Goal: Task Accomplishment & Management: Use online tool/utility

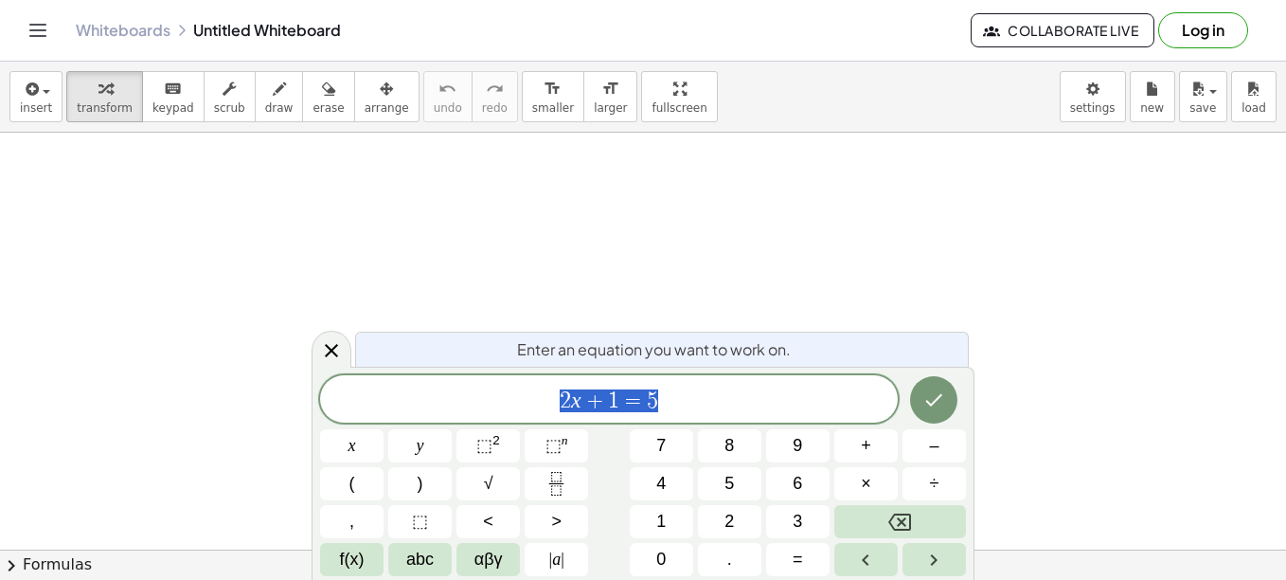
click at [725, 408] on span "2 x + 1 = 5" at bounding box center [609, 400] width 578 height 27
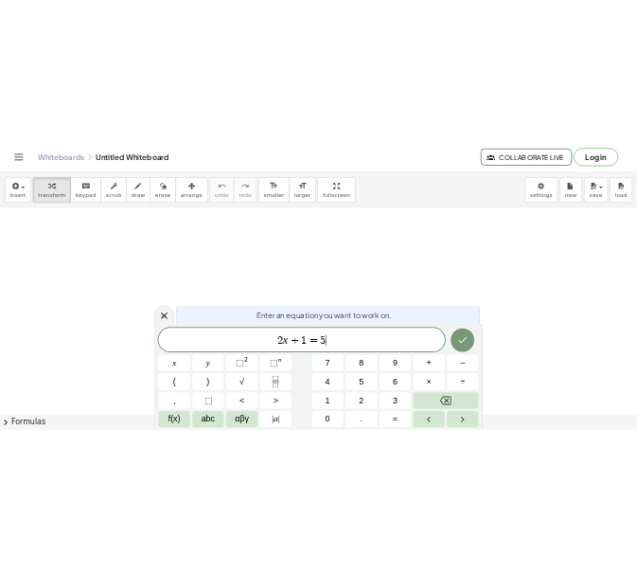
scroll to position [59, 0]
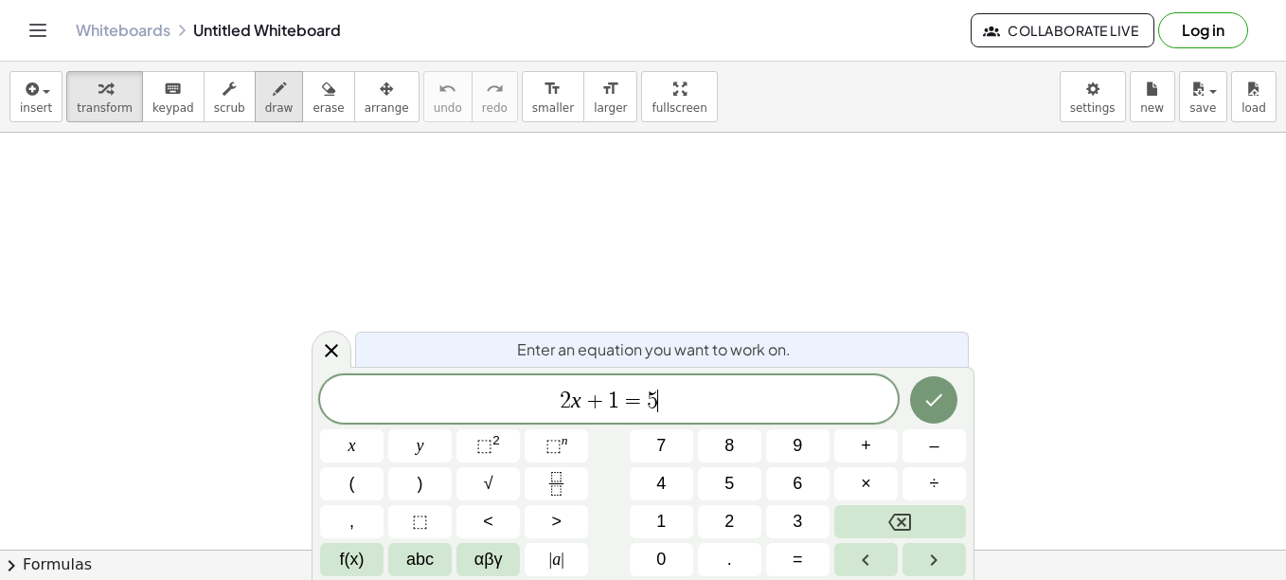
click at [265, 107] on span "draw" at bounding box center [279, 107] width 28 height 13
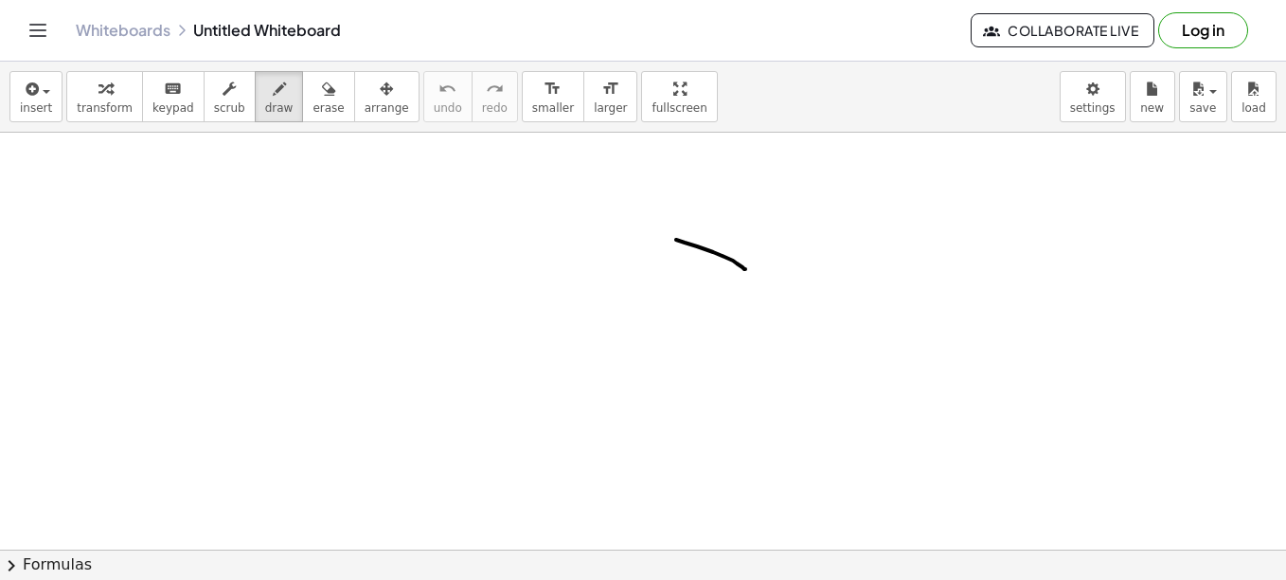
drag, startPoint x: 676, startPoint y: 240, endPoint x: 745, endPoint y: 269, distance: 75.1
click at [745, 269] on div at bounding box center [643, 552] width 1286 height 957
click at [313, 101] on span "erase" at bounding box center [328, 107] width 31 height 13
drag, startPoint x: 741, startPoint y: 274, endPoint x: 660, endPoint y: 247, distance: 84.8
click at [660, 247] on div at bounding box center [643, 552] width 1286 height 957
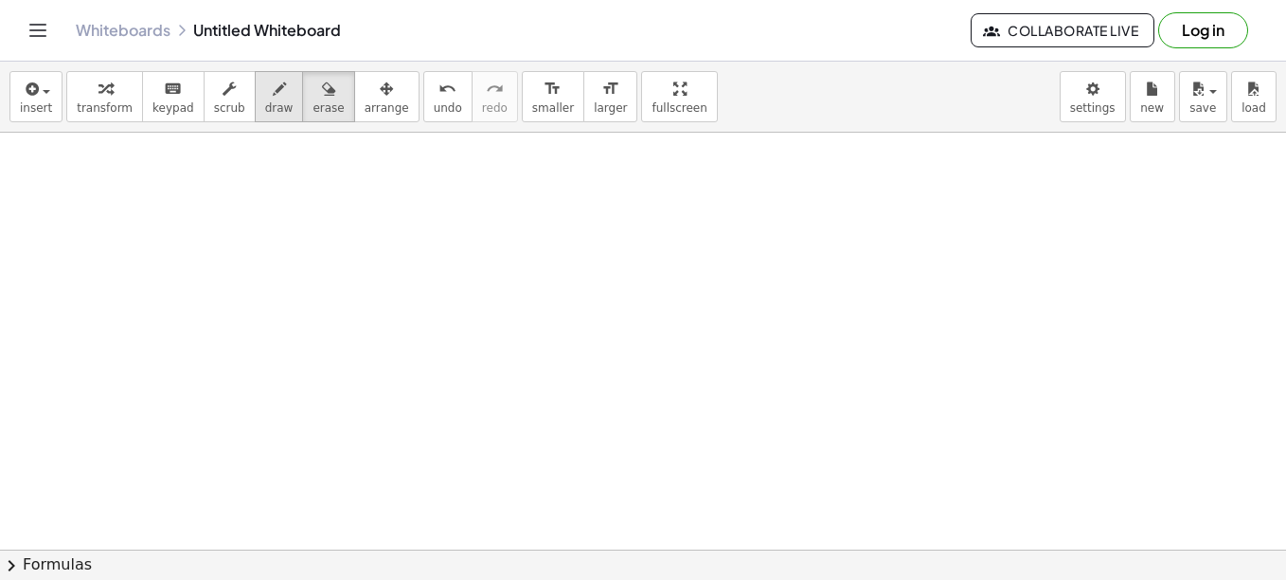
click at [265, 98] on div "button" at bounding box center [279, 88] width 28 height 23
drag, startPoint x: 291, startPoint y: 231, endPoint x: 294, endPoint y: 250, distance: 19.2
click at [294, 250] on div at bounding box center [643, 552] width 1286 height 957
drag, startPoint x: 291, startPoint y: 232, endPoint x: 313, endPoint y: 230, distance: 21.9
click at [313, 230] on div at bounding box center [643, 552] width 1286 height 957
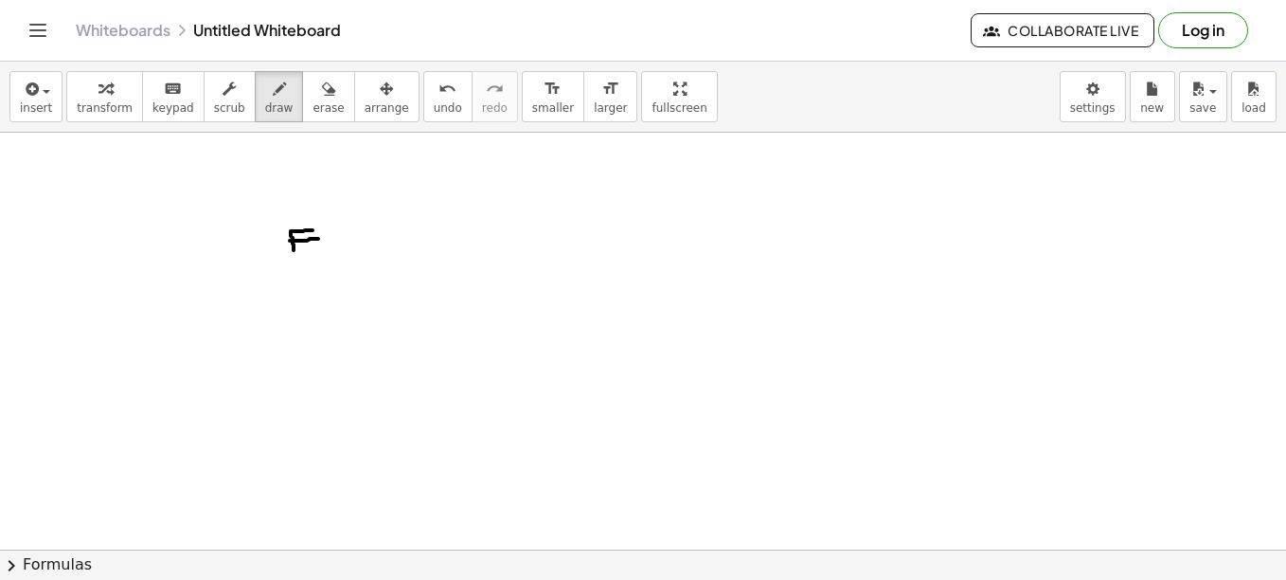
drag, startPoint x: 290, startPoint y: 241, endPoint x: 318, endPoint y: 239, distance: 28.5
click at [318, 239] on div at bounding box center [643, 552] width 1286 height 957
drag, startPoint x: 320, startPoint y: 226, endPoint x: 350, endPoint y: 252, distance: 39.7
click at [350, 252] on div at bounding box center [643, 552] width 1286 height 957
drag, startPoint x: 351, startPoint y: 226, endPoint x: 335, endPoint y: 254, distance: 31.8
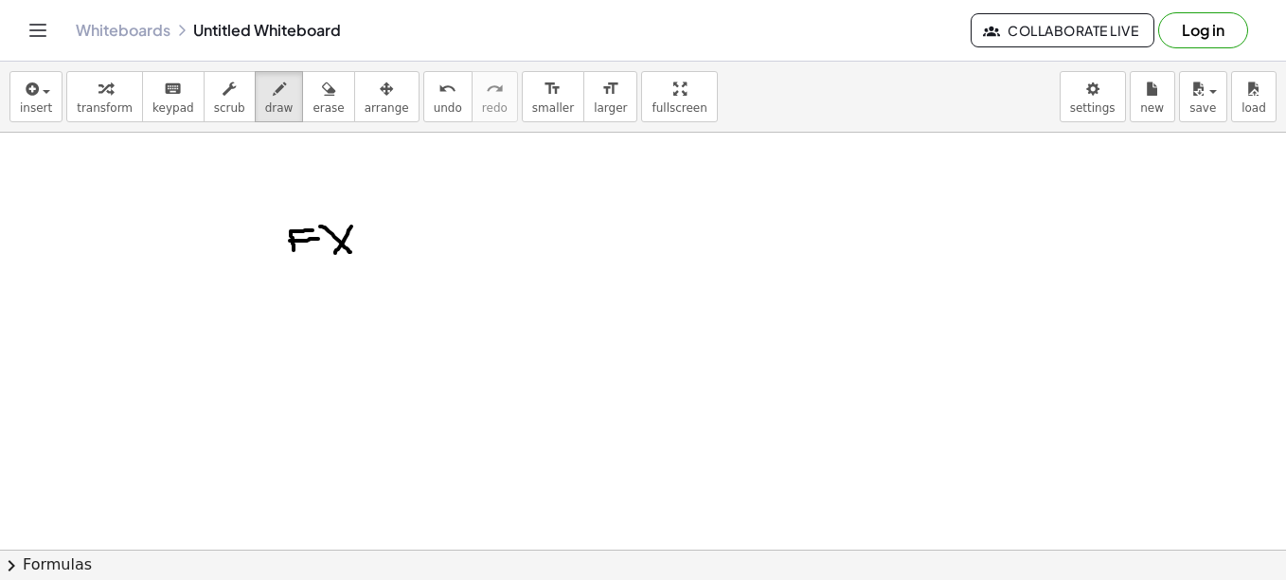
click at [335, 254] on div at bounding box center [643, 552] width 1286 height 957
drag, startPoint x: 317, startPoint y: 220, endPoint x: 321, endPoint y: 257, distance: 37.1
click at [321, 257] on div at bounding box center [643, 552] width 1286 height 957
drag, startPoint x: 359, startPoint y: 215, endPoint x: 365, endPoint y: 250, distance: 35.5
click at [365, 250] on div at bounding box center [643, 552] width 1286 height 957
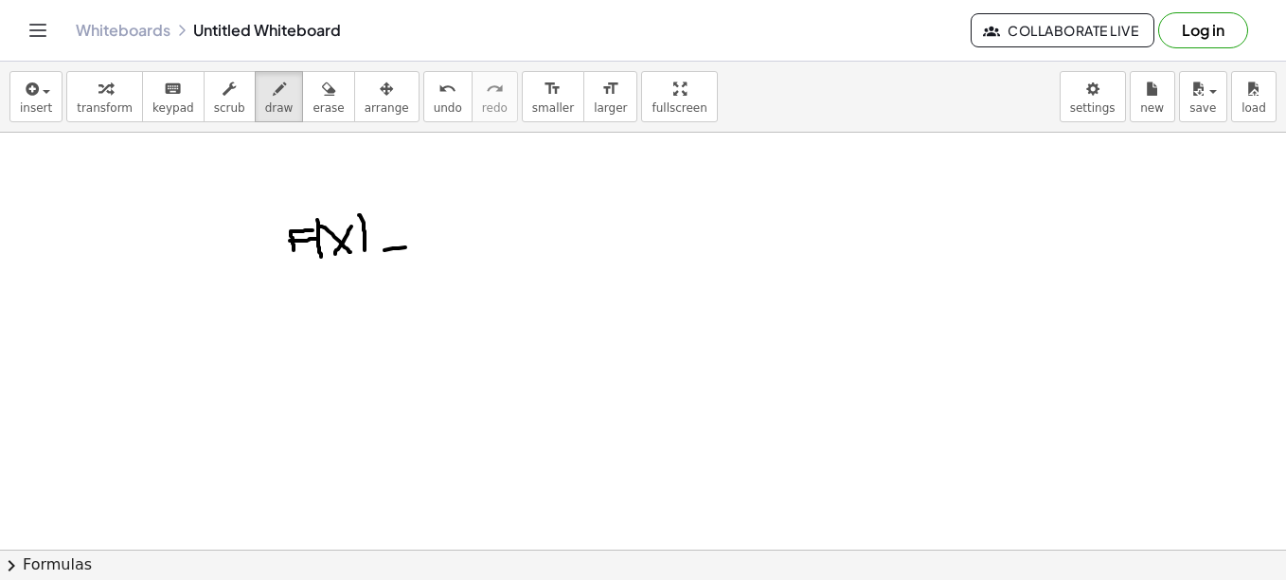
drag, startPoint x: 385, startPoint y: 250, endPoint x: 411, endPoint y: 247, distance: 26.7
click at [411, 247] on div at bounding box center [643, 552] width 1286 height 957
drag, startPoint x: 386, startPoint y: 235, endPoint x: 404, endPoint y: 236, distance: 18.0
click at [404, 236] on div at bounding box center [643, 552] width 1286 height 957
drag, startPoint x: 433, startPoint y: 227, endPoint x: 456, endPoint y: 227, distance: 23.7
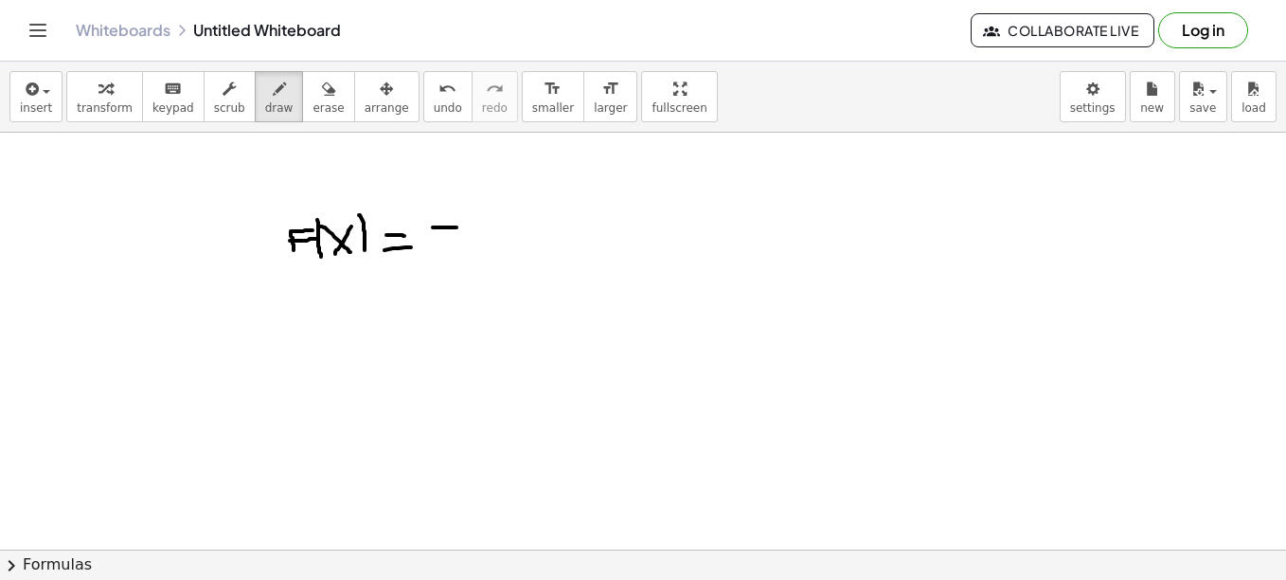
click at [456, 227] on div at bounding box center [643, 552] width 1286 height 957
drag, startPoint x: 478, startPoint y: 210, endPoint x: 471, endPoint y: 254, distance: 44.2
click at [471, 254] on div at bounding box center [643, 552] width 1286 height 957
drag, startPoint x: 504, startPoint y: 222, endPoint x: 516, endPoint y: 232, distance: 16.1
click at [516, 232] on div at bounding box center [643, 552] width 1286 height 957
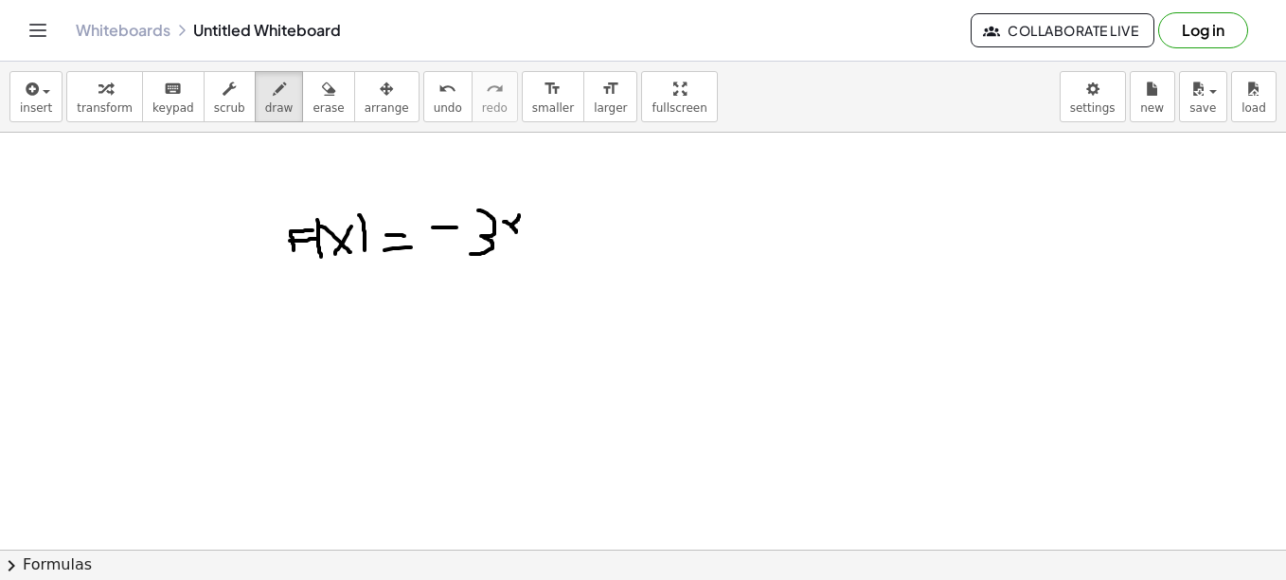
drag, startPoint x: 519, startPoint y: 215, endPoint x: 511, endPoint y: 226, distance: 13.7
click at [511, 226] on div at bounding box center [643, 552] width 1286 height 957
drag, startPoint x: 511, startPoint y: 226, endPoint x: 507, endPoint y: 240, distance: 14.1
click at [507, 240] on div at bounding box center [643, 552] width 1286 height 957
drag, startPoint x: 551, startPoint y: 206, endPoint x: 550, endPoint y: 250, distance: 44.5
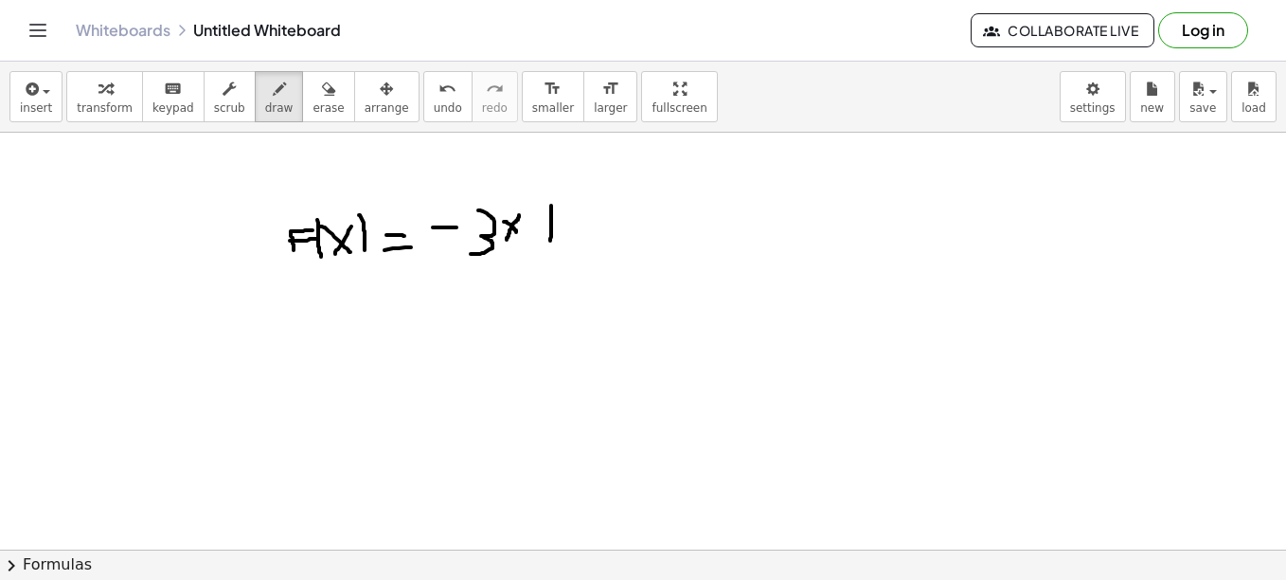
click at [550, 250] on div at bounding box center [643, 552] width 1286 height 957
drag, startPoint x: 538, startPoint y: 230, endPoint x: 576, endPoint y: 230, distance: 37.9
click at [576, 230] on div at bounding box center [643, 552] width 1286 height 957
drag, startPoint x: 607, startPoint y: 215, endPoint x: 601, endPoint y: 242, distance: 28.0
click at [601, 242] on div at bounding box center [643, 552] width 1286 height 957
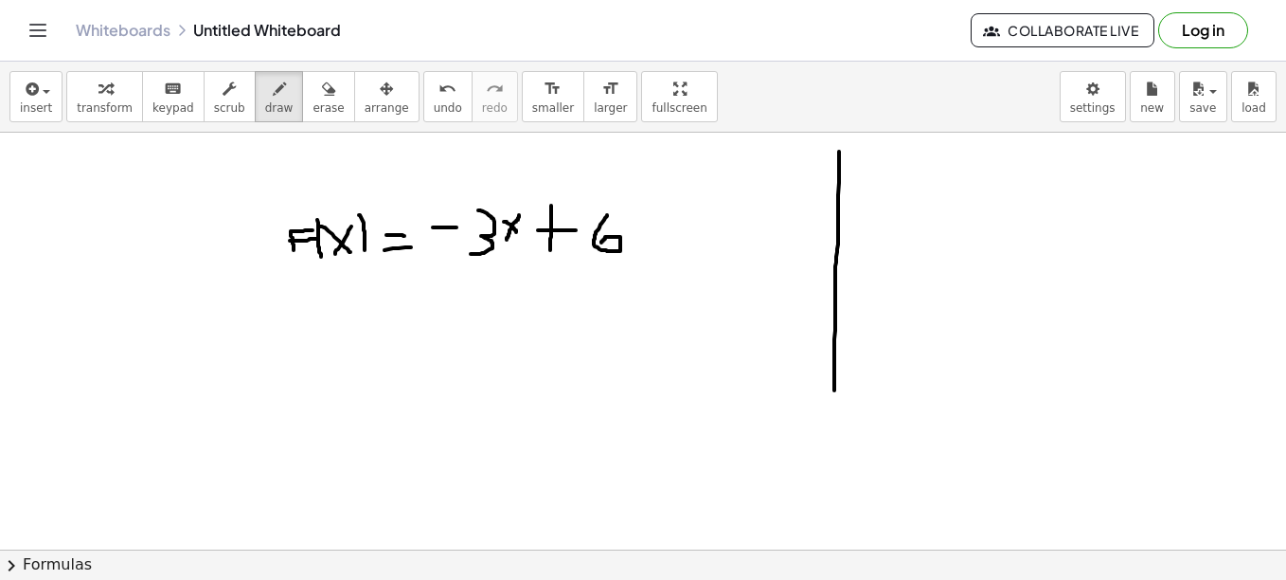
drag, startPoint x: 839, startPoint y: 152, endPoint x: 834, endPoint y: 395, distance: 243.4
click at [834, 395] on div at bounding box center [643, 552] width 1286 height 957
drag, startPoint x: 722, startPoint y: 285, endPoint x: 956, endPoint y: 286, distance: 233.9
click at [956, 286] on div at bounding box center [643, 552] width 1286 height 957
click at [835, 253] on div at bounding box center [643, 552] width 1286 height 957
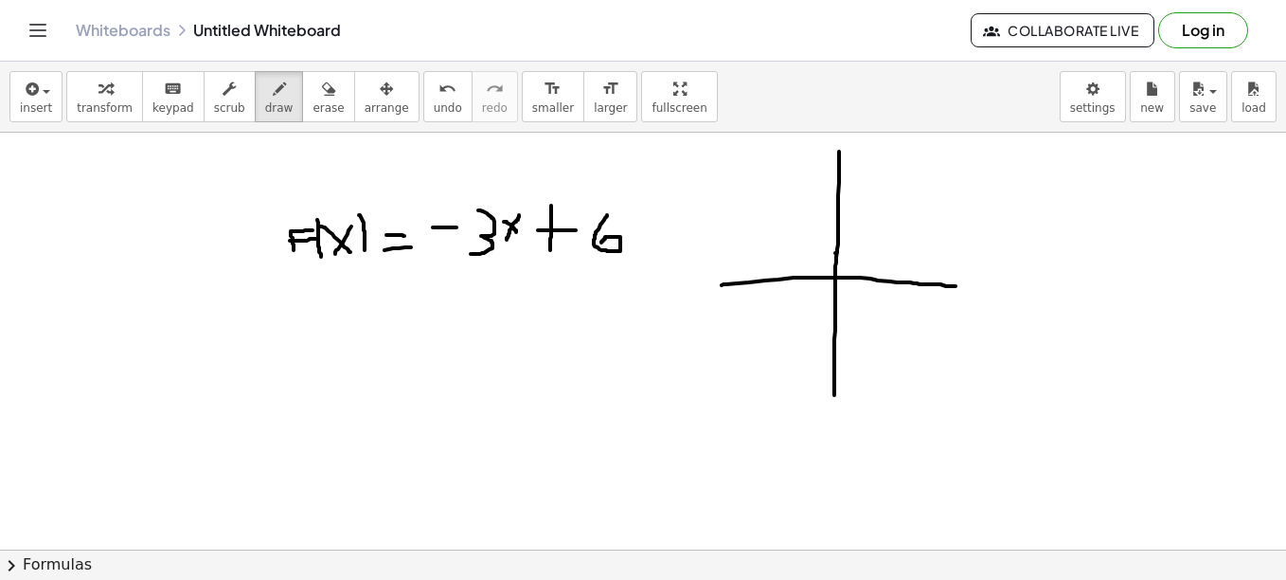
click at [840, 230] on div at bounding box center [643, 552] width 1286 height 957
click at [836, 204] on div at bounding box center [643, 552] width 1286 height 957
click at [836, 182] on div at bounding box center [643, 552] width 1286 height 957
click at [838, 165] on div at bounding box center [643, 552] width 1286 height 957
click at [840, 149] on div at bounding box center [643, 552] width 1286 height 957
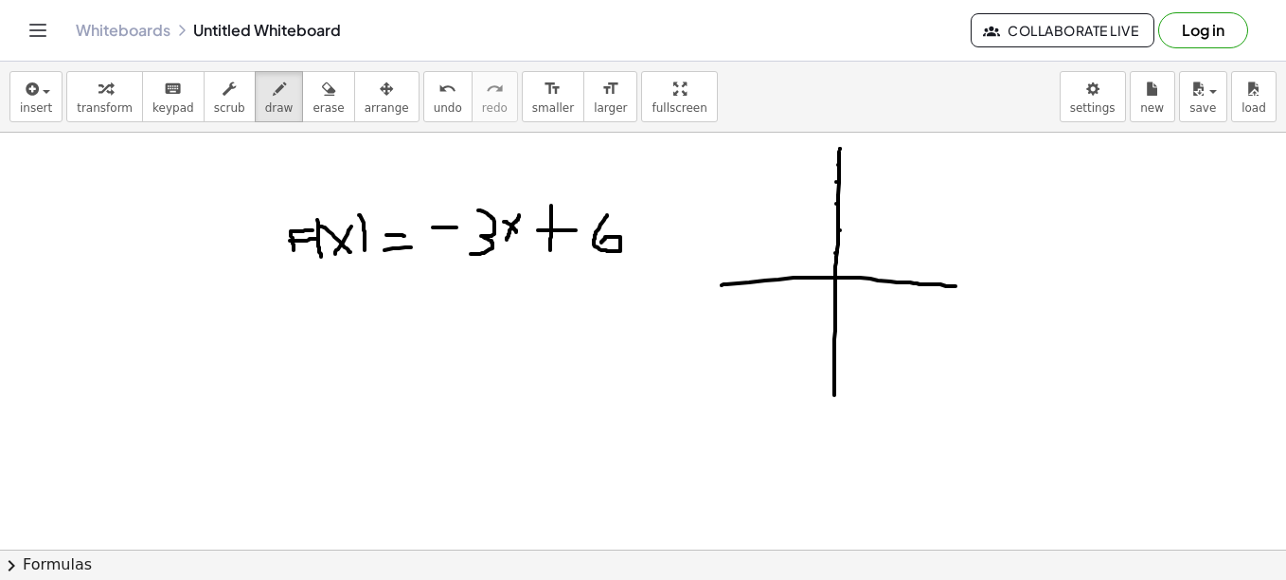
click at [840, 149] on div at bounding box center [643, 552] width 1286 height 957
drag, startPoint x: 855, startPoint y: 143, endPoint x: 860, endPoint y: 152, distance: 10.6
click at [860, 152] on div at bounding box center [643, 552] width 1286 height 957
click at [840, 201] on div at bounding box center [643, 552] width 1286 height 957
click at [871, 201] on div at bounding box center [643, 552] width 1286 height 957
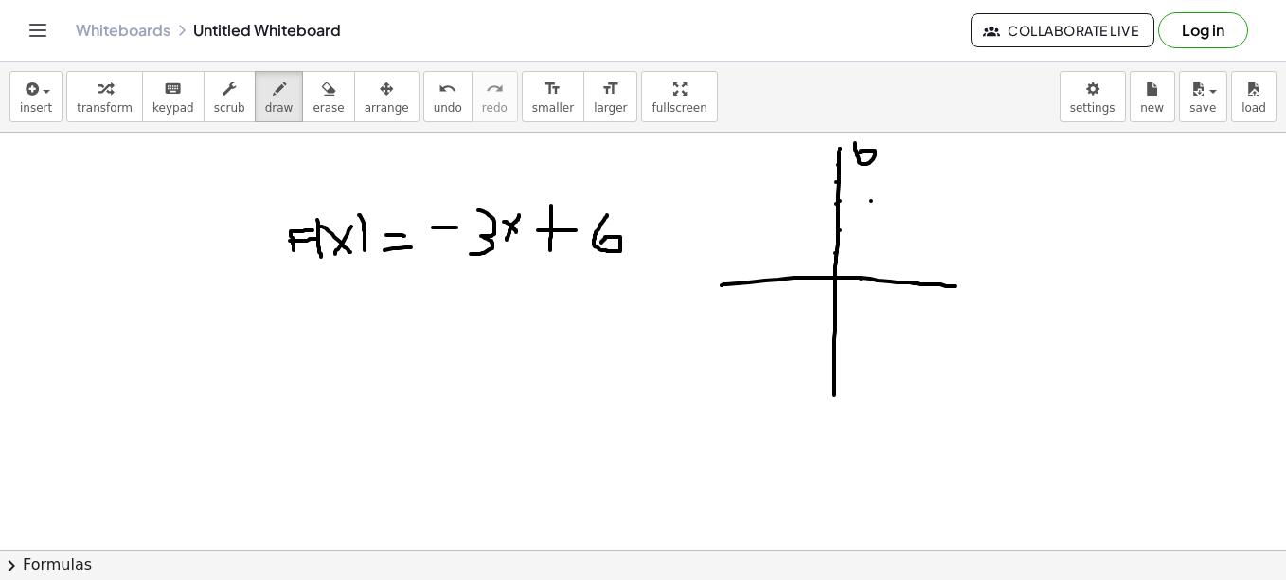
click at [861, 278] on div at bounding box center [643, 552] width 1286 height 957
click at [883, 282] on div at bounding box center [643, 552] width 1286 height 957
drag, startPoint x: 904, startPoint y: 282, endPoint x: 905, endPoint y: 295, distance: 12.5
click at [905, 295] on div at bounding box center [643, 552] width 1286 height 957
click at [942, 289] on div at bounding box center [643, 552] width 1286 height 957
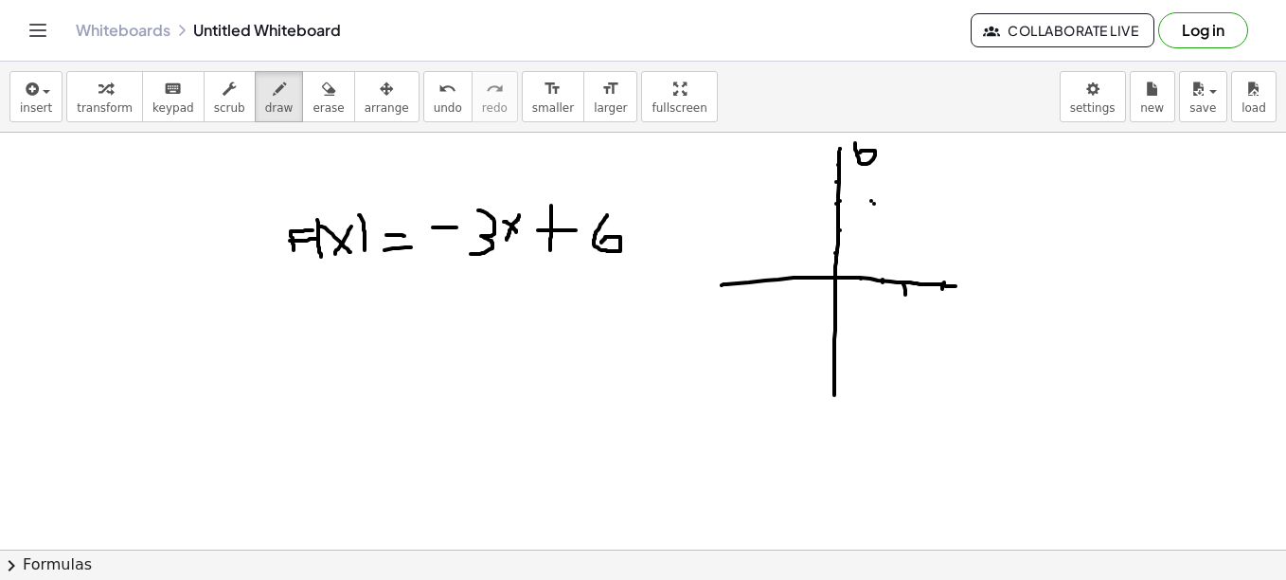
click at [874, 204] on div at bounding box center [643, 552] width 1286 height 957
drag, startPoint x: 340, startPoint y: 352, endPoint x: 365, endPoint y: 346, distance: 25.5
click at [365, 346] on div at bounding box center [643, 552] width 1286 height 957
drag, startPoint x: 373, startPoint y: 317, endPoint x: 375, endPoint y: 357, distance: 39.8
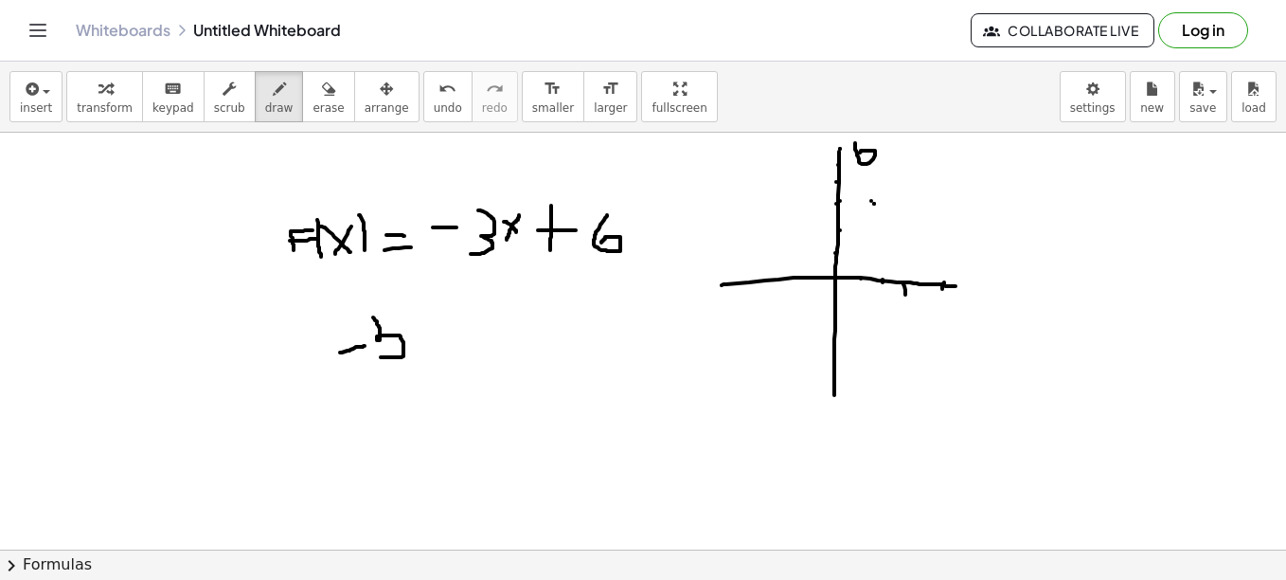
click at [375, 357] on div at bounding box center [643, 552] width 1286 height 957
drag, startPoint x: 429, startPoint y: 307, endPoint x: 456, endPoint y: 351, distance: 51.8
click at [456, 351] on div at bounding box center [643, 552] width 1286 height 957
drag, startPoint x: 647, startPoint y: 238, endPoint x: 667, endPoint y: 235, distance: 20.1
click at [667, 235] on div at bounding box center [643, 552] width 1286 height 957
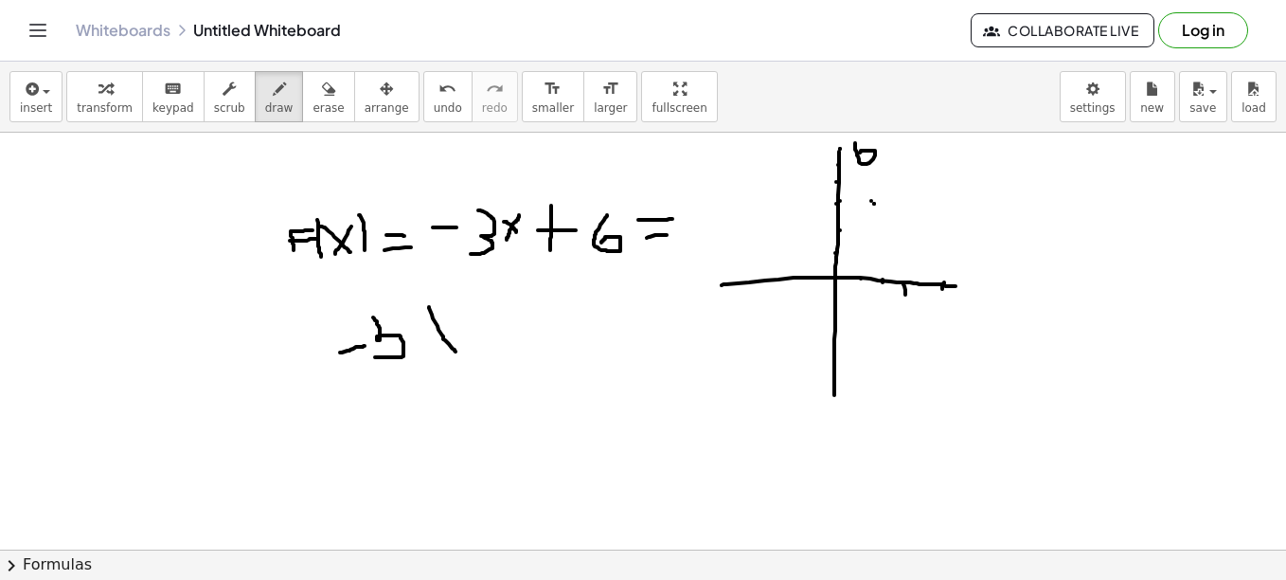
drag, startPoint x: 638, startPoint y: 220, endPoint x: 672, endPoint y: 219, distance: 34.1
click at [672, 219] on div at bounding box center [643, 552] width 1286 height 957
click at [707, 215] on div at bounding box center [643, 552] width 1286 height 957
drag, startPoint x: 447, startPoint y: 322, endPoint x: 367, endPoint y: 346, distance: 83.0
click at [367, 346] on div at bounding box center [643, 552] width 1286 height 957
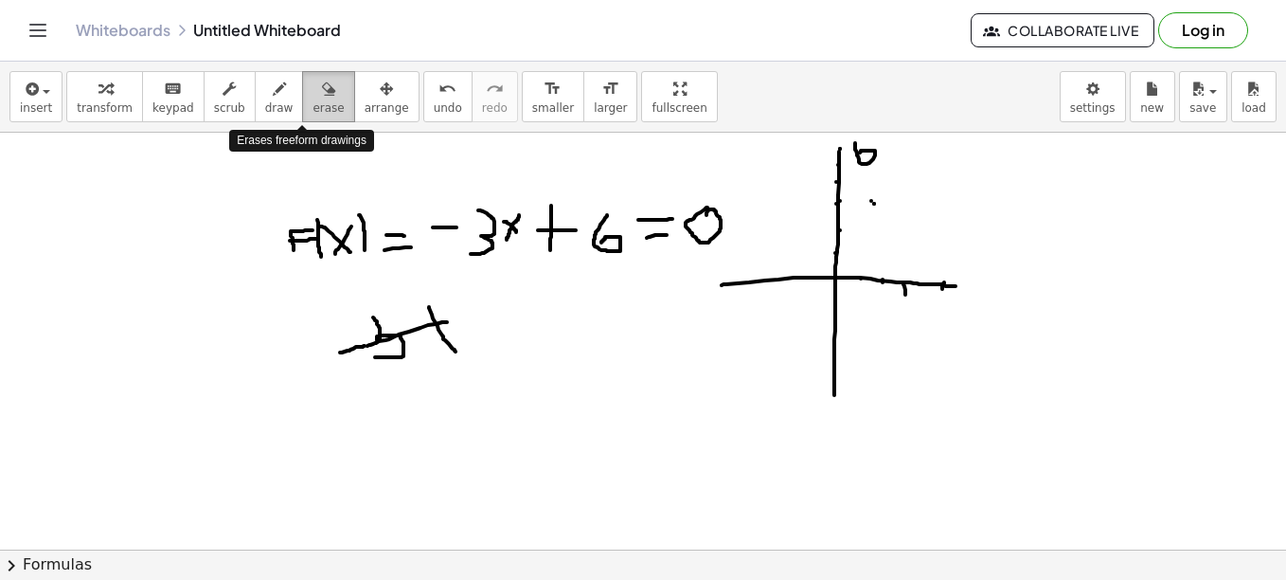
click at [322, 85] on icon "button" at bounding box center [328, 89] width 13 height 23
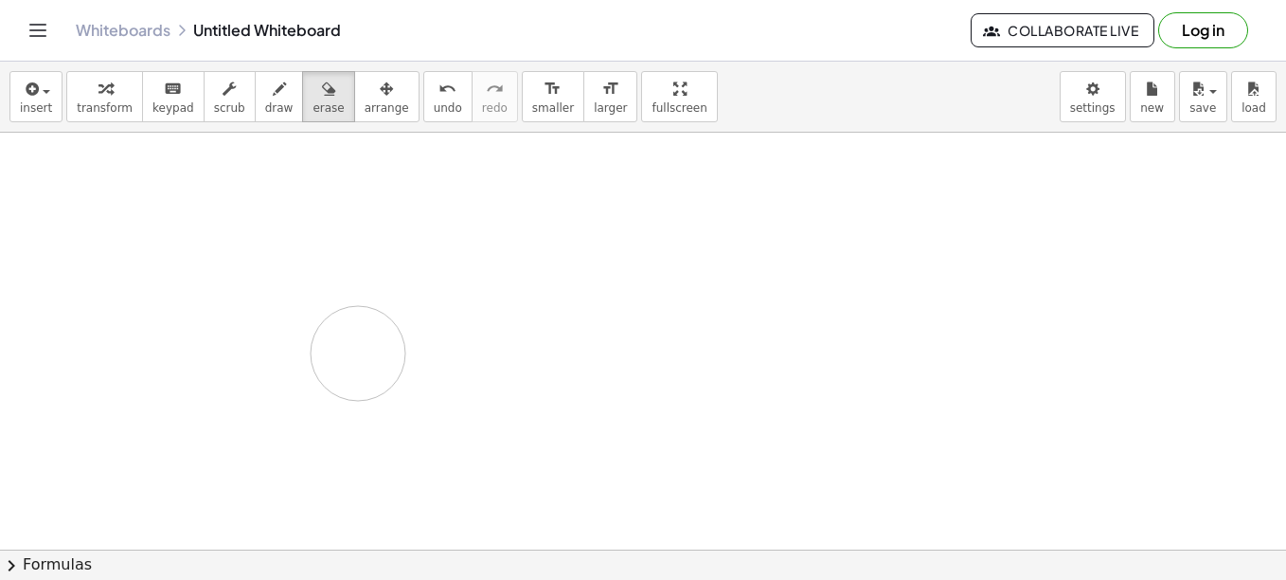
drag, startPoint x: 886, startPoint y: 389, endPoint x: 358, endPoint y: 353, distance: 529.7
click at [358, 353] on div at bounding box center [643, 552] width 1286 height 957
drag, startPoint x: 119, startPoint y: 154, endPoint x: 167, endPoint y: 102, distance: 70.4
click at [167, 102] on span "keypad" at bounding box center [173, 107] width 42 height 13
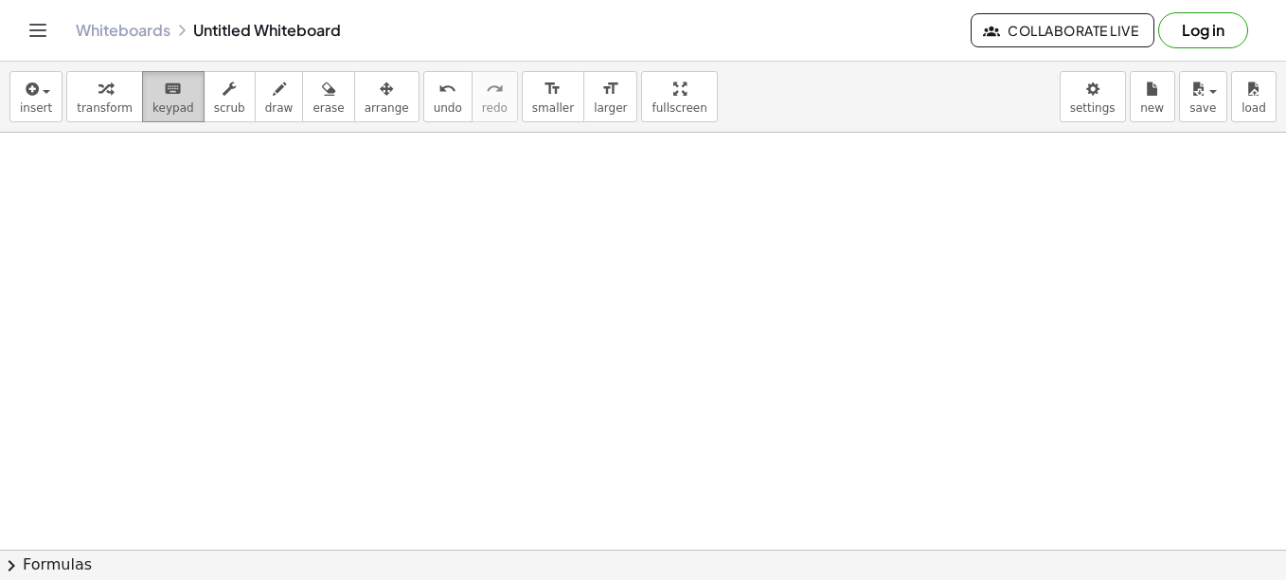
click at [174, 95] on div "keyboard" at bounding box center [173, 88] width 42 height 23
click at [141, 168] on div at bounding box center [643, 552] width 1286 height 957
drag, startPoint x: 141, startPoint y: 168, endPoint x: 141, endPoint y: 206, distance: 37.9
click at [141, 206] on div at bounding box center [643, 552] width 1286 height 957
click at [265, 98] on div "button" at bounding box center [279, 88] width 28 height 23
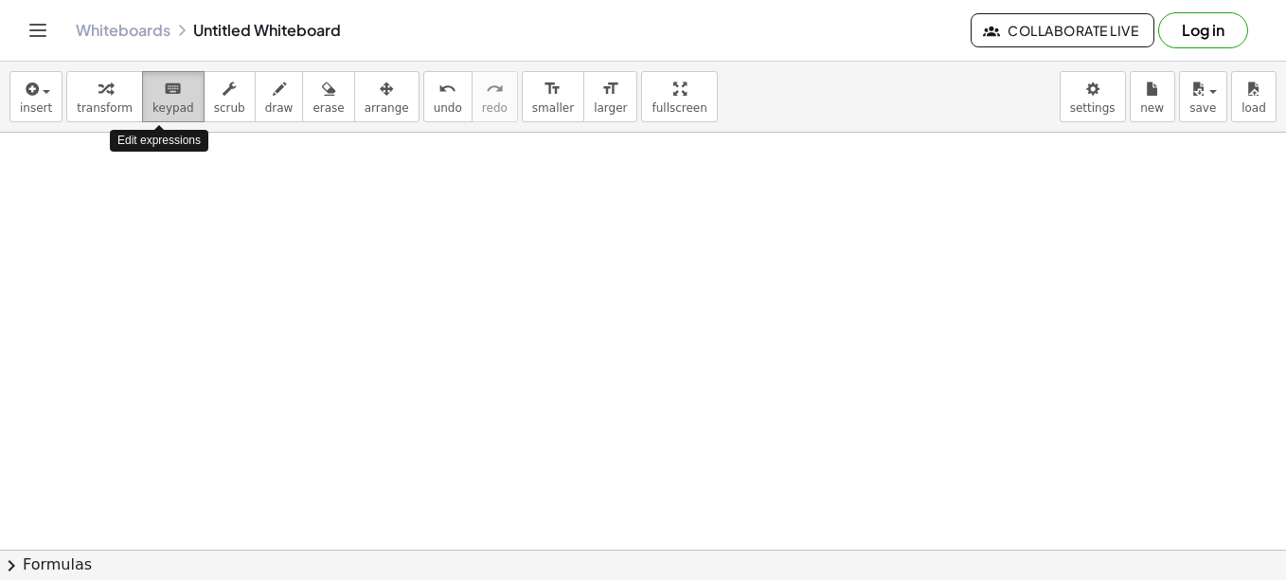
click at [164, 93] on icon "keyboard" at bounding box center [173, 89] width 18 height 23
drag, startPoint x: 167, startPoint y: 105, endPoint x: 105, endPoint y: 211, distance: 122.6
click at [105, 211] on div at bounding box center [643, 552] width 1286 height 957
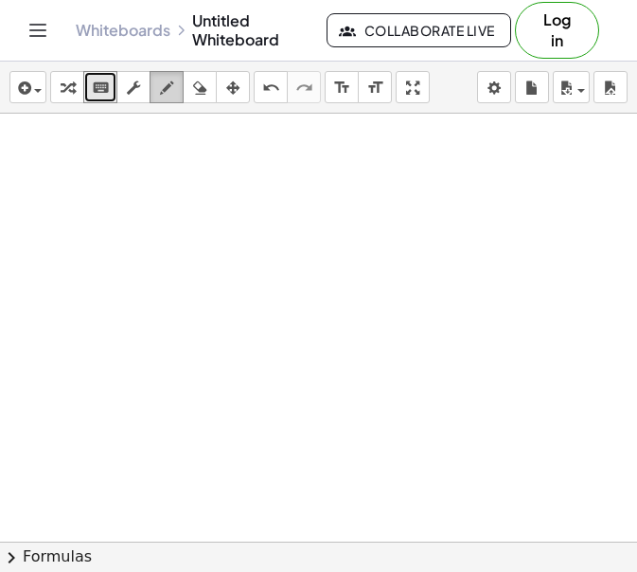
click at [158, 86] on div "button" at bounding box center [166, 87] width 25 height 23
drag, startPoint x: 25, startPoint y: 155, endPoint x: 24, endPoint y: 219, distance: 63.5
click at [24, 219] on div at bounding box center [318, 533] width 637 height 957
drag, startPoint x: 41, startPoint y: 191, endPoint x: 40, endPoint y: 215, distance: 23.7
click at [40, 215] on div at bounding box center [318, 533] width 637 height 957
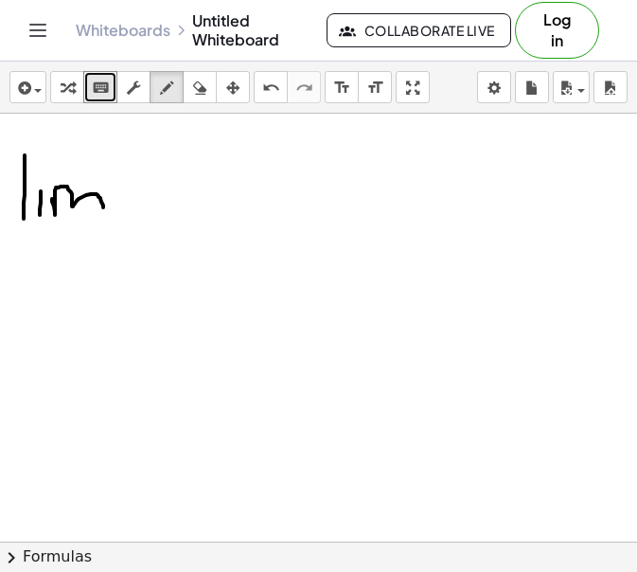
drag, startPoint x: 52, startPoint y: 199, endPoint x: 103, endPoint y: 211, distance: 52.6
click at [103, 211] on div at bounding box center [318, 533] width 637 height 957
drag, startPoint x: 168, startPoint y: 190, endPoint x: 190, endPoint y: 214, distance: 32.8
click at [190, 214] on div at bounding box center [318, 533] width 637 height 957
drag, startPoint x: 192, startPoint y: 188, endPoint x: 169, endPoint y: 218, distance: 38.5
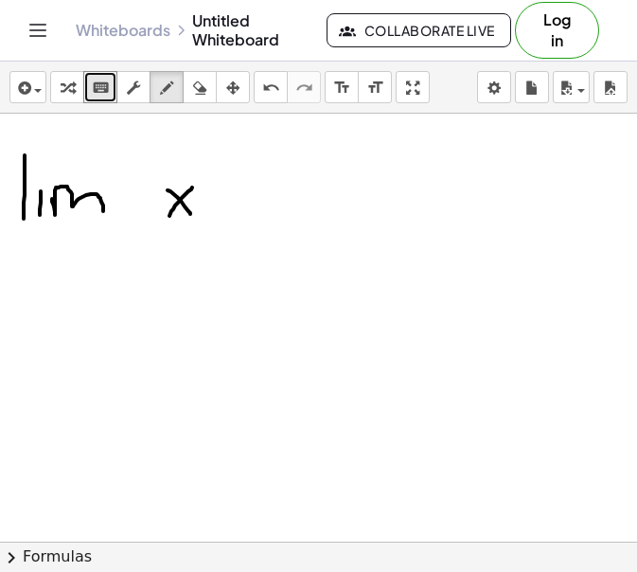
click at [169, 218] on div at bounding box center [318, 533] width 637 height 957
drag, startPoint x: 229, startPoint y: 184, endPoint x: 231, endPoint y: 206, distance: 22.8
click at [231, 206] on div at bounding box center [318, 533] width 637 height 957
drag, startPoint x: 218, startPoint y: 192, endPoint x: 250, endPoint y: 191, distance: 32.2
click at [250, 191] on div at bounding box center [318, 533] width 637 height 957
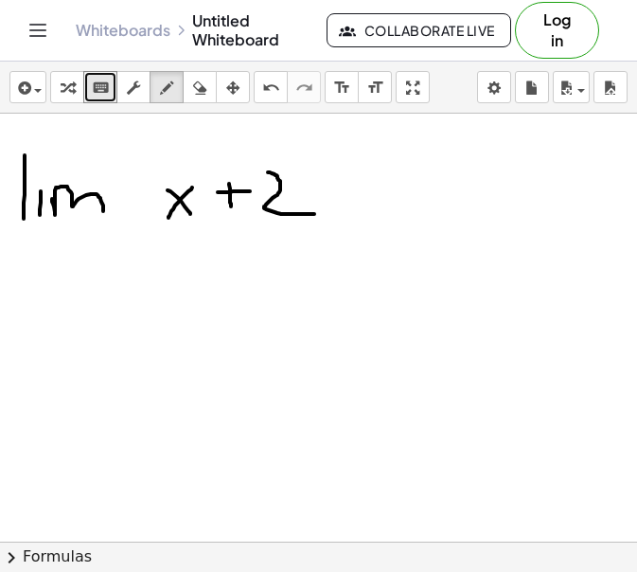
drag, startPoint x: 268, startPoint y: 172, endPoint x: 315, endPoint y: 214, distance: 63.1
click at [315, 214] on div at bounding box center [318, 533] width 637 height 957
drag, startPoint x: 143, startPoint y: 235, endPoint x: 321, endPoint y: 234, distance: 178.1
click at [321, 234] on div at bounding box center [318, 533] width 637 height 957
drag, startPoint x: 169, startPoint y: 244, endPoint x: 187, endPoint y: 274, distance: 34.4
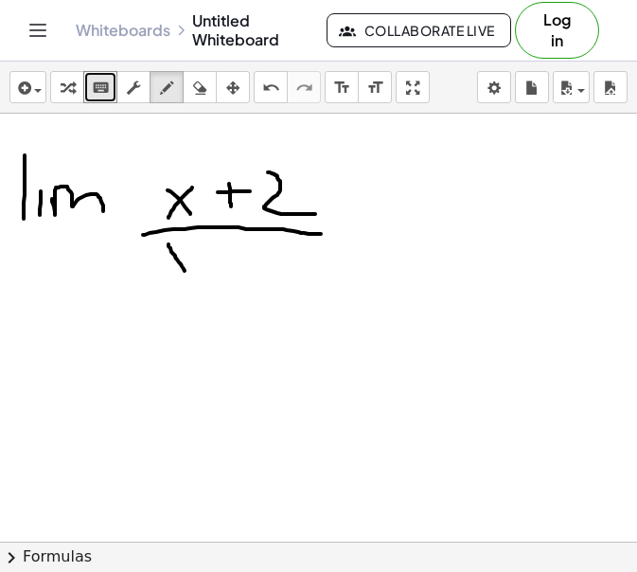
click at [187, 274] on div at bounding box center [318, 533] width 637 height 957
drag, startPoint x: 192, startPoint y: 244, endPoint x: 170, endPoint y: 277, distance: 40.2
click at [170, 277] on div at bounding box center [318, 533] width 637 height 957
drag, startPoint x: 206, startPoint y: 237, endPoint x: 229, endPoint y: 250, distance: 27.1
click at [229, 250] on div at bounding box center [318, 533] width 637 height 957
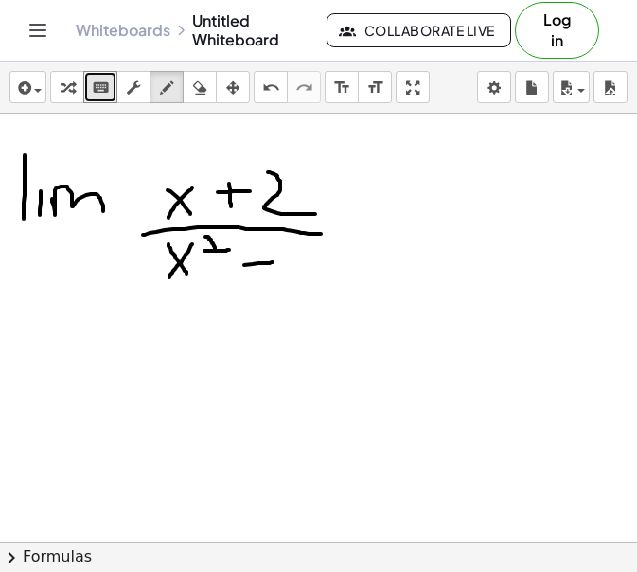
drag, startPoint x: 244, startPoint y: 265, endPoint x: 273, endPoint y: 262, distance: 28.6
click at [273, 262] on div at bounding box center [318, 533] width 637 height 957
drag, startPoint x: 276, startPoint y: 254, endPoint x: 299, endPoint y: 272, distance: 29.7
click at [299, 272] on div at bounding box center [318, 533] width 637 height 957
drag, startPoint x: 302, startPoint y: 252, endPoint x: 288, endPoint y: 273, distance: 25.2
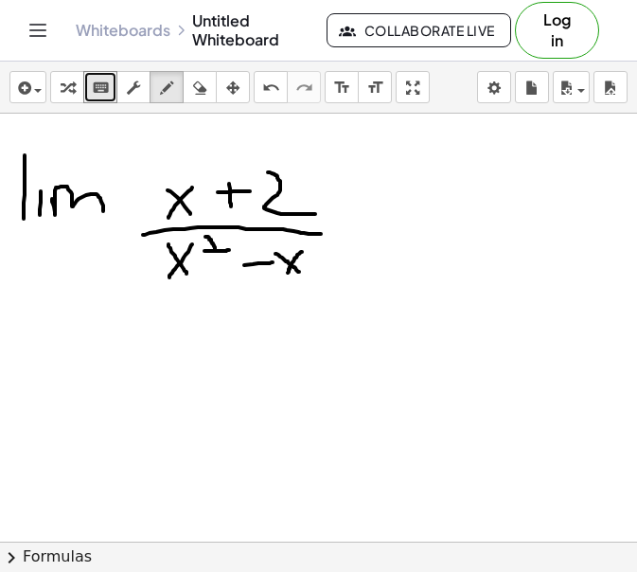
click at [288, 273] on div at bounding box center [318, 533] width 637 height 957
drag, startPoint x: 330, startPoint y: 244, endPoint x: 330, endPoint y: 277, distance: 32.2
click at [330, 277] on div at bounding box center [318, 533] width 637 height 957
drag, startPoint x: 323, startPoint y: 263, endPoint x: 337, endPoint y: 265, distance: 14.3
click at [337, 265] on div at bounding box center [318, 533] width 637 height 957
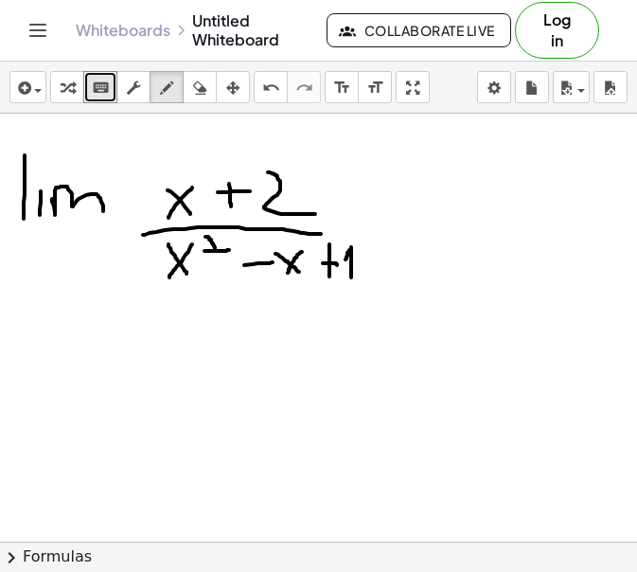
drag, startPoint x: 346, startPoint y: 259, endPoint x: 351, endPoint y: 277, distance: 18.9
click at [351, 277] on div at bounding box center [318, 533] width 637 height 957
drag, startPoint x: 370, startPoint y: 238, endPoint x: 390, endPoint y: 237, distance: 19.9
click at [390, 237] on div at bounding box center [318, 533] width 637 height 957
drag, startPoint x: 371, startPoint y: 228, endPoint x: 391, endPoint y: 228, distance: 19.9
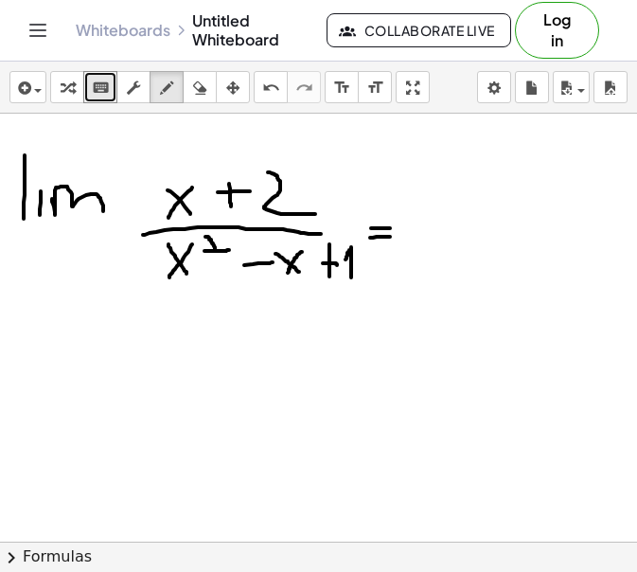
click at [391, 228] on div at bounding box center [318, 533] width 637 height 957
drag, startPoint x: 414, startPoint y: 191, endPoint x: 417, endPoint y: 231, distance: 39.9
click at [417, 231] on div at bounding box center [318, 533] width 637 height 957
drag, startPoint x: 408, startPoint y: 244, endPoint x: 441, endPoint y: 242, distance: 33.2
click at [441, 242] on div at bounding box center [318, 533] width 637 height 957
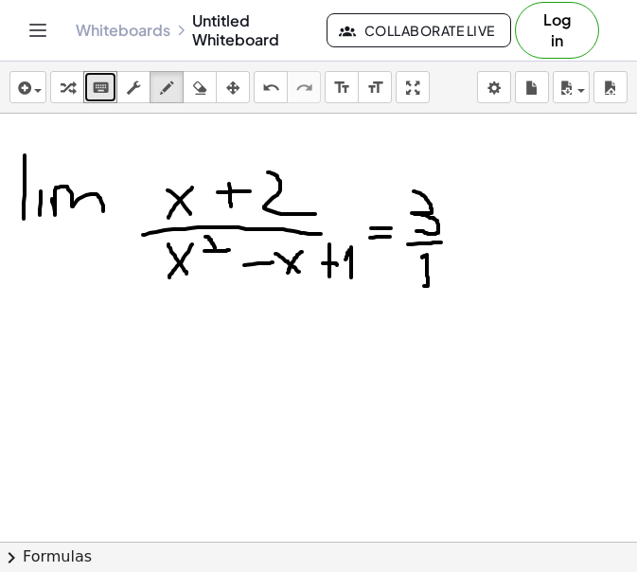
drag, startPoint x: 422, startPoint y: 258, endPoint x: 424, endPoint y: 286, distance: 28.5
click at [424, 286] on div at bounding box center [318, 533] width 637 height 957
drag, startPoint x: 426, startPoint y: 197, endPoint x: 432, endPoint y: 287, distance: 90.2
click at [432, 287] on div at bounding box center [318, 533] width 637 height 957
click at [206, 84] on icon "button" at bounding box center [199, 88] width 13 height 23
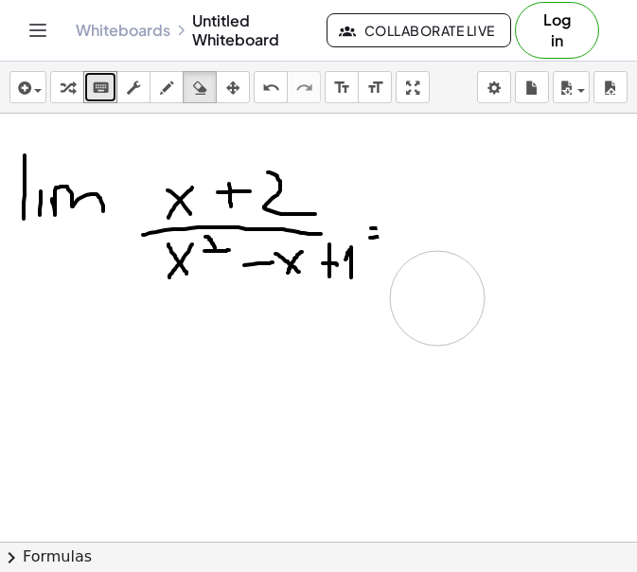
drag, startPoint x: 421, startPoint y: 191, endPoint x: 438, endPoint y: 298, distance: 108.2
click at [438, 298] on div at bounding box center [318, 533] width 637 height 957
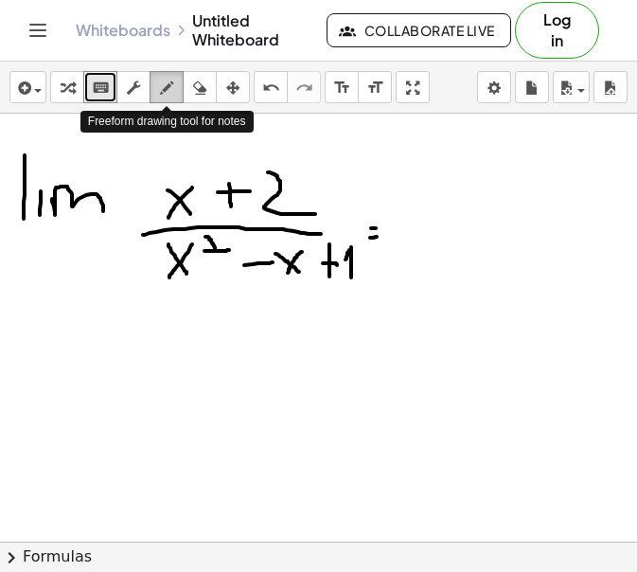
click at [160, 84] on icon "button" at bounding box center [166, 88] width 13 height 23
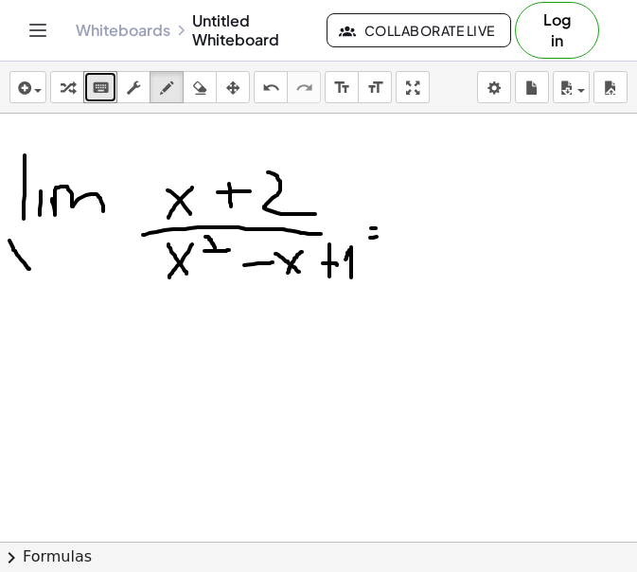
drag, startPoint x: 9, startPoint y: 241, endPoint x: 29, endPoint y: 269, distance: 34.7
click at [29, 269] on div at bounding box center [318, 533] width 637 height 957
click at [20, 256] on div at bounding box center [318, 533] width 637 height 957
drag, startPoint x: 19, startPoint y: 258, endPoint x: 16, endPoint y: 267, distance: 9.9
click at [16, 267] on div at bounding box center [318, 533] width 637 height 957
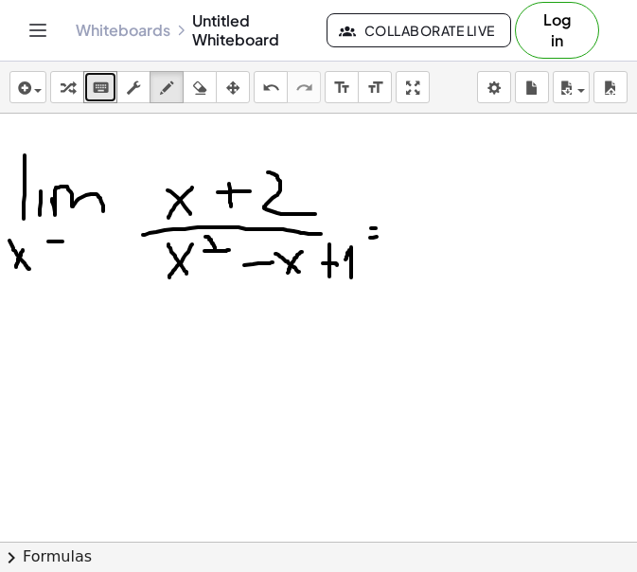
drag, startPoint x: 48, startPoint y: 242, endPoint x: 63, endPoint y: 242, distance: 15.2
click at [63, 242] on div at bounding box center [318, 533] width 637 height 957
drag, startPoint x: 65, startPoint y: 234, endPoint x: 56, endPoint y: 252, distance: 20.3
click at [56, 252] on div at bounding box center [318, 533] width 637 height 957
drag, startPoint x: 84, startPoint y: 228, endPoint x: 86, endPoint y: 246, distance: 18.1
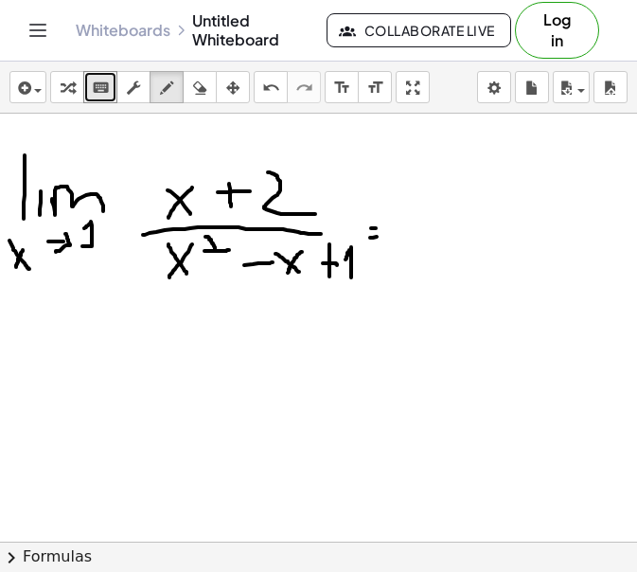
click at [86, 246] on div at bounding box center [318, 533] width 637 height 957
click at [207, 240] on div at bounding box center [318, 533] width 637 height 957
drag, startPoint x: 404, startPoint y: 181, endPoint x: 408, endPoint y: 218, distance: 37.1
click at [408, 218] on div at bounding box center [318, 533] width 637 height 957
drag, startPoint x: 393, startPoint y: 224, endPoint x: 471, endPoint y: 224, distance: 77.7
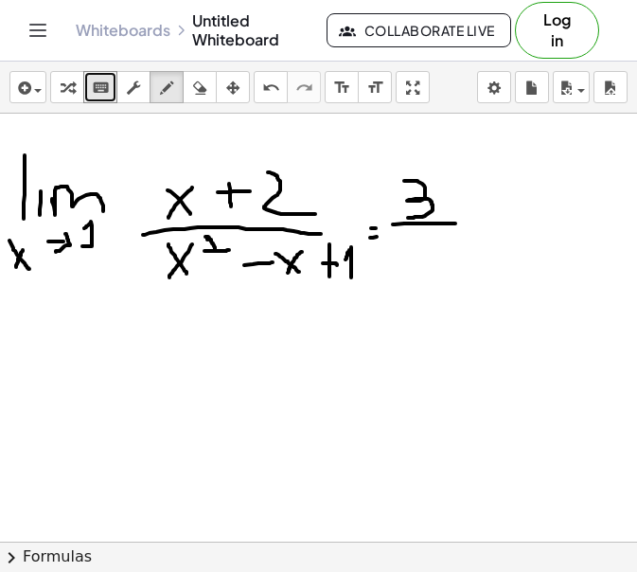
click at [471, 224] on div at bounding box center [318, 533] width 637 height 957
drag, startPoint x: 423, startPoint y: 233, endPoint x: 426, endPoint y: 273, distance: 39.9
click at [426, 273] on div at bounding box center [318, 533] width 637 height 957
drag, startPoint x: 421, startPoint y: 239, endPoint x: 419, endPoint y: 250, distance: 11.7
click at [419, 250] on div at bounding box center [318, 533] width 637 height 957
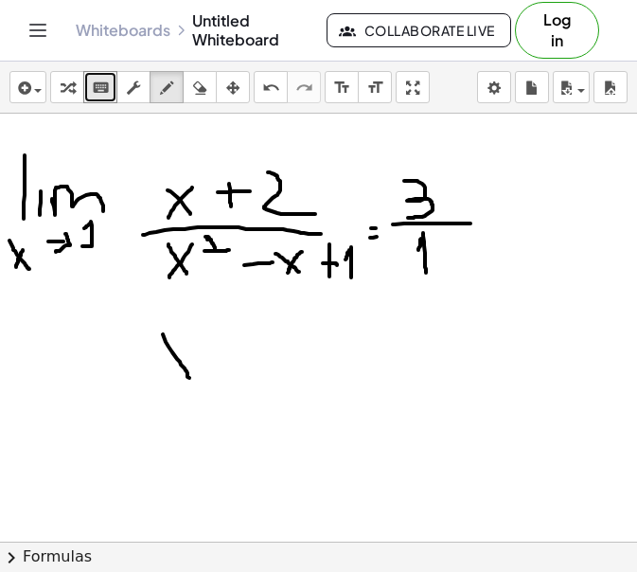
drag, startPoint x: 163, startPoint y: 334, endPoint x: 189, endPoint y: 378, distance: 51.0
click at [189, 378] on div at bounding box center [318, 533] width 637 height 957
drag, startPoint x: 186, startPoint y: 340, endPoint x: 168, endPoint y: 389, distance: 52.4
click at [168, 389] on div at bounding box center [318, 533] width 637 height 957
drag, startPoint x: 203, startPoint y: 330, endPoint x: 212, endPoint y: 347, distance: 19.5
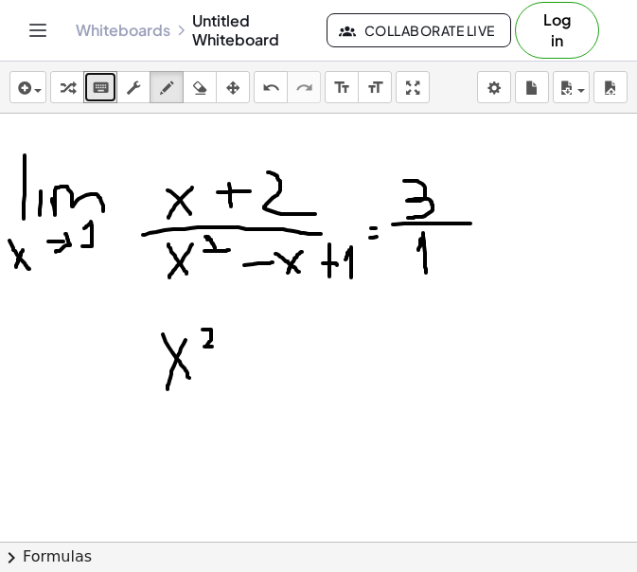
click at [212, 347] on div at bounding box center [318, 533] width 637 height 957
drag, startPoint x: 251, startPoint y: 336, endPoint x: 255, endPoint y: 370, distance: 34.3
click at [255, 370] on div at bounding box center [318, 533] width 637 height 957
drag, startPoint x: 249, startPoint y: 354, endPoint x: 263, endPoint y: 352, distance: 14.3
click at [263, 352] on div at bounding box center [318, 533] width 637 height 957
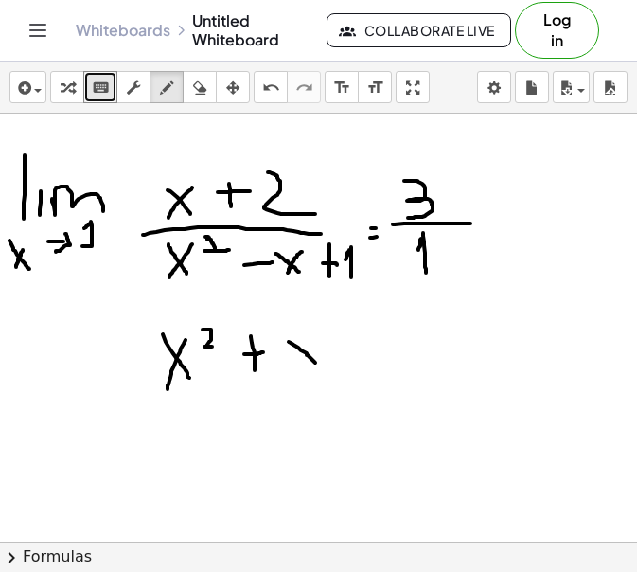
drag, startPoint x: 289, startPoint y: 342, endPoint x: 315, endPoint y: 365, distance: 34.9
click at [315, 365] on div at bounding box center [318, 533] width 637 height 957
drag, startPoint x: 316, startPoint y: 343, endPoint x: 305, endPoint y: 362, distance: 22.1
click at [305, 362] on div at bounding box center [318, 533] width 637 height 957
drag, startPoint x: 350, startPoint y: 338, endPoint x: 361, endPoint y: 338, distance: 10.4
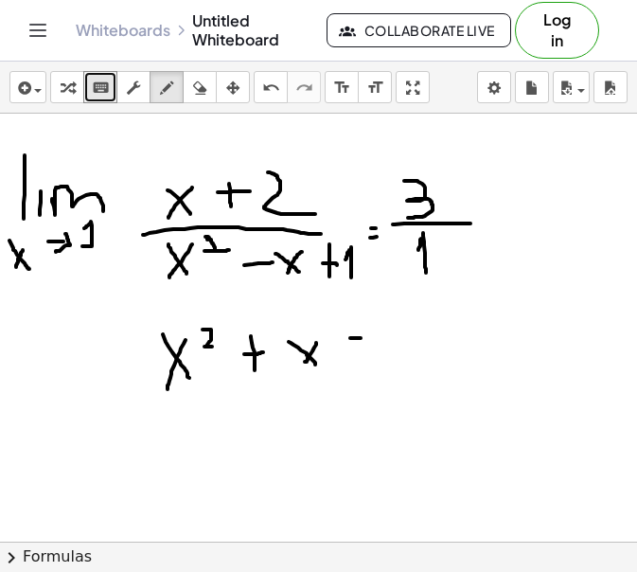
click at [361, 338] on div at bounding box center [318, 533] width 637 height 957
drag, startPoint x: 382, startPoint y: 321, endPoint x: 414, endPoint y: 363, distance: 52.7
click at [414, 363] on div at bounding box center [318, 533] width 637 height 957
drag, startPoint x: 381, startPoint y: 322, endPoint x: 373, endPoint y: 329, distance: 10.1
click at [373, 329] on div at bounding box center [318, 533] width 637 height 957
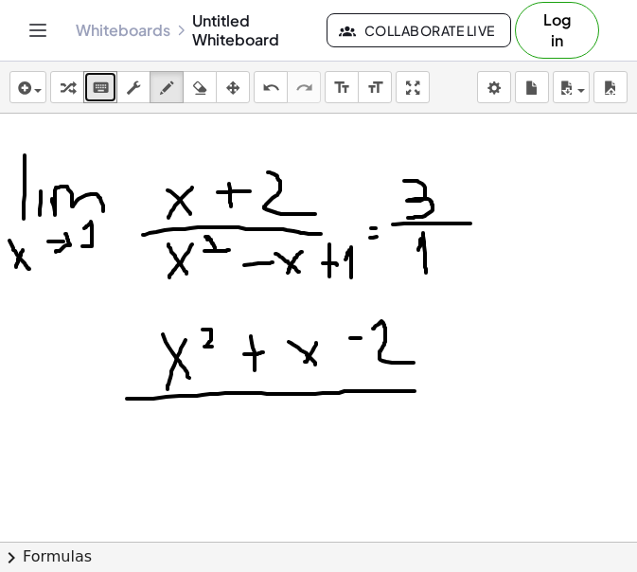
drag, startPoint x: 127, startPoint y: 399, endPoint x: 425, endPoint y: 391, distance: 298.4
click at [425, 391] on div at bounding box center [318, 533] width 637 height 957
drag, startPoint x: 182, startPoint y: 411, endPoint x: 199, endPoint y: 449, distance: 41.5
click at [199, 449] on div at bounding box center [318, 533] width 637 height 957
drag, startPoint x: 199, startPoint y: 418, endPoint x: 179, endPoint y: 446, distance: 34.7
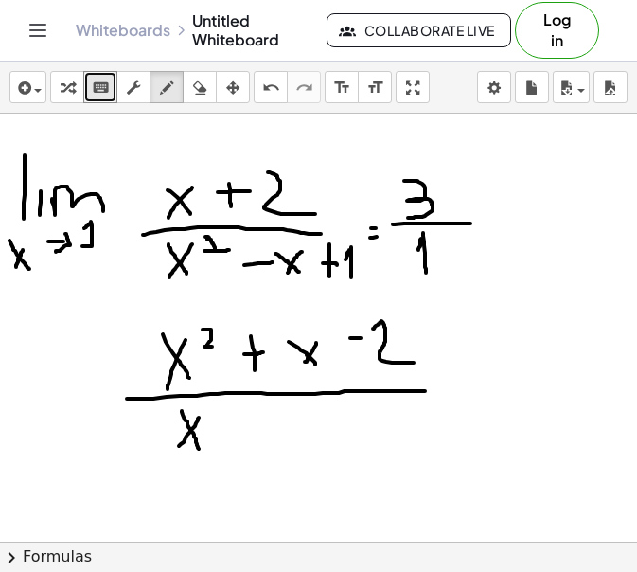
click at [179, 446] on div at bounding box center [318, 533] width 637 height 957
drag, startPoint x: 209, startPoint y: 412, endPoint x: 223, endPoint y: 432, distance: 23.9
click at [223, 432] on div at bounding box center [318, 533] width 637 height 957
drag, startPoint x: 247, startPoint y: 432, endPoint x: 283, endPoint y: 430, distance: 36.0
click at [283, 430] on div at bounding box center [318, 533] width 637 height 957
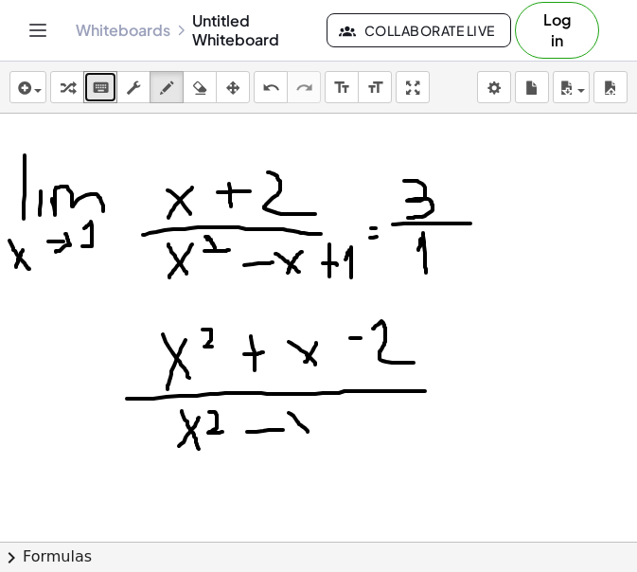
drag, startPoint x: 289, startPoint y: 413, endPoint x: 314, endPoint y: 436, distance: 34.2
click at [314, 436] on div at bounding box center [318, 533] width 637 height 957
drag, startPoint x: 319, startPoint y: 412, endPoint x: 295, endPoint y: 443, distance: 39.8
click at [295, 443] on div at bounding box center [318, 533] width 637 height 957
drag, startPoint x: 25, startPoint y: 360, endPoint x: 24, endPoint y: 399, distance: 38.8
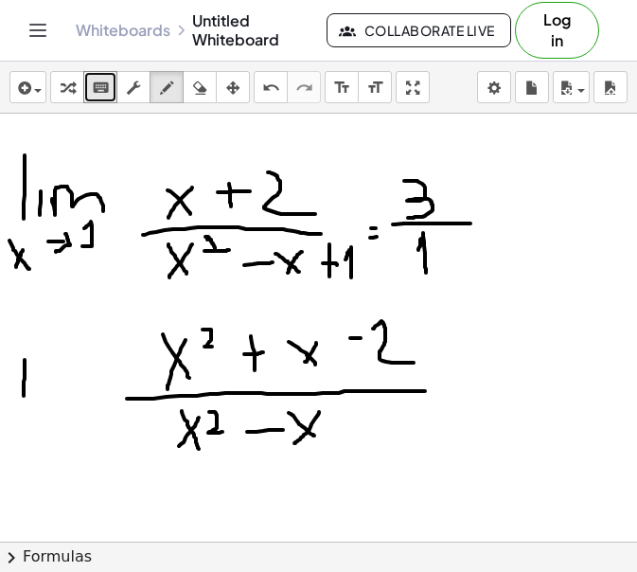
click at [24, 399] on div at bounding box center [318, 533] width 637 height 957
drag, startPoint x: 51, startPoint y: 367, endPoint x: 51, endPoint y: 389, distance: 22.7
click at [51, 389] on div at bounding box center [318, 533] width 637 height 957
drag, startPoint x: 66, startPoint y: 369, endPoint x: 99, endPoint y: 388, distance: 38.2
click at [99, 388] on div at bounding box center [318, 533] width 637 height 957
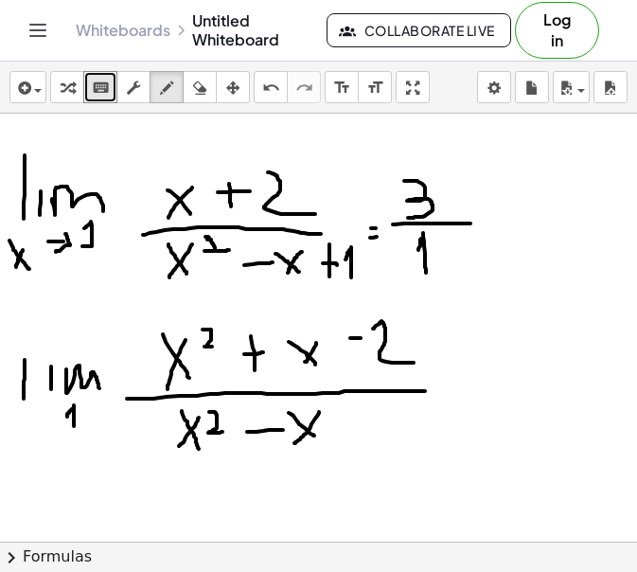
drag, startPoint x: 67, startPoint y: 417, endPoint x: 74, endPoint y: 426, distance: 11.6
click at [74, 426] on div at bounding box center [318, 533] width 637 height 957
drag, startPoint x: 12, startPoint y: 426, endPoint x: 44, endPoint y: 426, distance: 31.3
click at [44, 426] on div at bounding box center [318, 533] width 637 height 957
drag, startPoint x: 41, startPoint y: 421, endPoint x: 31, endPoint y: 444, distance: 25.5
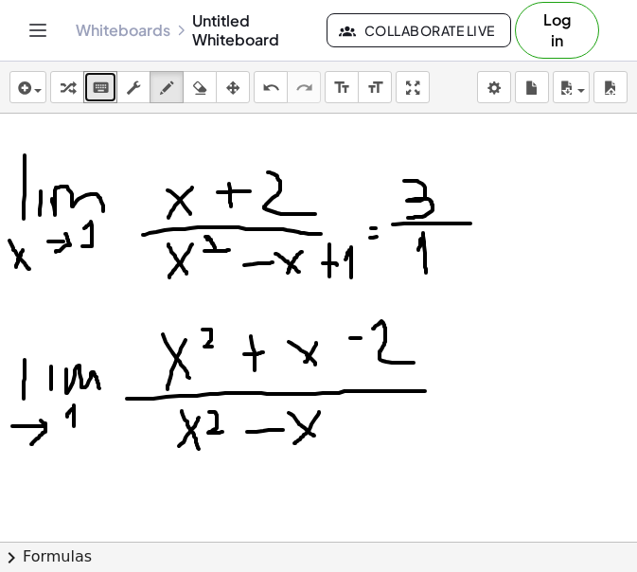
click at [31, 444] on div at bounding box center [318, 533] width 637 height 957
click at [507, 337] on div at bounding box center [318, 533] width 637 height 957
drag, startPoint x: 447, startPoint y: 383, endPoint x: 459, endPoint y: 383, distance: 12.3
click at [459, 383] on div at bounding box center [318, 533] width 637 height 957
drag, startPoint x: 451, startPoint y: 366, endPoint x: 470, endPoint y: 366, distance: 18.9
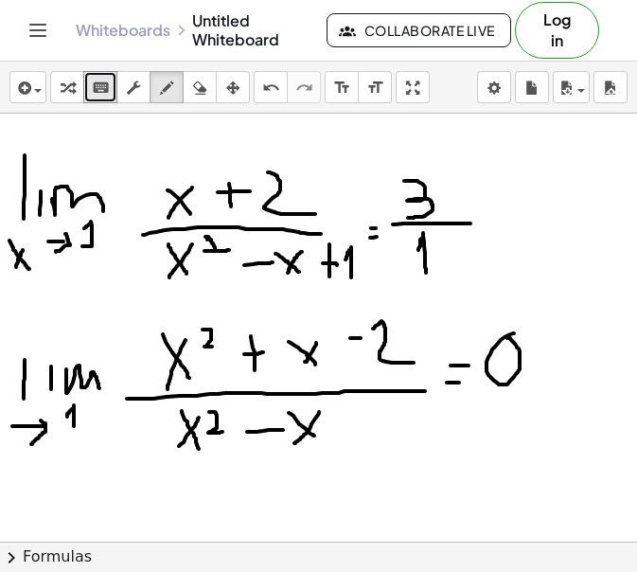
click at [470, 366] on div at bounding box center [318, 533] width 637 height 957
drag, startPoint x: 470, startPoint y: 394, endPoint x: 599, endPoint y: 400, distance: 128.9
click at [599, 400] on div at bounding box center [318, 533] width 637 height 957
click at [526, 411] on div at bounding box center [318, 533] width 637 height 957
click at [610, 340] on div at bounding box center [318, 533] width 637 height 957
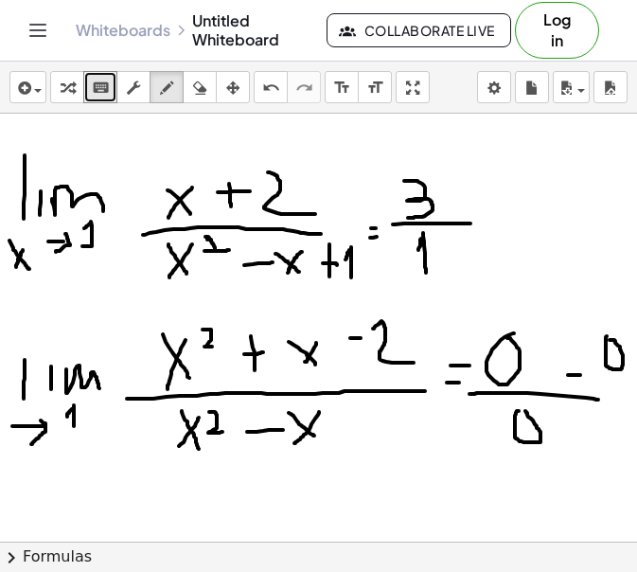
drag, startPoint x: 568, startPoint y: 375, endPoint x: 581, endPoint y: 375, distance: 12.3
click at [581, 375] on div at bounding box center [318, 533] width 637 height 957
drag, startPoint x: 560, startPoint y: 357, endPoint x: 576, endPoint y: 362, distance: 16.8
click at [576, 362] on div at bounding box center [318, 533] width 637 height 957
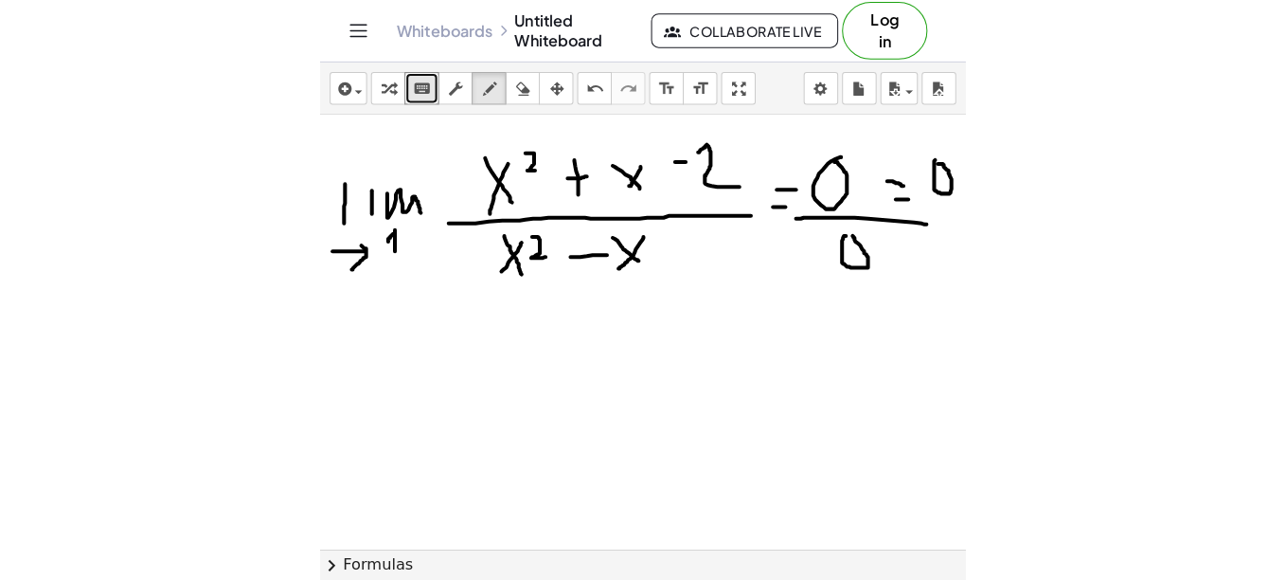
scroll to position [244, 0]
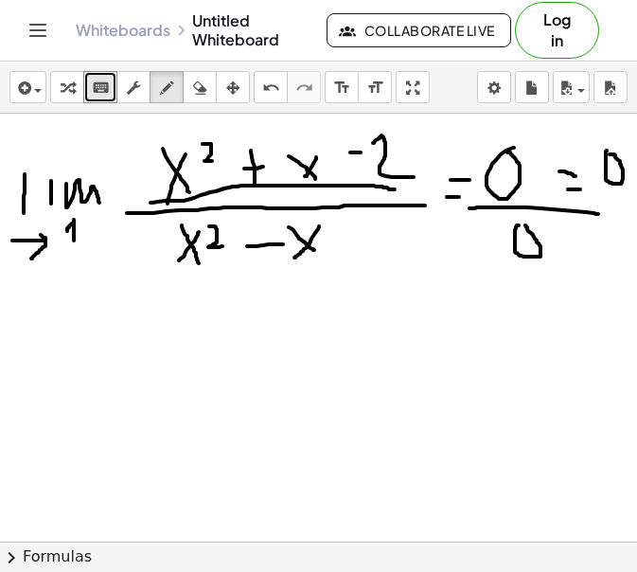
drag, startPoint x: 151, startPoint y: 203, endPoint x: 395, endPoint y: 189, distance: 244.7
click at [395, 189] on div at bounding box center [318, 347] width 637 height 957
drag, startPoint x: 170, startPoint y: 263, endPoint x: 320, endPoint y: 257, distance: 150.7
click at [320, 257] on div at bounding box center [318, 347] width 637 height 957
drag, startPoint x: 350, startPoint y: 251, endPoint x: 399, endPoint y: 247, distance: 48.4
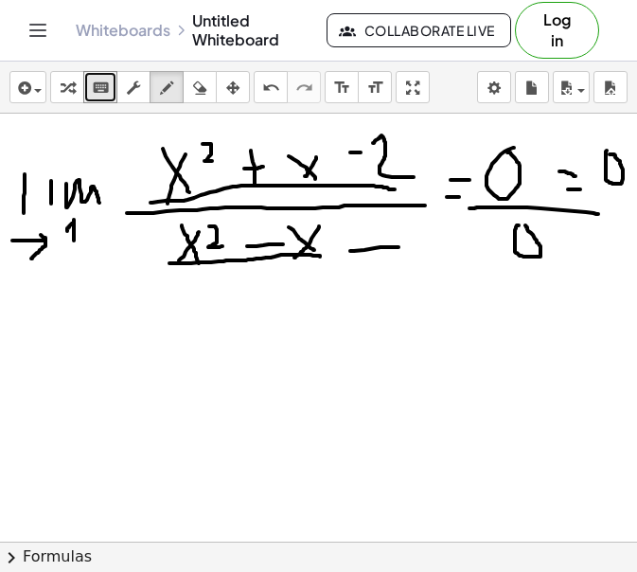
click at [399, 247] on div at bounding box center [318, 347] width 637 height 957
drag, startPoint x: 117, startPoint y: 321, endPoint x: 126, endPoint y: 336, distance: 17.4
click at [126, 336] on div at bounding box center [318, 347] width 637 height 957
drag, startPoint x: 149, startPoint y: 305, endPoint x: 158, endPoint y: 341, distance: 37.2
click at [158, 341] on div at bounding box center [318, 347] width 637 height 957
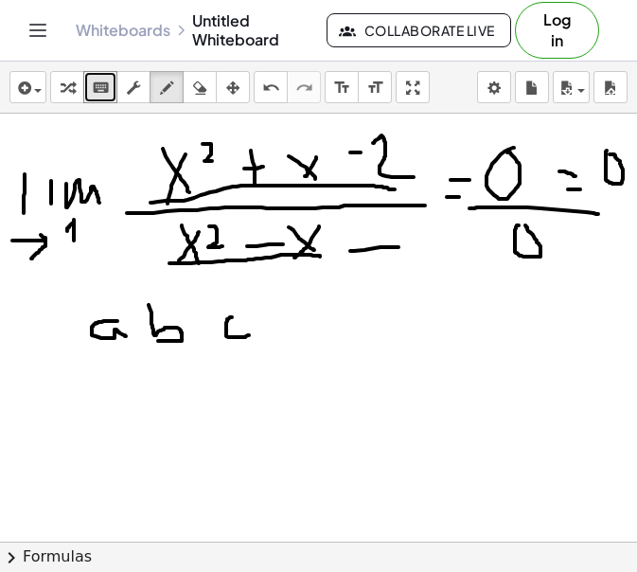
drag, startPoint x: 232, startPoint y: 317, endPoint x: 249, endPoint y: 335, distance: 24.8
click at [249, 335] on div at bounding box center [318, 347] width 637 height 957
drag, startPoint x: 107, startPoint y: 356, endPoint x: 109, endPoint y: 375, distance: 19.0
click at [109, 375] on div at bounding box center [318, 347] width 637 height 957
drag, startPoint x: 140, startPoint y: 363, endPoint x: 162, endPoint y: 362, distance: 21.8
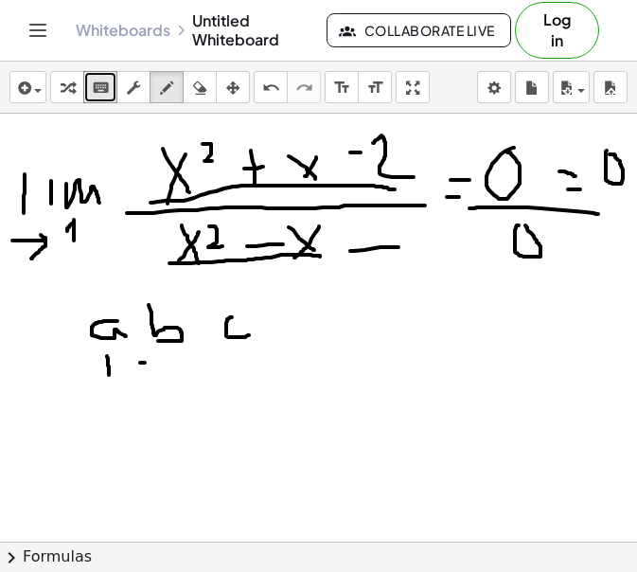
click at [162, 362] on div at bounding box center [318, 347] width 637 height 957
drag, startPoint x: 174, startPoint y: 346, endPoint x: 178, endPoint y: 372, distance: 26.8
click at [178, 372] on div at bounding box center [318, 347] width 637 height 957
click at [234, 351] on div at bounding box center [318, 347] width 637 height 957
drag, startPoint x: 343, startPoint y: 335, endPoint x: 355, endPoint y: 335, distance: 12.3
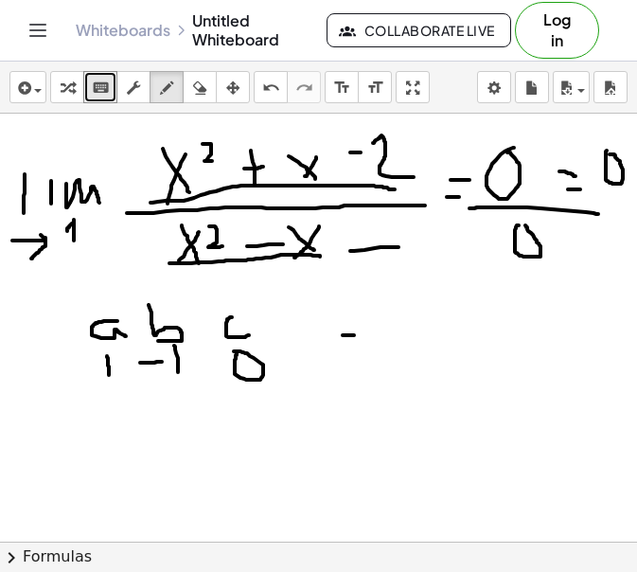
click at [355, 335] on div at bounding box center [318, 347] width 637 height 957
drag, startPoint x: 368, startPoint y: 321, endPoint x: 370, endPoint y: 346, distance: 24.7
click at [370, 346] on div at bounding box center [318, 347] width 637 height 957
drag, startPoint x: 375, startPoint y: 340, endPoint x: 401, endPoint y: 338, distance: 25.6
click at [401, 338] on div at bounding box center [318, 347] width 637 height 957
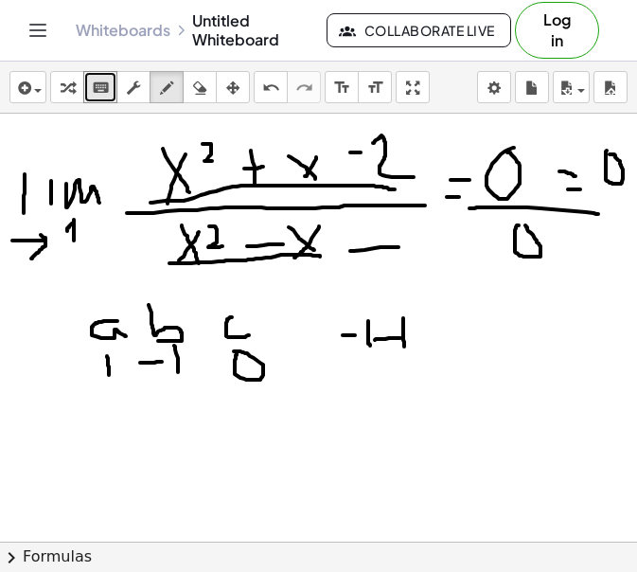
drag, startPoint x: 403, startPoint y: 318, endPoint x: 404, endPoint y: 347, distance: 28.4
click at [404, 347] on div at bounding box center [318, 347] width 637 height 957
drag, startPoint x: 402, startPoint y: 300, endPoint x: 417, endPoint y: 364, distance: 65.2
click at [417, 364] on div at bounding box center [318, 347] width 637 height 957
drag, startPoint x: 399, startPoint y: 315, endPoint x: 387, endPoint y: 326, distance: 15.4
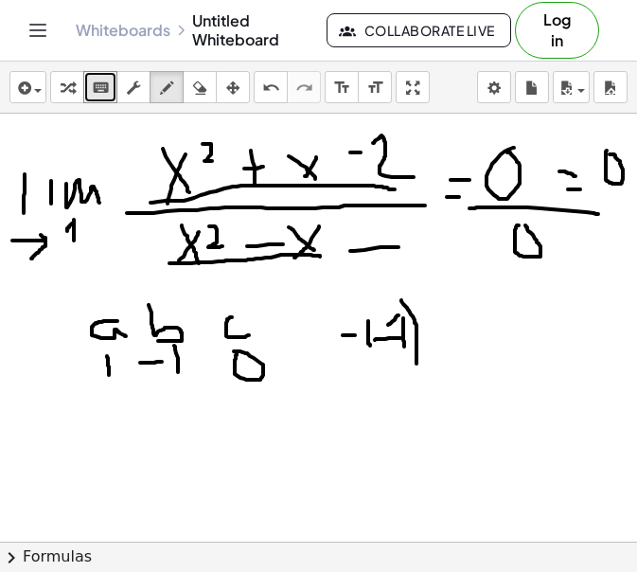
click at [387, 326] on div at bounding box center [318, 347] width 637 height 957
drag, startPoint x: 436, startPoint y: 312, endPoint x: 436, endPoint y: 326, distance: 14.2
click at [436, 326] on div at bounding box center [318, 347] width 637 height 957
drag, startPoint x: 428, startPoint y: 319, endPoint x: 442, endPoint y: 319, distance: 14.2
click at [442, 319] on div at bounding box center [318, 347] width 637 height 957
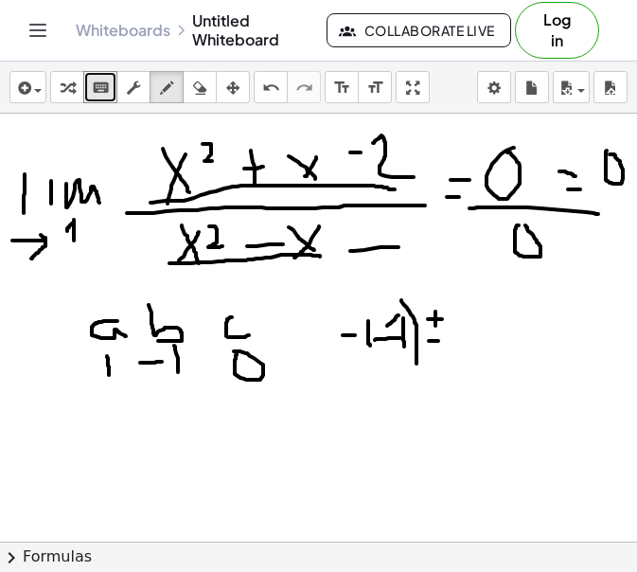
click at [438, 341] on div at bounding box center [318, 347] width 637 height 957
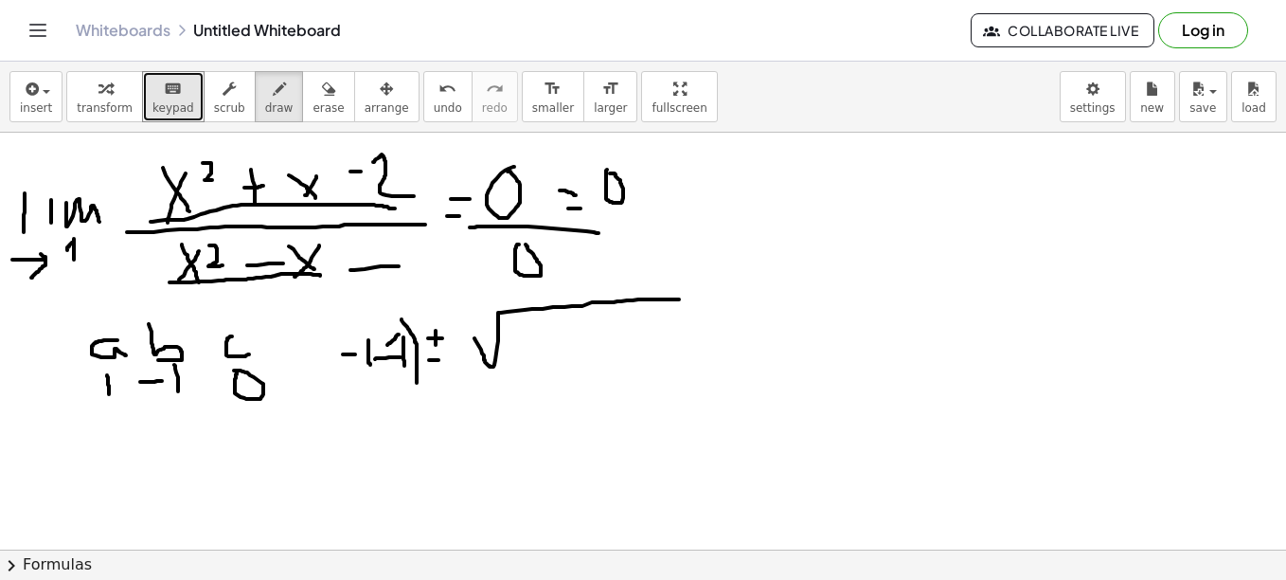
drag, startPoint x: 474, startPoint y: 338, endPoint x: 679, endPoint y: 299, distance: 208.2
click at [679, 299] on div at bounding box center [643, 366] width 1286 height 957
click at [521, 343] on div at bounding box center [643, 366] width 1286 height 957
drag, startPoint x: 530, startPoint y: 323, endPoint x: 534, endPoint y: 360, distance: 37.1
click at [534, 360] on div at bounding box center [643, 366] width 1286 height 957
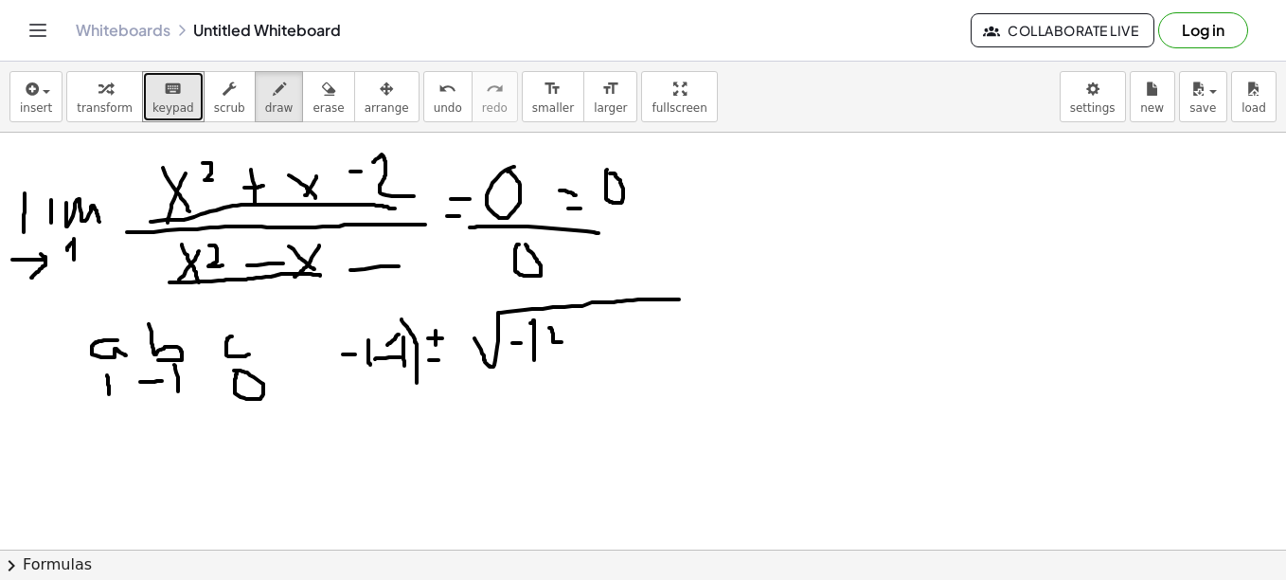
drag, startPoint x: 549, startPoint y: 328, endPoint x: 564, endPoint y: 340, distance: 19.5
click at [564, 340] on div at bounding box center [643, 366] width 1286 height 957
drag, startPoint x: 582, startPoint y: 349, endPoint x: 606, endPoint y: 345, distance: 24.9
click at [606, 345] on div at bounding box center [643, 366] width 1286 height 957
drag, startPoint x: 611, startPoint y: 311, endPoint x: 622, endPoint y: 344, distance: 35.0
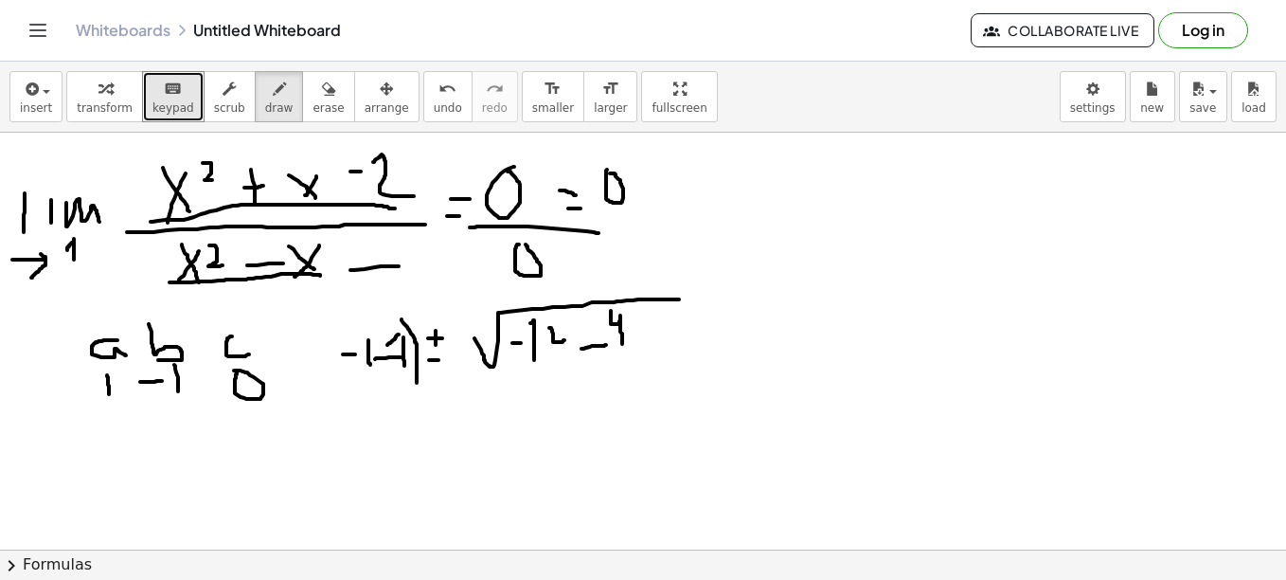
click at [622, 344] on div at bounding box center [643, 366] width 1286 height 957
click at [648, 343] on div at bounding box center [643, 366] width 1286 height 957
drag, startPoint x: 664, startPoint y: 321, endPoint x: 671, endPoint y: 362, distance: 41.4
click at [671, 362] on div at bounding box center [643, 366] width 1286 height 957
click at [690, 344] on div at bounding box center [643, 366] width 1286 height 957
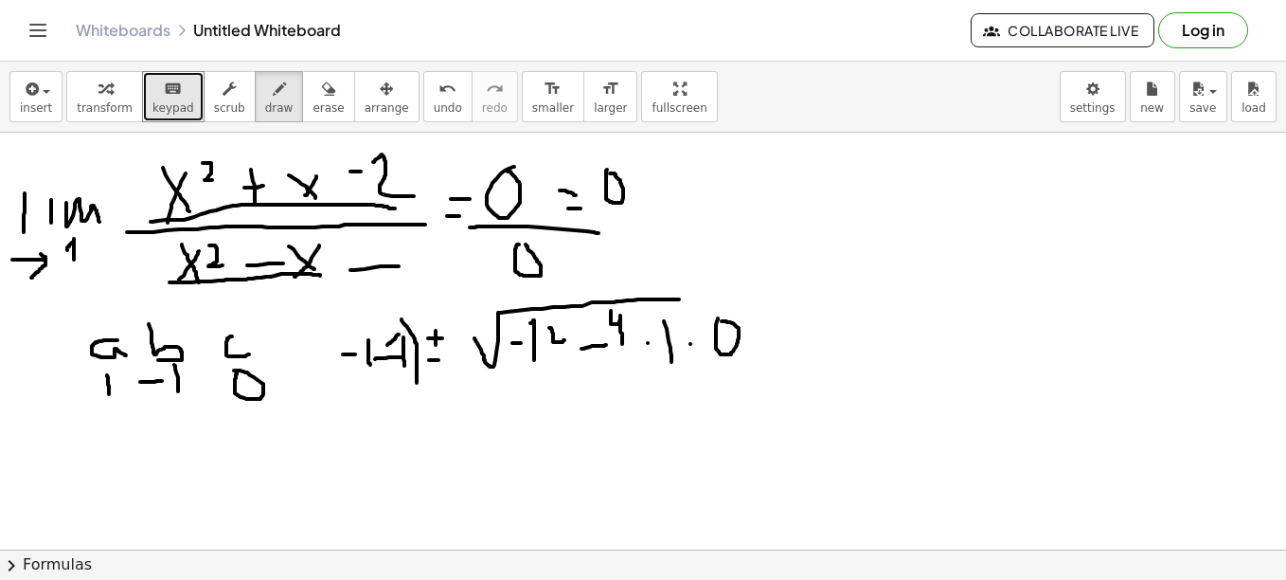
click at [718, 321] on div at bounding box center [643, 366] width 1286 height 957
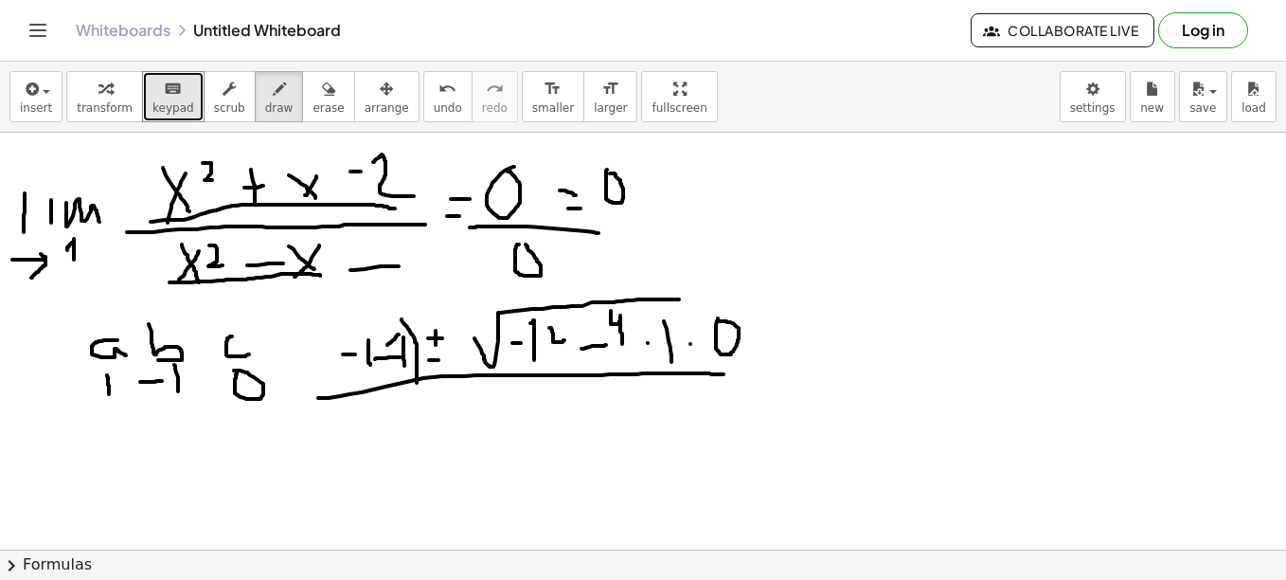
drag, startPoint x: 318, startPoint y: 398, endPoint x: 733, endPoint y: 374, distance: 415.5
click at [733, 374] on div at bounding box center [643, 366] width 1286 height 957
drag, startPoint x: 422, startPoint y: 423, endPoint x: 485, endPoint y: 440, distance: 64.8
click at [485, 440] on div at bounding box center [643, 366] width 1286 height 957
click at [506, 434] on div at bounding box center [643, 366] width 1286 height 957
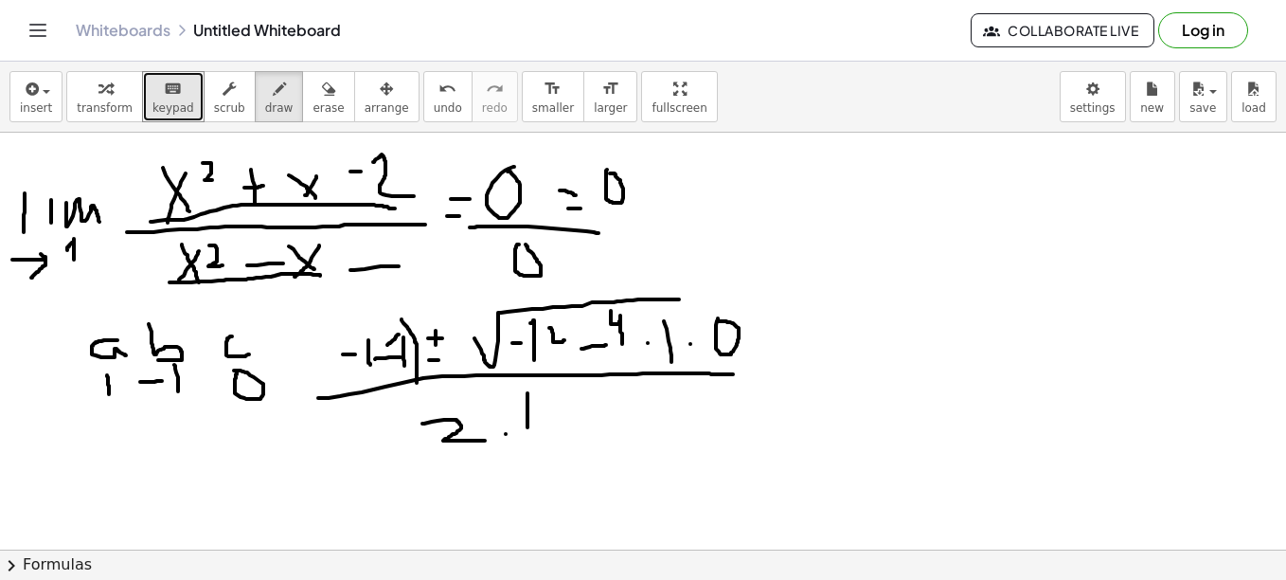
drag, startPoint x: 528, startPoint y: 393, endPoint x: 528, endPoint y: 427, distance: 34.1
click at [528, 427] on div at bounding box center [643, 366] width 1286 height 957
drag, startPoint x: 782, startPoint y: 384, endPoint x: 808, endPoint y: 380, distance: 25.9
click at [808, 380] on div at bounding box center [643, 366] width 1286 height 957
drag, startPoint x: 781, startPoint y: 363, endPoint x: 805, endPoint y: 362, distance: 23.7
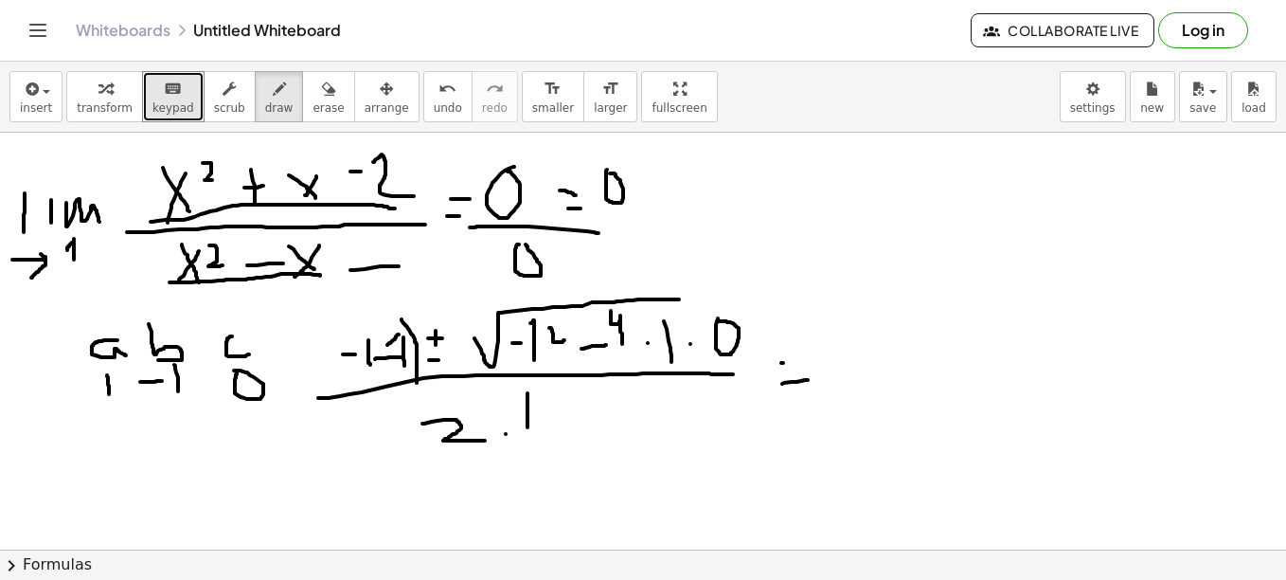
click at [805, 362] on div at bounding box center [643, 366] width 1286 height 957
drag, startPoint x: 846, startPoint y: 326, endPoint x: 848, endPoint y: 360, distance: 34.1
click at [848, 360] on div at bounding box center [643, 366] width 1286 height 957
drag, startPoint x: 871, startPoint y: 363, endPoint x: 1105, endPoint y: 311, distance: 239.7
click at [1105, 311] on div at bounding box center [643, 366] width 1286 height 957
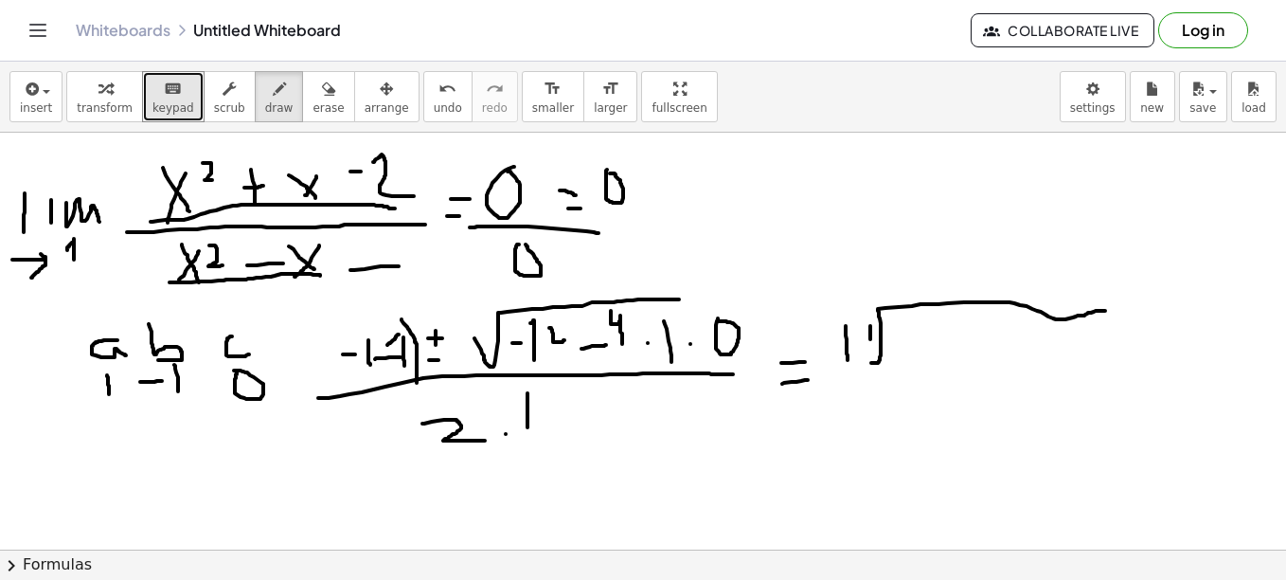
drag, startPoint x: 870, startPoint y: 326, endPoint x: 870, endPoint y: 339, distance: 13.3
click at [870, 339] on div at bounding box center [643, 366] width 1286 height 957
click at [868, 331] on div at bounding box center [643, 366] width 1286 height 957
drag, startPoint x: 862, startPoint y: 348, endPoint x: 879, endPoint y: 347, distance: 17.1
click at [879, 347] on div at bounding box center [643, 366] width 1286 height 957
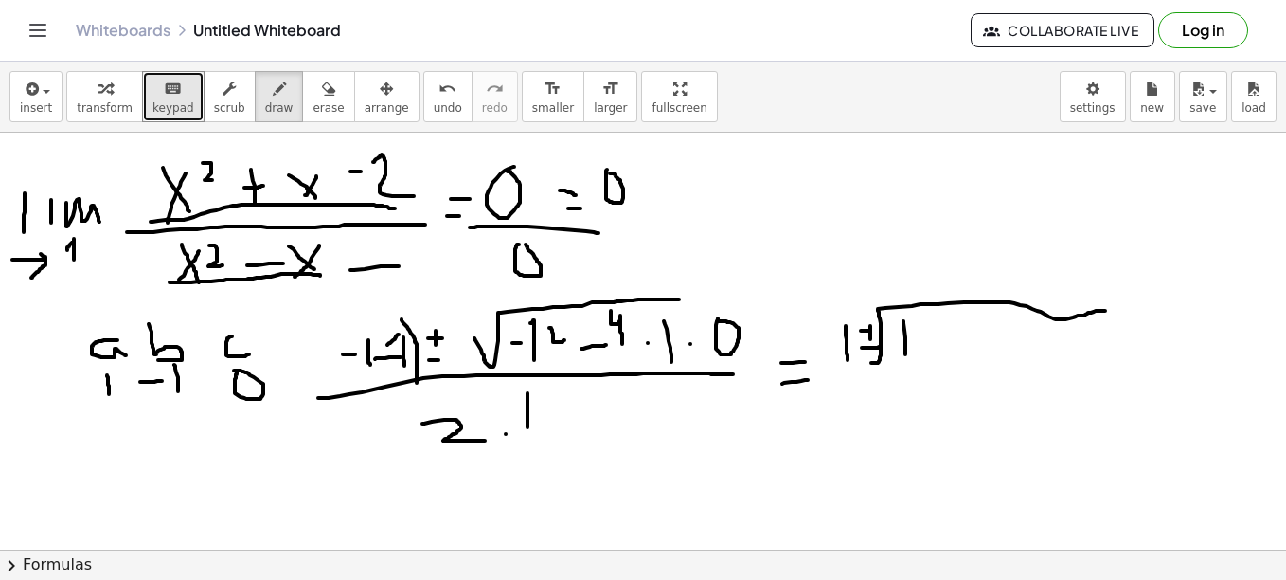
drag, startPoint x: 904, startPoint y: 321, endPoint x: 907, endPoint y: 358, distance: 37.1
click at [907, 358] on div at bounding box center [643, 366] width 1286 height 957
drag, startPoint x: 833, startPoint y: 379, endPoint x: 1008, endPoint y: 372, distance: 174.4
click at [1008, 372] on div at bounding box center [643, 366] width 1286 height 957
drag, startPoint x: 846, startPoint y: 389, endPoint x: 892, endPoint y: 414, distance: 52.5
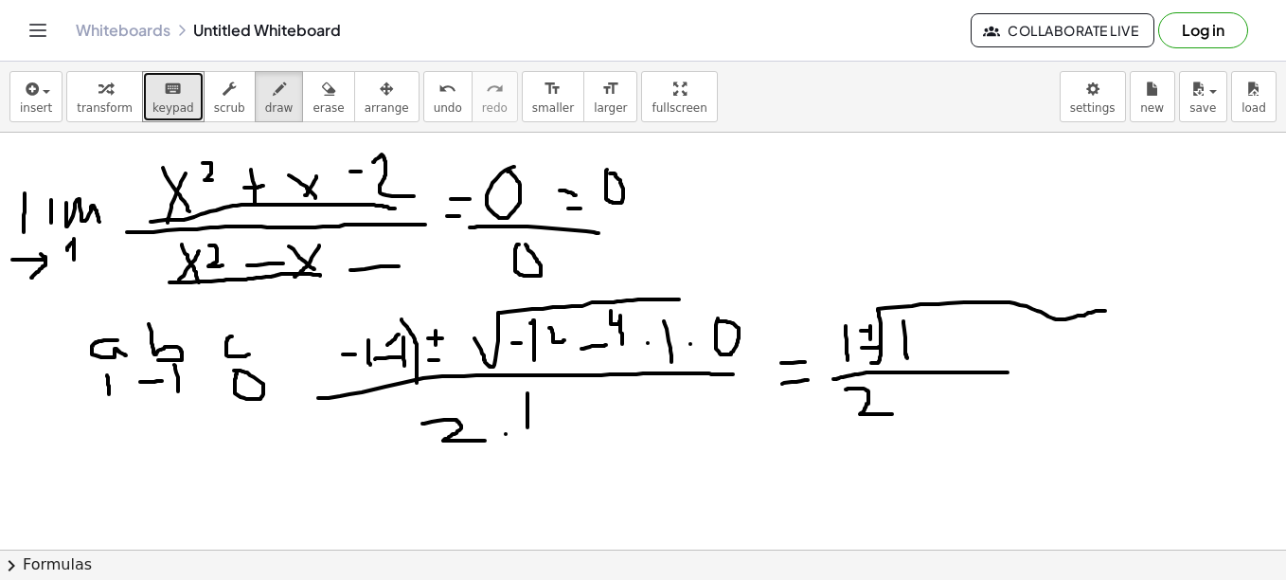
click at [892, 414] on div at bounding box center [643, 366] width 1286 height 957
drag, startPoint x: 513, startPoint y: 321, endPoint x: 550, endPoint y: 295, distance: 45.5
click at [550, 295] on div at bounding box center [643, 366] width 1286 height 957
drag, startPoint x: 539, startPoint y: 318, endPoint x: 545, endPoint y: 366, distance: 47.7
click at [545, 366] on div at bounding box center [643, 366] width 1286 height 957
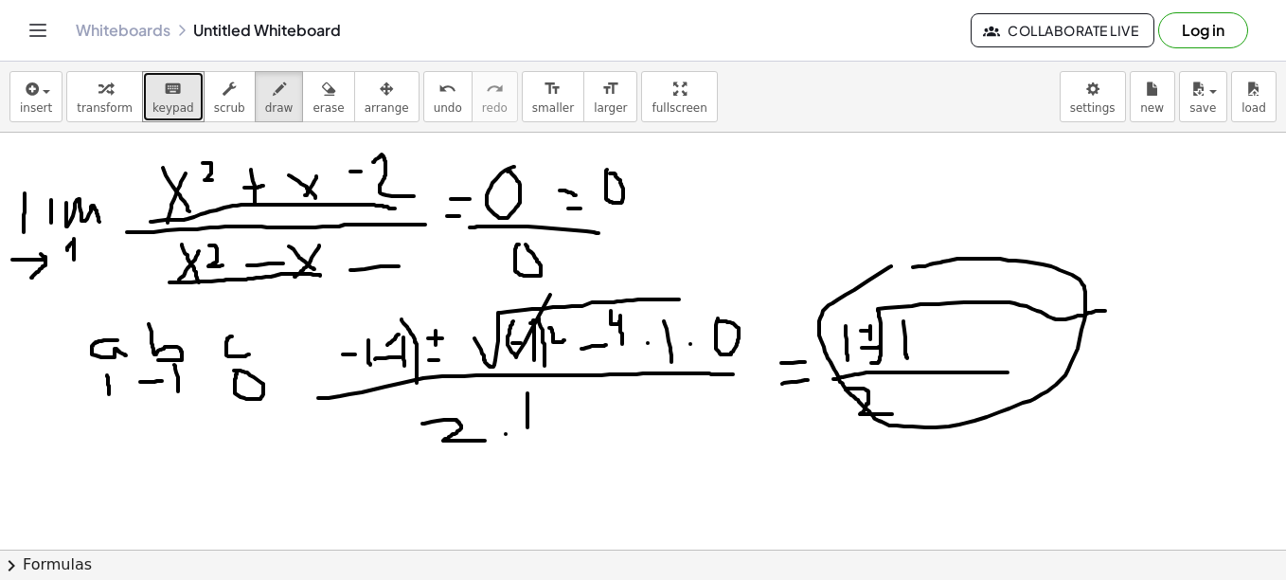
click at [900, 268] on div at bounding box center [643, 366] width 1286 height 957
drag, startPoint x: 1155, startPoint y: 305, endPoint x: 1203, endPoint y: 347, distance: 63.1
click at [1203, 347] on div at bounding box center [643, 366] width 1286 height 957
drag, startPoint x: 1145, startPoint y: 355, endPoint x: 1196, endPoint y: 351, distance: 51.3
click at [1196, 351] on div at bounding box center [643, 366] width 1286 height 957
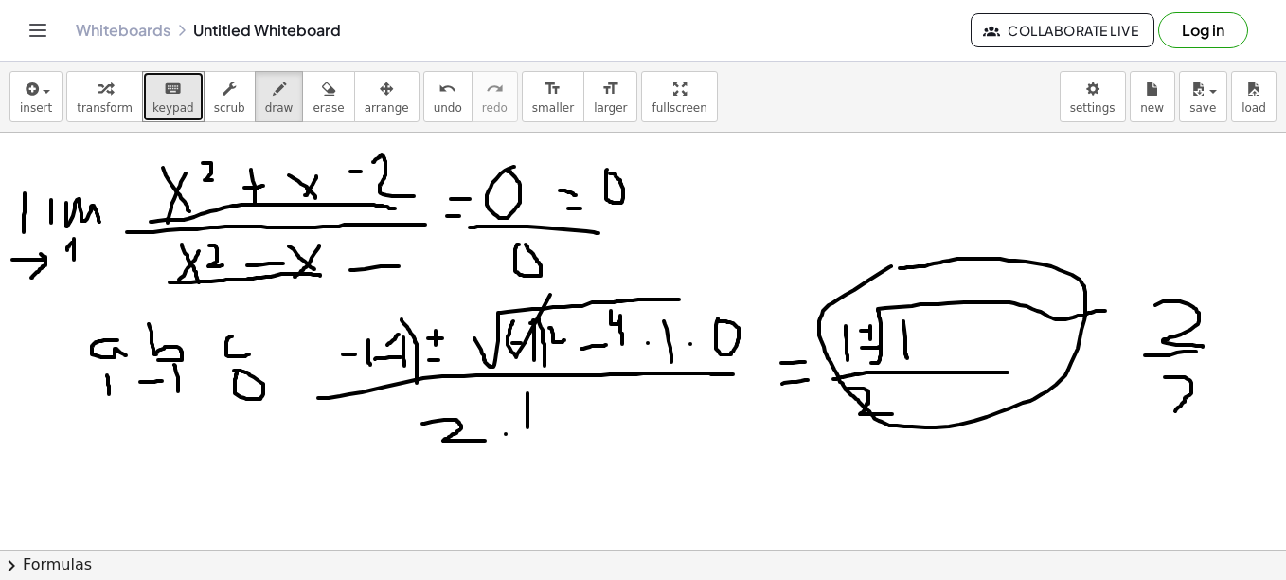
drag, startPoint x: 1165, startPoint y: 377, endPoint x: 1208, endPoint y: 411, distance: 55.3
click at [1208, 411] on div at bounding box center [643, 366] width 1286 height 957
drag, startPoint x: 1101, startPoint y: 444, endPoint x: 1110, endPoint y: 475, distance: 32.4
click at [1110, 475] on div at bounding box center [643, 366] width 1286 height 957
click at [1108, 516] on div at bounding box center [643, 366] width 1286 height 957
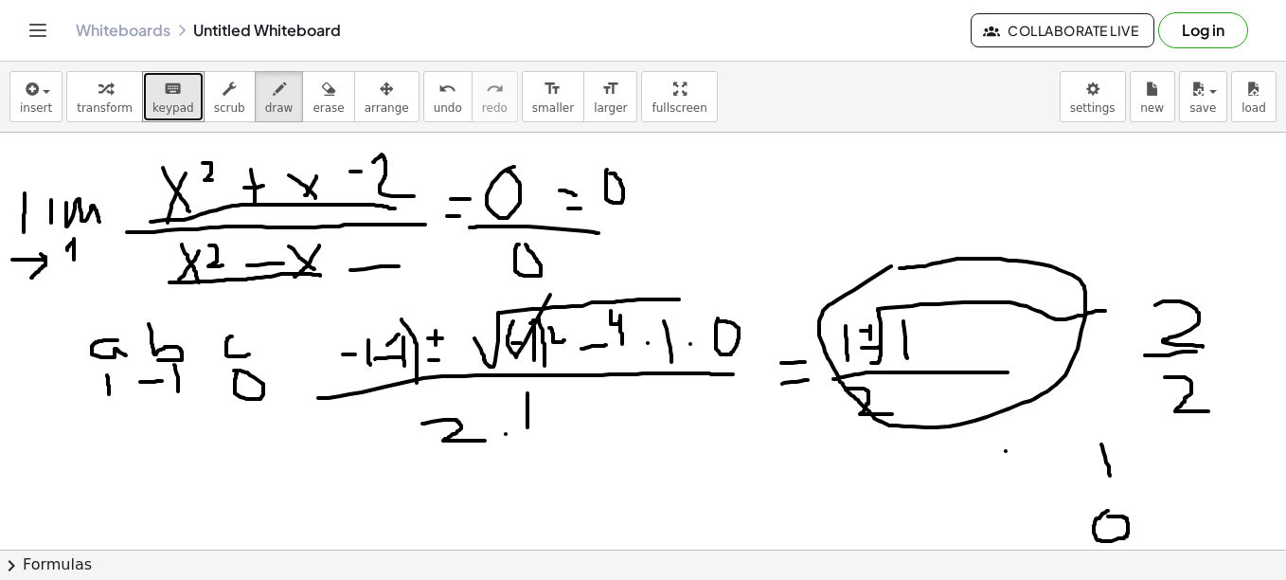
drag, startPoint x: 1006, startPoint y: 451, endPoint x: 1019, endPoint y: 469, distance: 22.4
click at [1019, 469] on div at bounding box center [643, 366] width 1286 height 957
drag, startPoint x: 1021, startPoint y: 455, endPoint x: 1007, endPoint y: 484, distance: 32.6
click at [1007, 484] on div at bounding box center [643, 366] width 1286 height 957
click at [1029, 474] on div at bounding box center [643, 366] width 1286 height 957
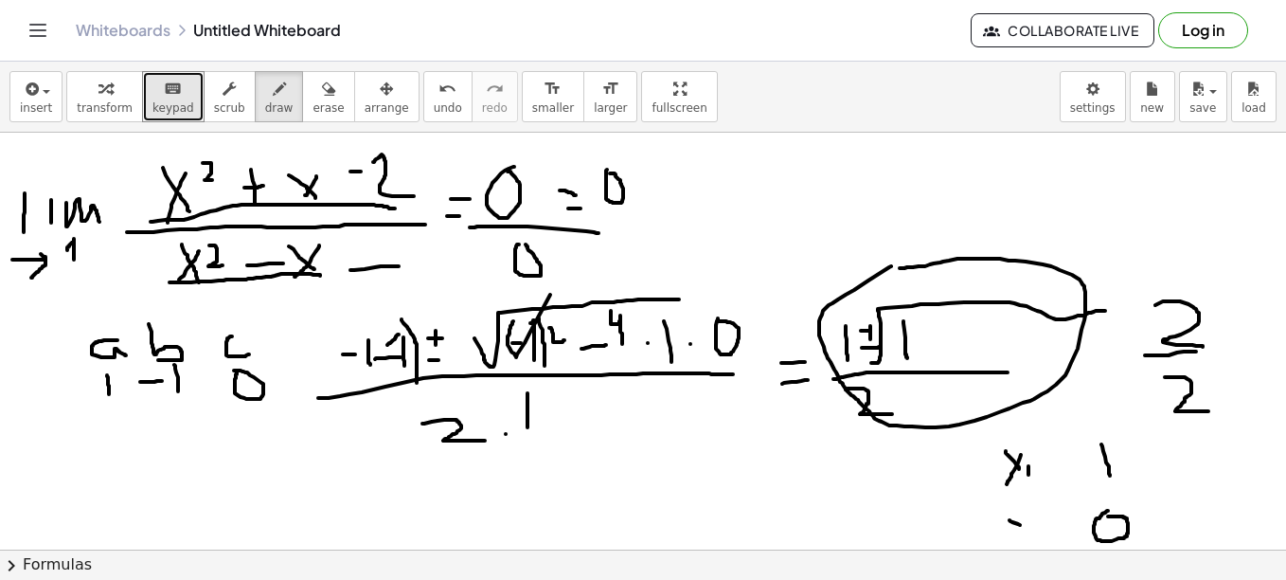
drag, startPoint x: 1010, startPoint y: 520, endPoint x: 1031, endPoint y: 532, distance: 25.0
click at [1031, 532] on div at bounding box center [643, 366] width 1286 height 957
drag, startPoint x: 1036, startPoint y: 507, endPoint x: 1018, endPoint y: 533, distance: 32.0
click at [1018, 533] on div at bounding box center [643, 366] width 1286 height 957
drag, startPoint x: 1049, startPoint y: 525, endPoint x: 1052, endPoint y: 541, distance: 16.3
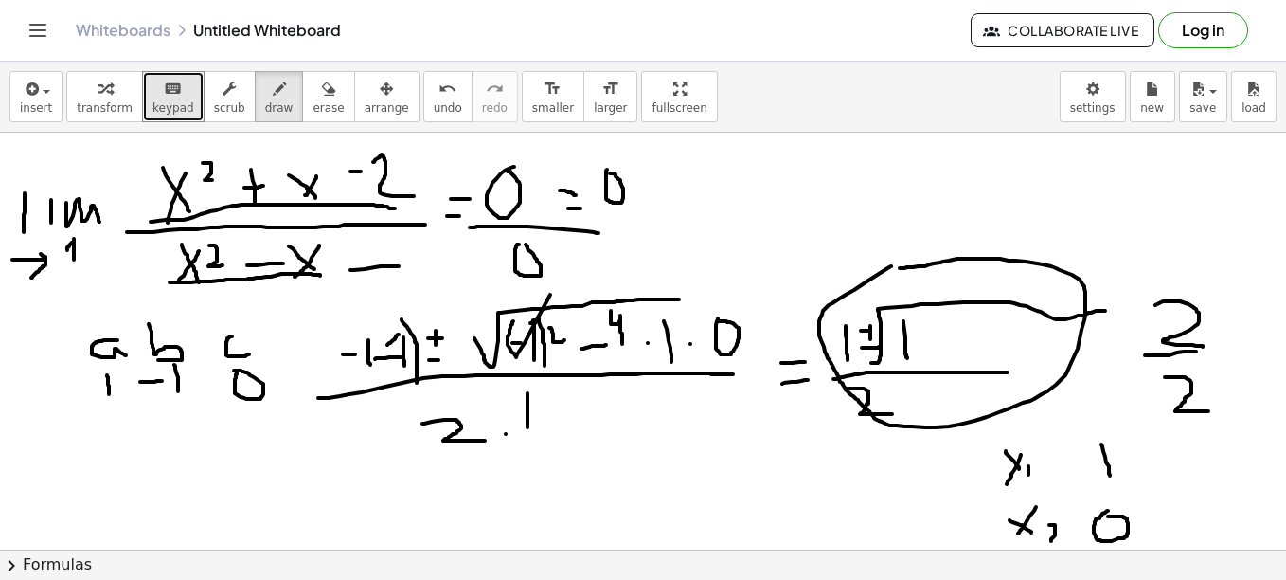
click at [1052, 541] on div at bounding box center [643, 366] width 1286 height 957
click at [1057, 541] on div at bounding box center [643, 366] width 1286 height 957
drag, startPoint x: 994, startPoint y: 488, endPoint x: 1125, endPoint y: 491, distance: 130.7
click at [1125, 491] on div at bounding box center [643, 366] width 1286 height 957
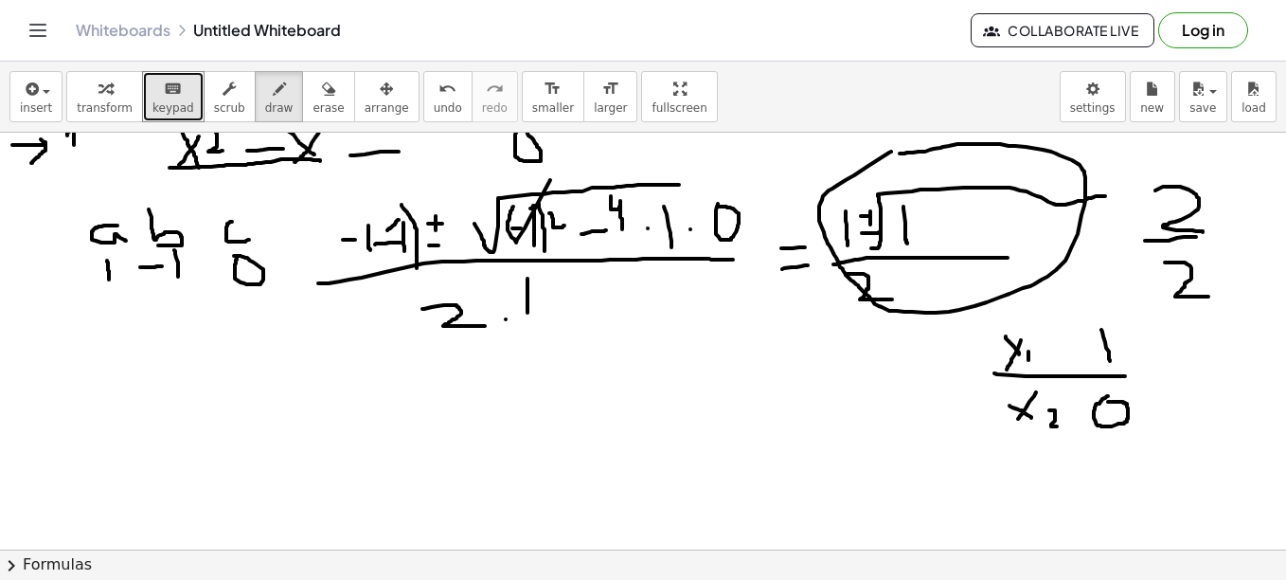
scroll to position [225, 0]
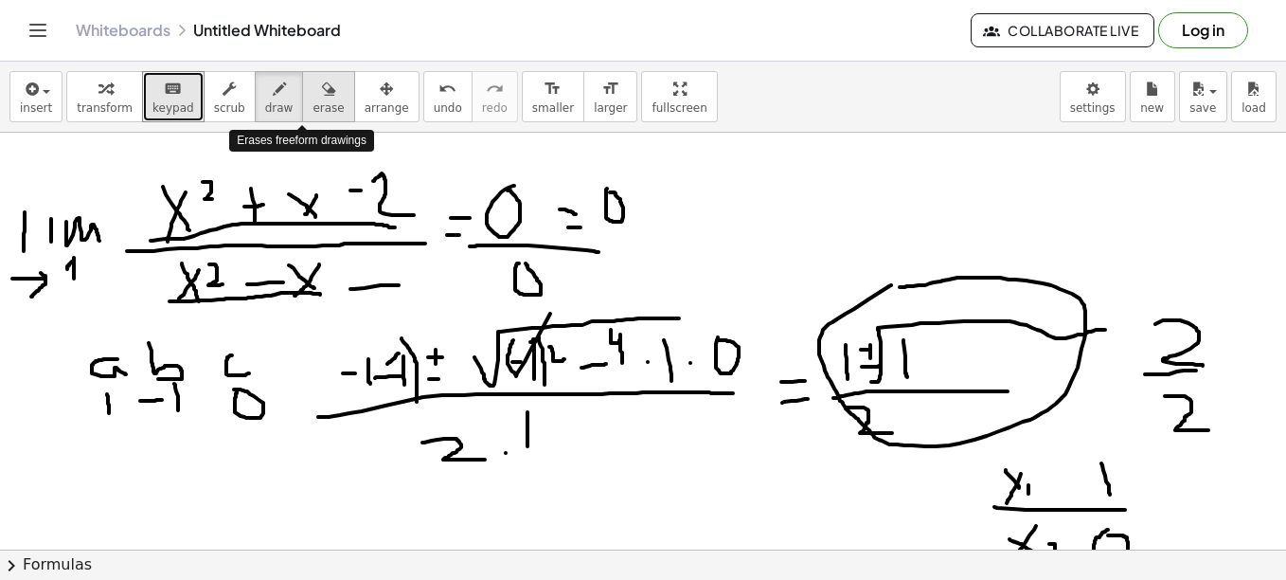
click at [322, 93] on icon "button" at bounding box center [328, 89] width 13 height 23
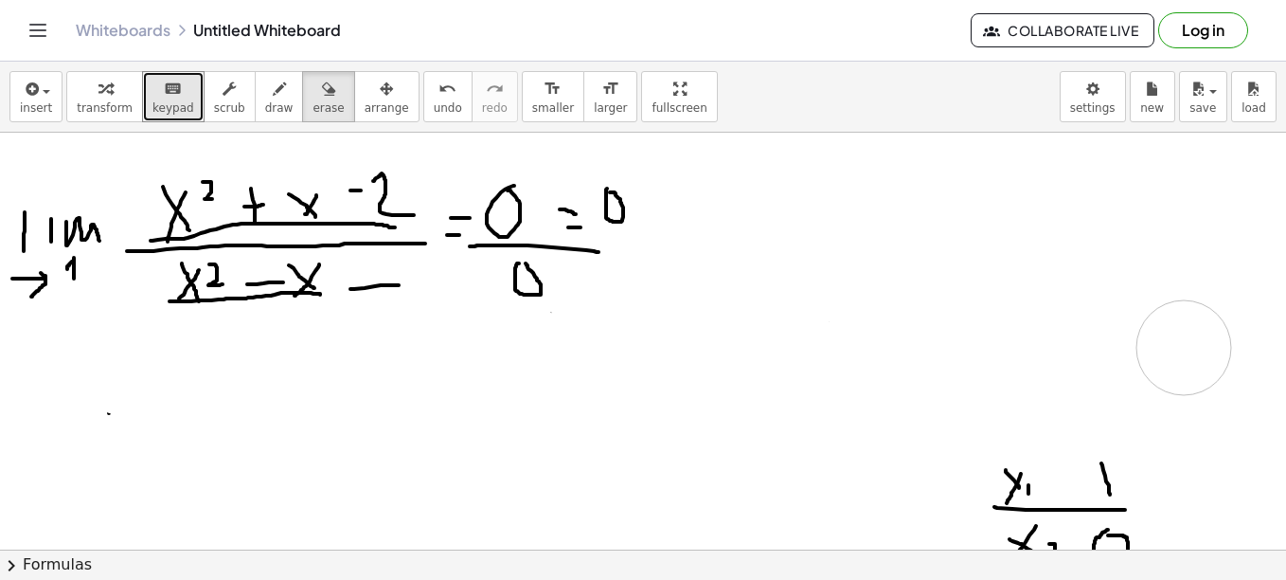
drag, startPoint x: 89, startPoint y: 358, endPoint x: 625, endPoint y: 192, distance: 561.1
click at [1162, 337] on div at bounding box center [643, 532] width 1286 height 1250
click at [273, 93] on icon "button" at bounding box center [279, 89] width 13 height 23
drag, startPoint x: 156, startPoint y: 392, endPoint x: 211, endPoint y: 446, distance: 77.0
click at [211, 446] on div at bounding box center [643, 532] width 1286 height 1250
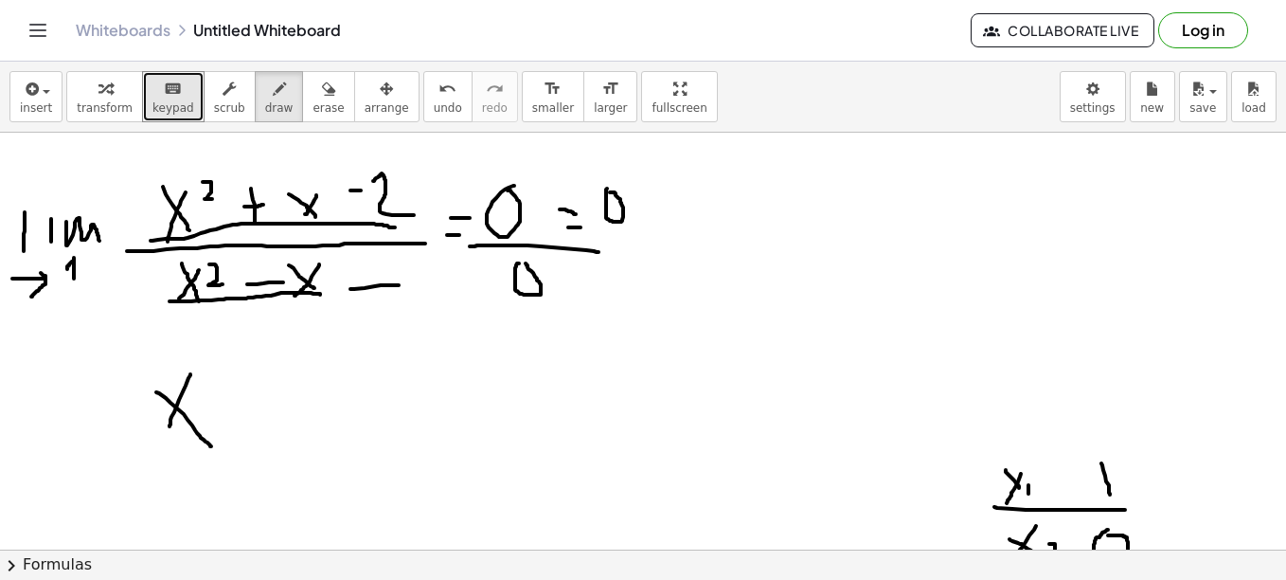
drag, startPoint x: 174, startPoint y: 412, endPoint x: 170, endPoint y: 426, distance: 15.0
click at [170, 426] on div at bounding box center [643, 532] width 1286 height 1250
drag, startPoint x: 807, startPoint y: 250, endPoint x: 845, endPoint y: 272, distance: 43.7
click at [845, 272] on div at bounding box center [643, 532] width 1286 height 1250
drag, startPoint x: 832, startPoint y: 250, endPoint x: 815, endPoint y: 277, distance: 31.0
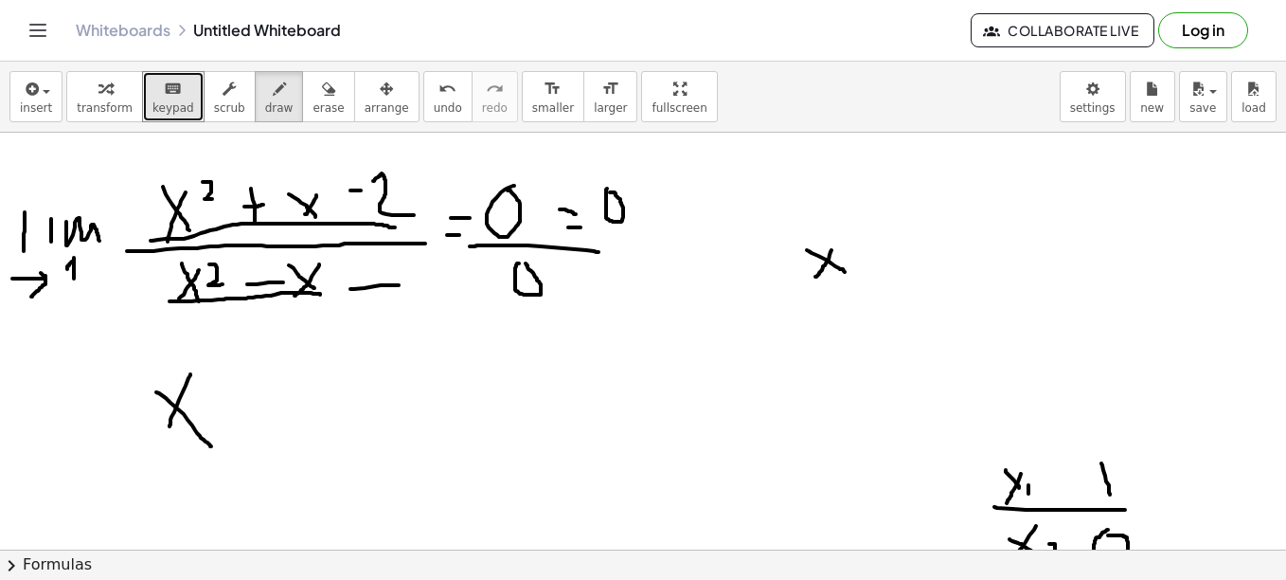
click at [815, 277] on div at bounding box center [643, 532] width 1286 height 1250
drag, startPoint x: 852, startPoint y: 256, endPoint x: 879, endPoint y: 255, distance: 26.5
click at [879, 255] on div at bounding box center [643, 532] width 1286 height 1250
drag, startPoint x: 887, startPoint y: 224, endPoint x: 887, endPoint y: 260, distance: 36.9
click at [887, 260] on div at bounding box center [643, 532] width 1286 height 1250
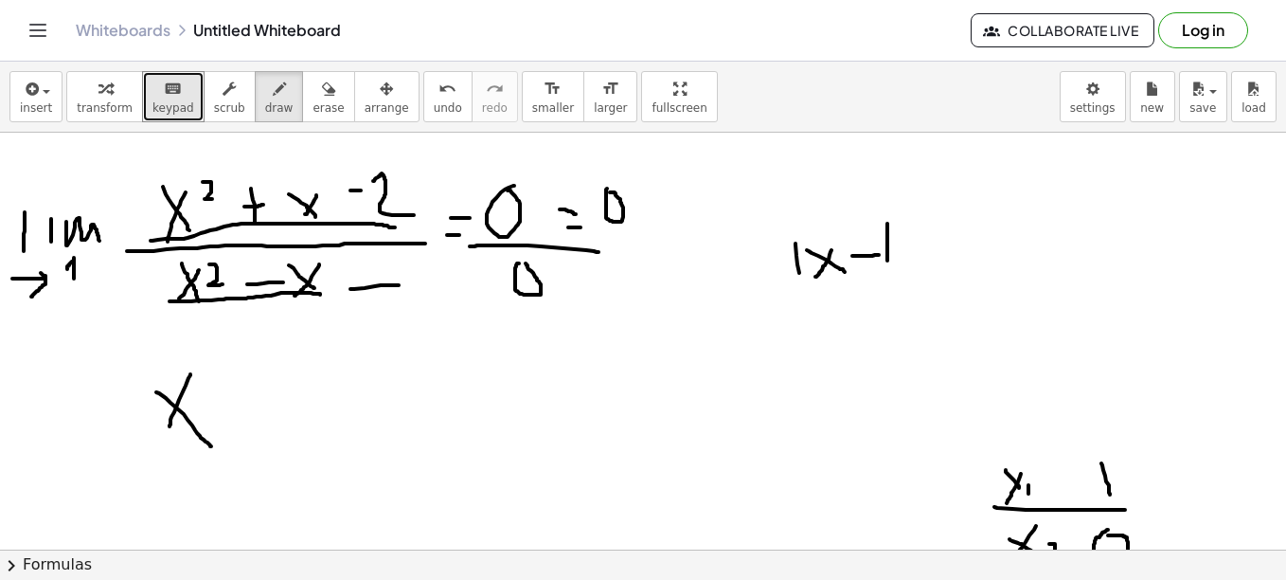
drag, startPoint x: 796, startPoint y: 243, endPoint x: 810, endPoint y: 293, distance: 51.3
click at [810, 293] on div at bounding box center [643, 532] width 1286 height 1250
drag, startPoint x: 895, startPoint y: 212, endPoint x: 901, endPoint y: 273, distance: 60.9
click at [901, 273] on div at bounding box center [643, 532] width 1286 height 1250
drag, startPoint x: 946, startPoint y: 217, endPoint x: 954, endPoint y: 273, distance: 56.4
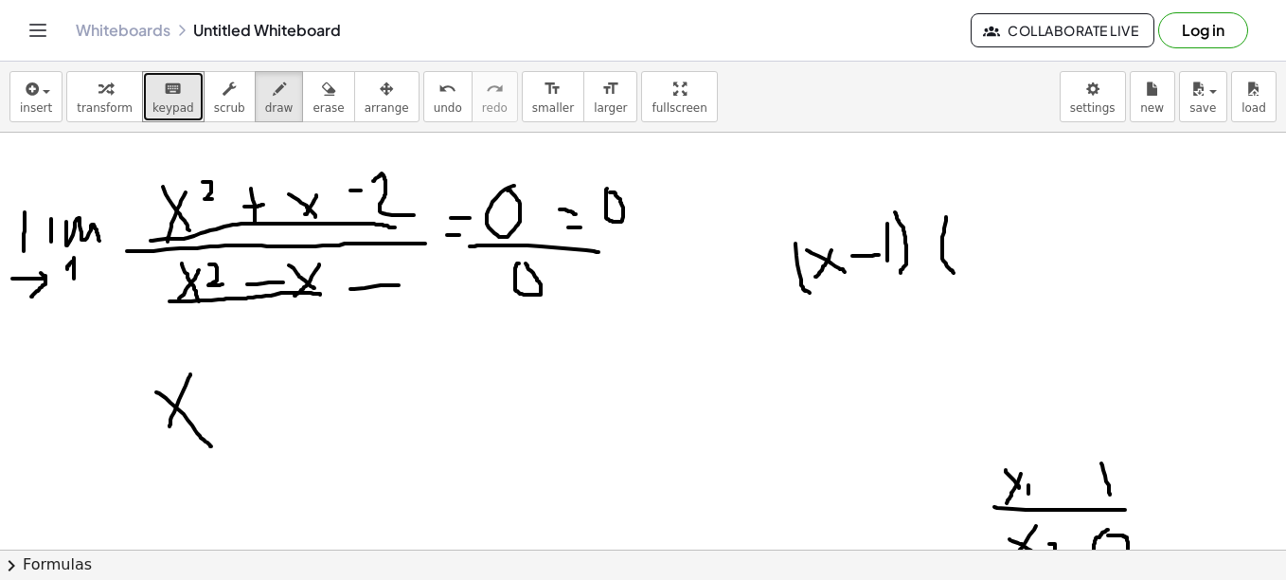
click at [954, 273] on div at bounding box center [643, 532] width 1286 height 1250
drag, startPoint x: 975, startPoint y: 242, endPoint x: 990, endPoint y: 263, distance: 25.8
click at [990, 263] on div at bounding box center [643, 532] width 1286 height 1250
drag, startPoint x: 1001, startPoint y: 233, endPoint x: 976, endPoint y: 266, distance: 41.3
click at [976, 266] on div at bounding box center [643, 532] width 1286 height 1250
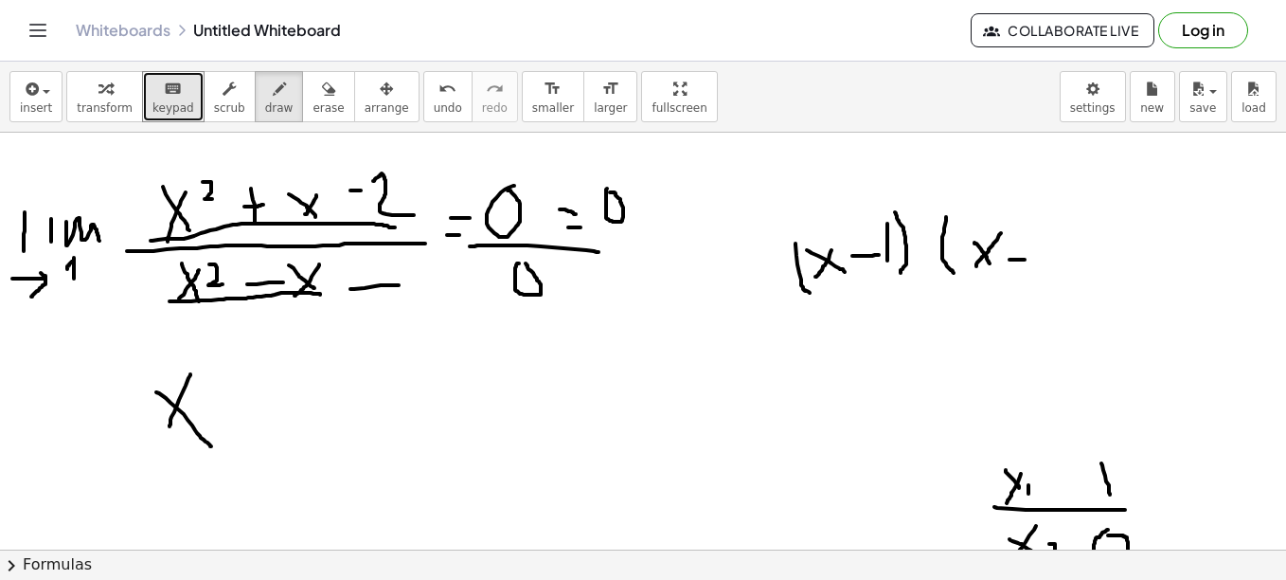
drag, startPoint x: 1010, startPoint y: 259, endPoint x: 1029, endPoint y: 259, distance: 18.9
click at [1029, 259] on div at bounding box center [643, 532] width 1286 height 1250
click at [1047, 245] on div at bounding box center [643, 532] width 1286 height 1250
drag, startPoint x: 1067, startPoint y: 210, endPoint x: 1095, endPoint y: 286, distance: 80.6
click at [1095, 286] on div at bounding box center [643, 532] width 1286 height 1250
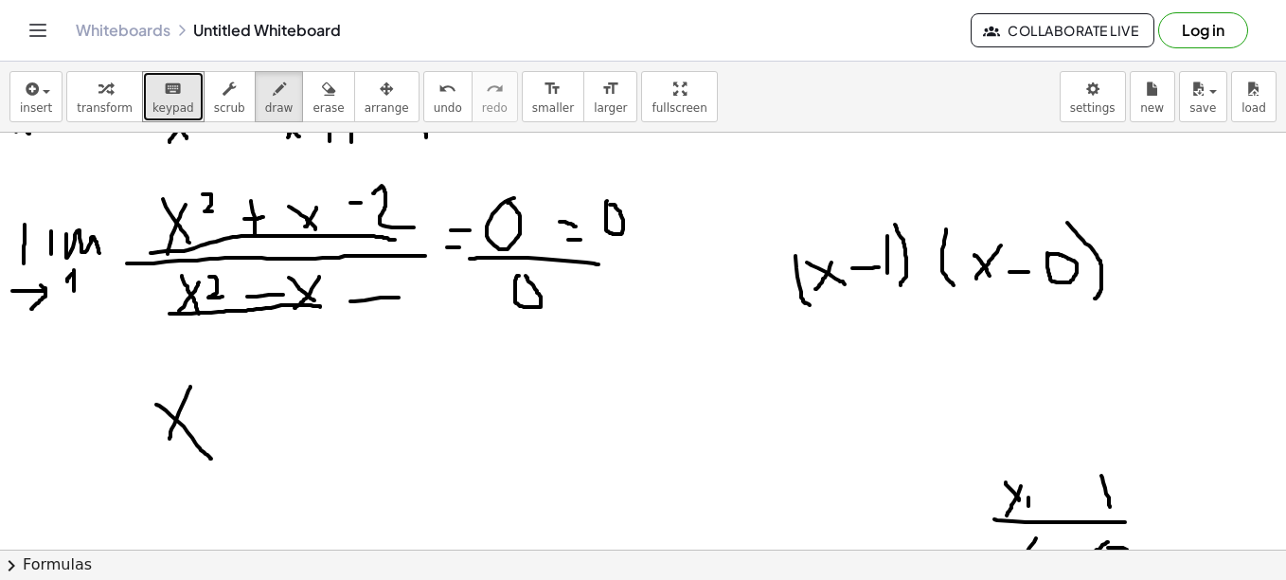
scroll to position [204, 0]
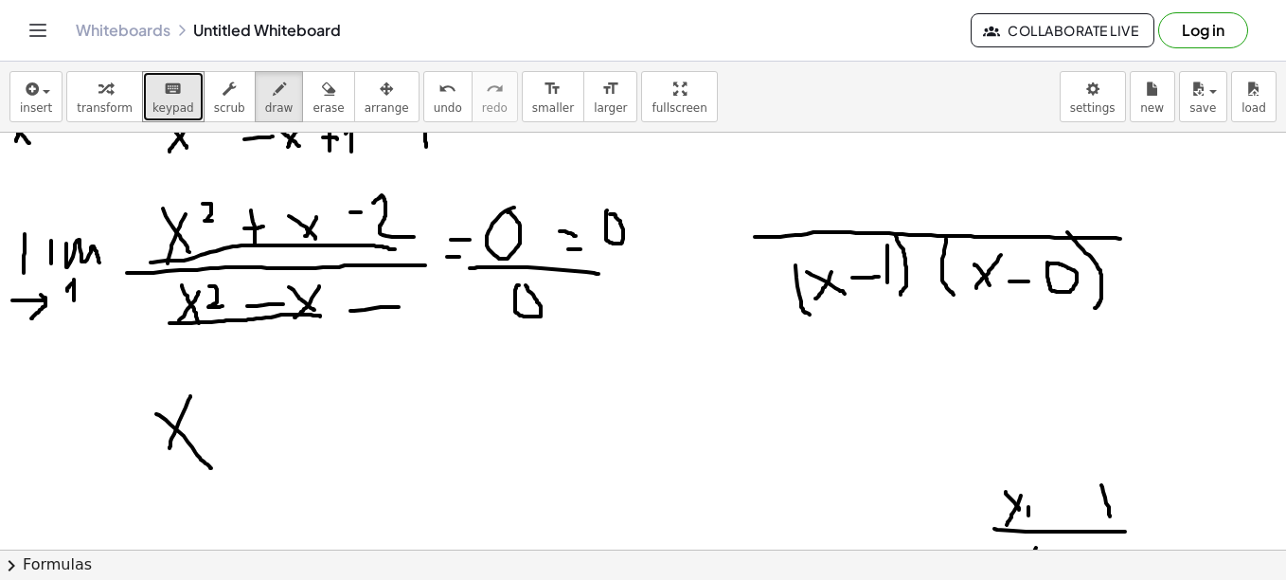
drag, startPoint x: 755, startPoint y: 237, endPoint x: 1120, endPoint y: 239, distance: 365.6
click at [1120, 239] on div at bounding box center [643, 554] width 1286 height 1250
drag, startPoint x: 782, startPoint y: 172, endPoint x: 804, endPoint y: 198, distance: 33.6
click at [804, 198] on div at bounding box center [643, 554] width 1286 height 1250
drag, startPoint x: 808, startPoint y: 183, endPoint x: 792, endPoint y: 207, distance: 29.4
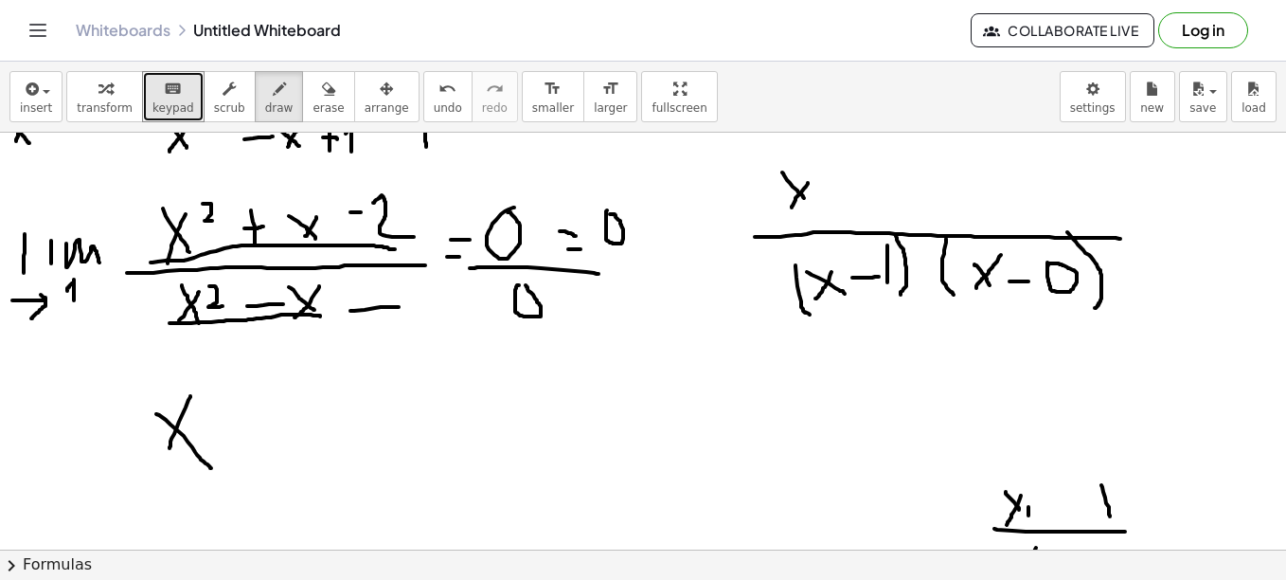
click at [792, 207] on div at bounding box center [643, 554] width 1286 height 1250
drag, startPoint x: 826, startPoint y: 199, endPoint x: 845, endPoint y: 197, distance: 19.0
click at [845, 197] on div at bounding box center [643, 554] width 1286 height 1250
drag, startPoint x: 777, startPoint y: 151, endPoint x: 786, endPoint y: 212, distance: 62.3
click at [786, 212] on div at bounding box center [643, 554] width 1286 height 1250
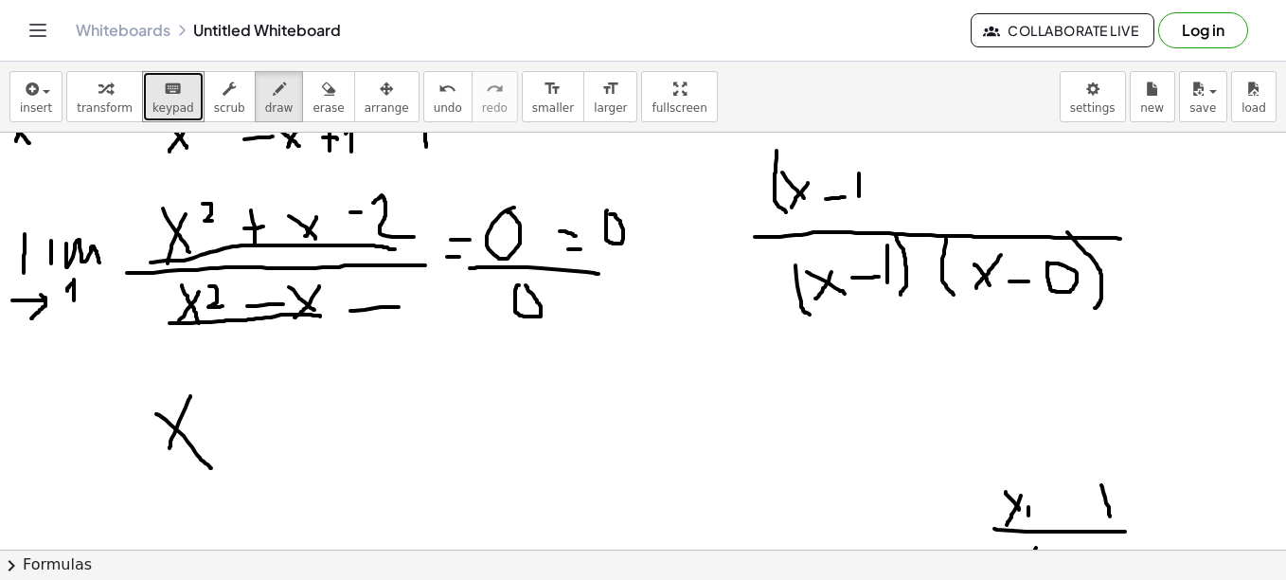
drag, startPoint x: 859, startPoint y: 173, endPoint x: 859, endPoint y: 196, distance: 22.7
click at [859, 196] on div at bounding box center [643, 554] width 1286 height 1250
drag, startPoint x: 860, startPoint y: 153, endPoint x: 868, endPoint y: 202, distance: 48.9
click at [868, 202] on div at bounding box center [643, 554] width 1286 height 1250
drag, startPoint x: 938, startPoint y: 152, endPoint x: 939, endPoint y: 191, distance: 38.8
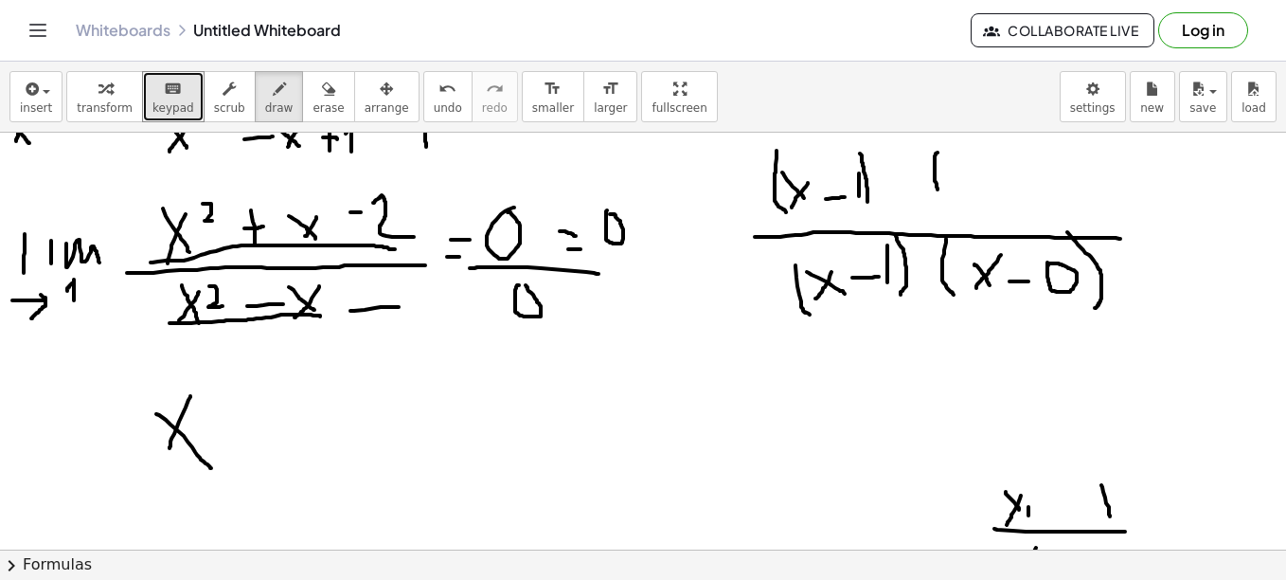
click at [939, 191] on div at bounding box center [643, 554] width 1286 height 1250
drag, startPoint x: 964, startPoint y: 183, endPoint x: 974, endPoint y: 195, distance: 15.5
click at [974, 195] on div at bounding box center [643, 554] width 1286 height 1250
drag, startPoint x: 974, startPoint y: 168, endPoint x: 958, endPoint y: 194, distance: 30.5
click at [958, 194] on div at bounding box center [643, 554] width 1286 height 1250
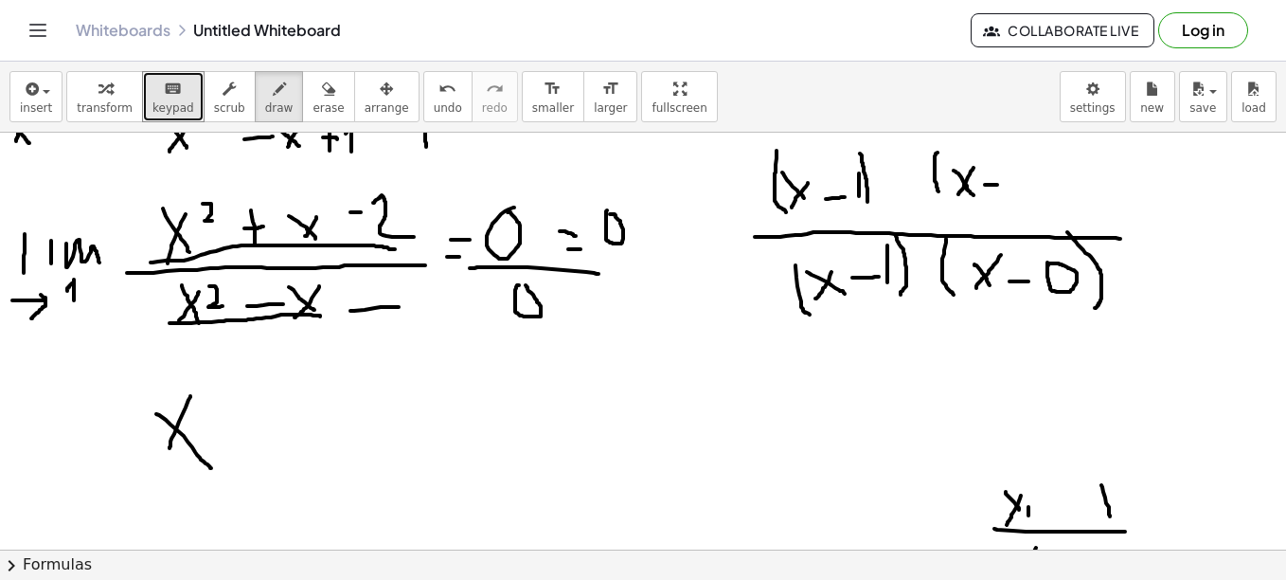
drag, startPoint x: 985, startPoint y: 185, endPoint x: 1012, endPoint y: 185, distance: 27.5
click at [1012, 185] on div at bounding box center [643, 554] width 1286 height 1250
drag, startPoint x: 1019, startPoint y: 166, endPoint x: 1054, endPoint y: 203, distance: 50.9
click at [1054, 203] on div at bounding box center [643, 554] width 1286 height 1250
drag, startPoint x: 1001, startPoint y: 170, endPoint x: 998, endPoint y: 202, distance: 32.3
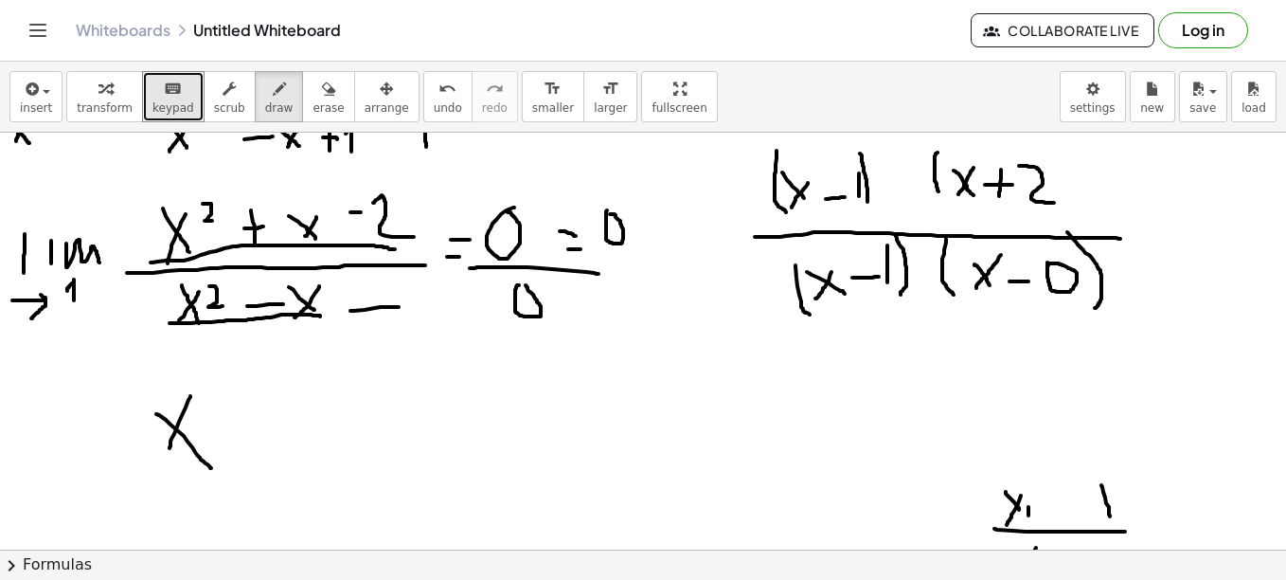
click at [998, 202] on div at bounding box center [643, 554] width 1286 height 1250
drag, startPoint x: 1045, startPoint y: 149, endPoint x: 1023, endPoint y: 220, distance: 74.3
click at [1023, 220] on div at bounding box center [643, 554] width 1286 height 1250
drag, startPoint x: 1042, startPoint y: 147, endPoint x: 1030, endPoint y: 147, distance: 11.4
click at [1030, 147] on div at bounding box center [643, 554] width 1286 height 1250
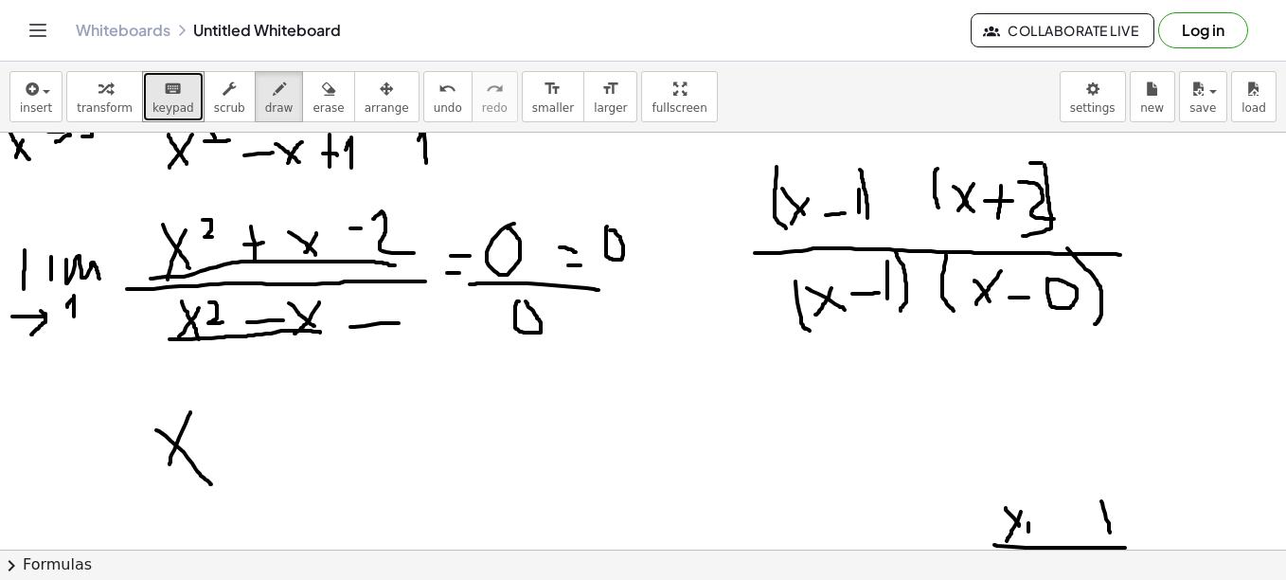
scroll to position [181, 0]
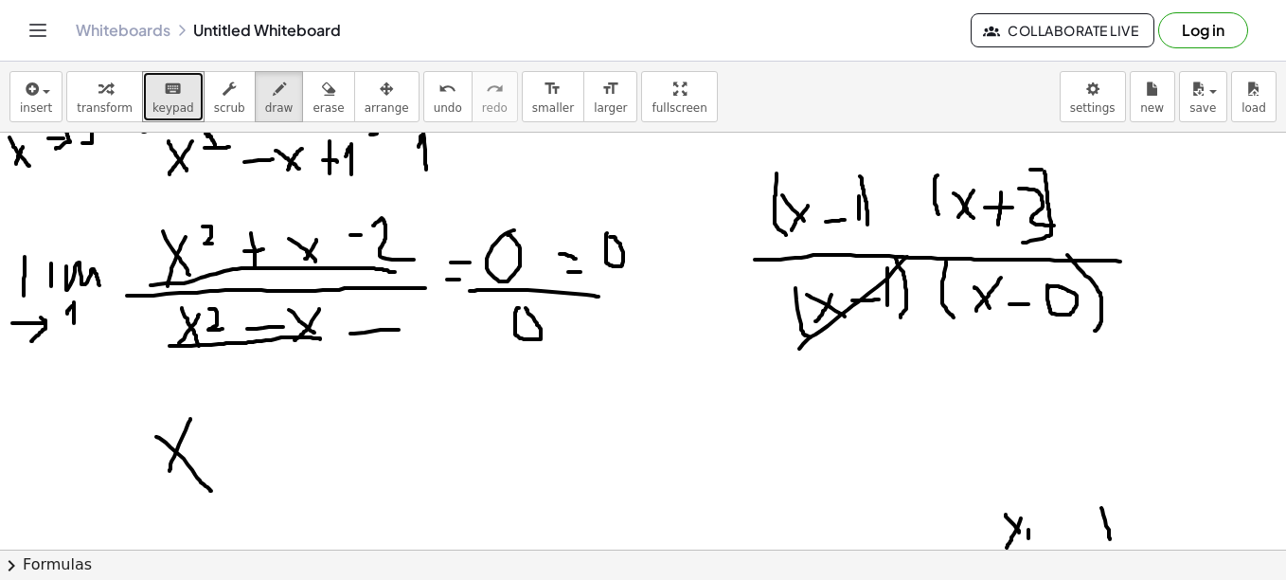
drag, startPoint x: 907, startPoint y: 257, endPoint x: 796, endPoint y: 350, distance: 145.2
click at [796, 350] on div at bounding box center [643, 577] width 1286 height 1250
drag, startPoint x: 883, startPoint y: 170, endPoint x: 793, endPoint y: 232, distance: 109.0
click at [793, 232] on div at bounding box center [643, 577] width 1286 height 1250
drag, startPoint x: 1135, startPoint y: 264, endPoint x: 1154, endPoint y: 264, distance: 19.9
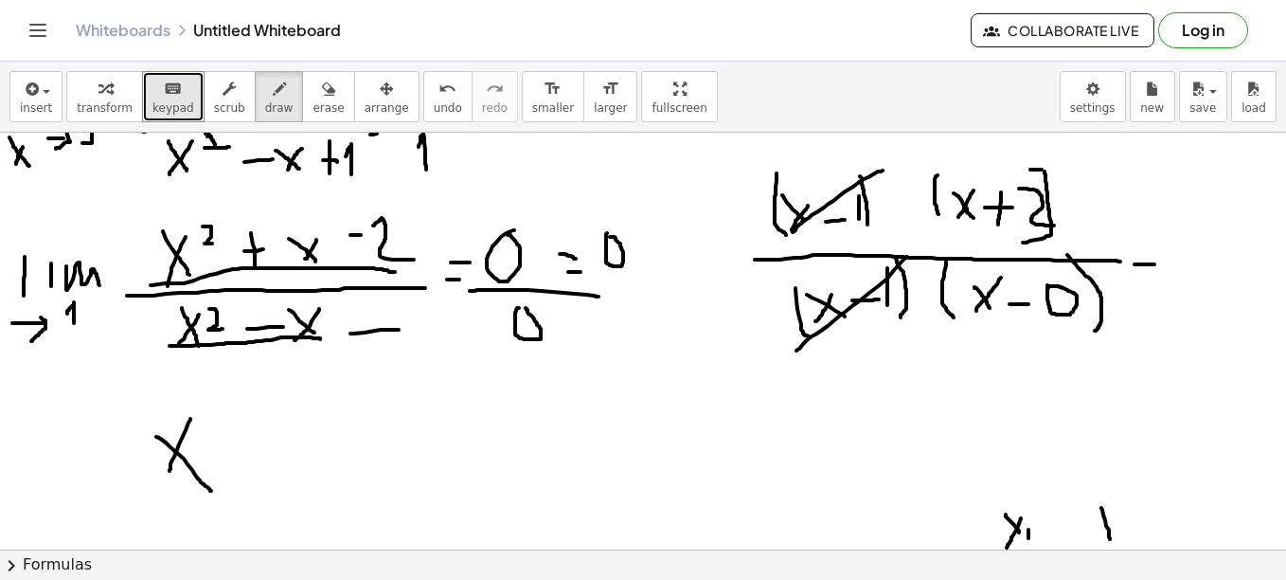
click at [1154, 264] on div at bounding box center [643, 577] width 1286 height 1250
drag, startPoint x: 1133, startPoint y: 248, endPoint x: 1154, endPoint y: 248, distance: 21.8
click at [1154, 248] on div at bounding box center [643, 577] width 1286 height 1250
drag, startPoint x: 1179, startPoint y: 268, endPoint x: 1219, endPoint y: 268, distance: 39.8
click at [1219, 268] on div at bounding box center [643, 577] width 1286 height 1250
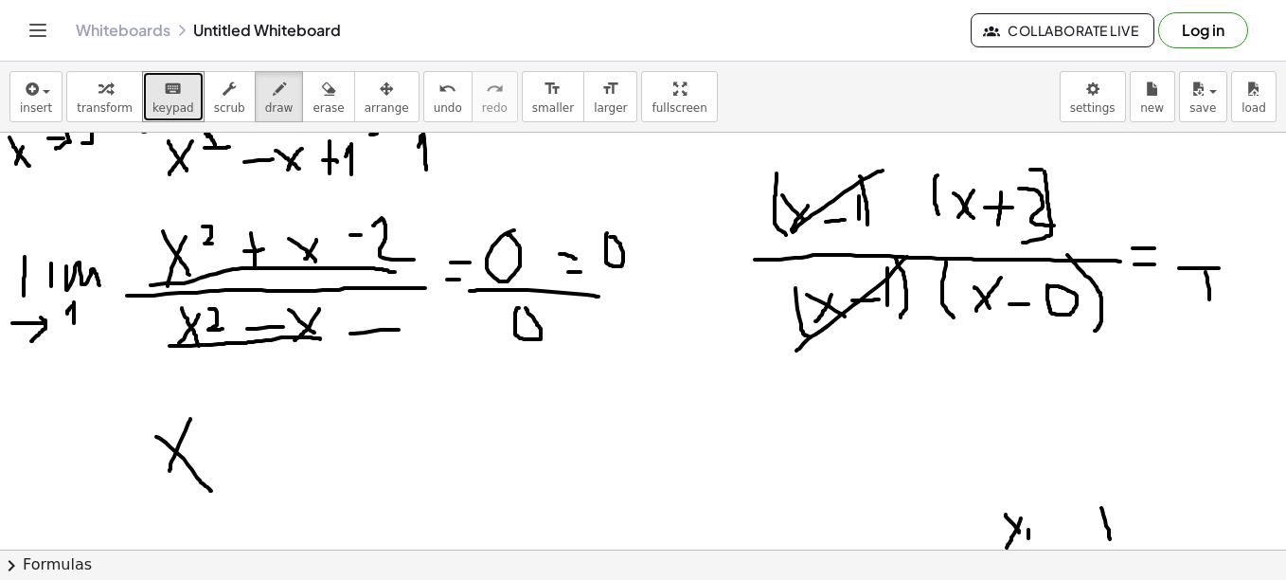
drag, startPoint x: 1206, startPoint y: 272, endPoint x: 1209, endPoint y: 299, distance: 27.7
click at [1209, 299] on div at bounding box center [643, 577] width 1286 height 1250
drag, startPoint x: 1184, startPoint y: 200, endPoint x: 1183, endPoint y: 229, distance: 29.4
click at [1183, 229] on div at bounding box center [643, 577] width 1286 height 1250
click at [1221, 262] on div at bounding box center [643, 577] width 1286 height 1250
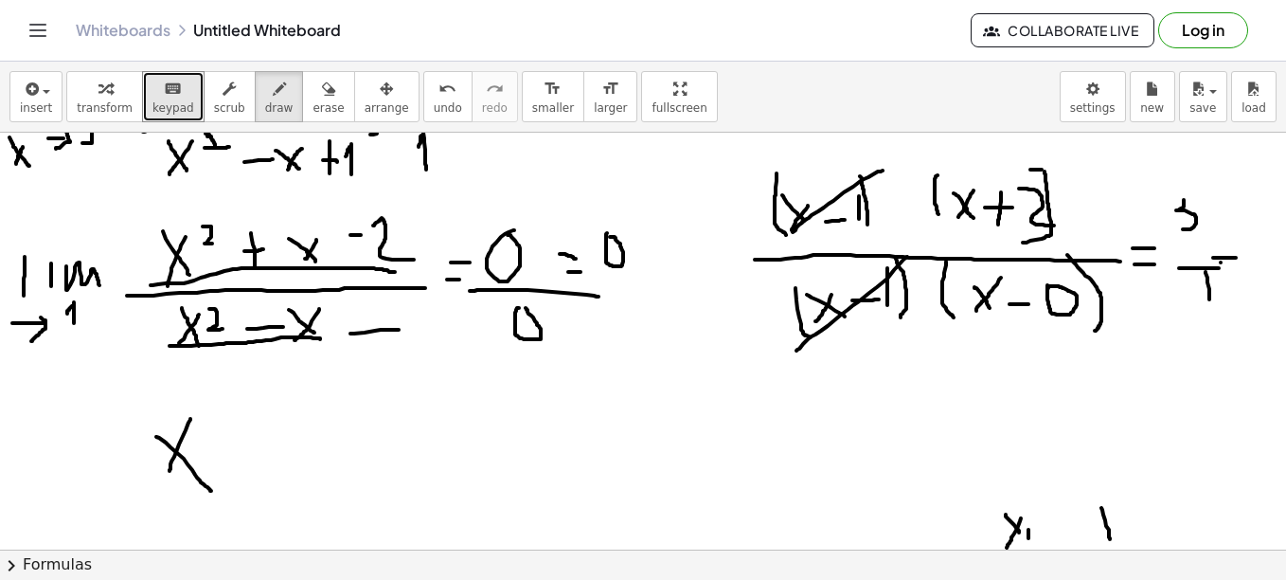
drag, startPoint x: 1213, startPoint y: 258, endPoint x: 1237, endPoint y: 258, distance: 23.7
click at [1237, 258] on div at bounding box center [643, 577] width 1286 height 1250
drag, startPoint x: 1217, startPoint y: 238, endPoint x: 1235, endPoint y: 239, distance: 18.0
click at [1235, 239] on div at bounding box center [643, 577] width 1286 height 1250
drag, startPoint x: 1243, startPoint y: 218, endPoint x: 1232, endPoint y: 268, distance: 51.3
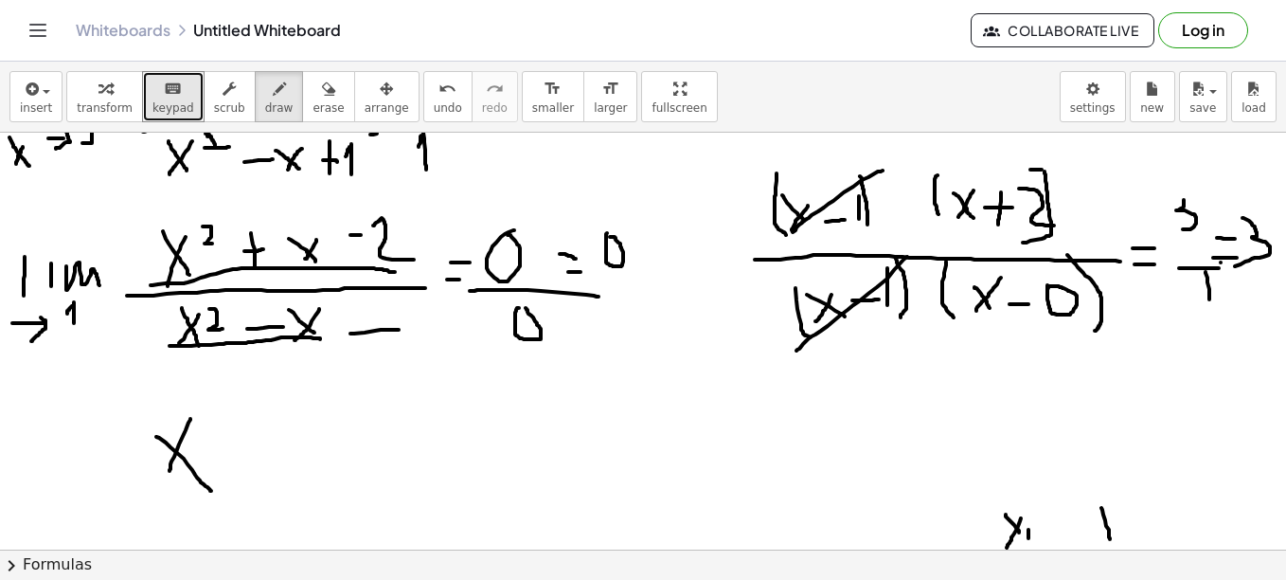
click at [1232, 268] on div at bounding box center [643, 577] width 1286 height 1250
drag, startPoint x: 1186, startPoint y: 202, endPoint x: 1161, endPoint y: 192, distance: 26.4
click at [1161, 192] on div at bounding box center [643, 577] width 1286 height 1250
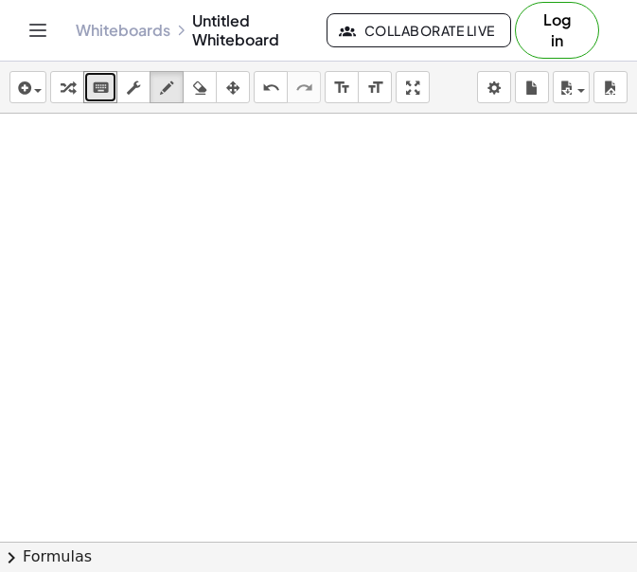
scroll to position [651, 0]
drag, startPoint x: 115, startPoint y: 201, endPoint x: 134, endPoint y: 220, distance: 26.8
click at [134, 220] on div at bounding box center [318, 88] width 637 height 1250
drag, startPoint x: 131, startPoint y: 199, endPoint x: 119, endPoint y: 226, distance: 29.7
click at [119, 226] on div at bounding box center [318, 88] width 637 height 1250
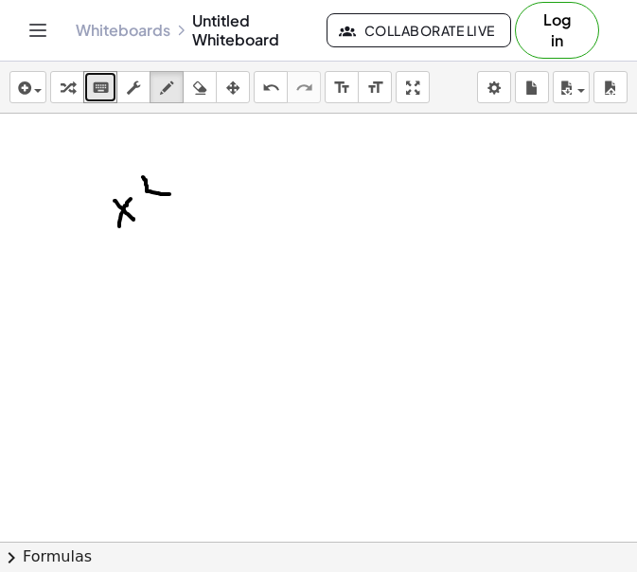
drag, startPoint x: 143, startPoint y: 177, endPoint x: 170, endPoint y: 194, distance: 31.5
click at [170, 194] on div at bounding box center [318, 88] width 637 height 1250
drag, startPoint x: 206, startPoint y: 226, endPoint x: 206, endPoint y: 237, distance: 10.4
click at [206, 237] on div at bounding box center [318, 88] width 637 height 1250
drag, startPoint x: 198, startPoint y: 228, endPoint x: 229, endPoint y: 228, distance: 31.3
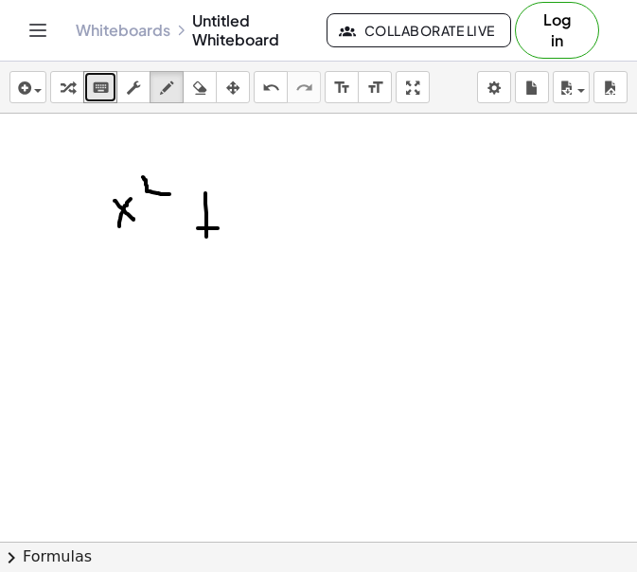
click at [229, 228] on div at bounding box center [318, 88] width 637 height 1250
drag, startPoint x: 233, startPoint y: 215, endPoint x: 240, endPoint y: 255, distance: 40.3
click at [240, 255] on div at bounding box center [318, 88] width 637 height 1250
click at [266, 206] on div at bounding box center [318, 88] width 637 height 1250
click at [315, 200] on div at bounding box center [318, 88] width 637 height 1250
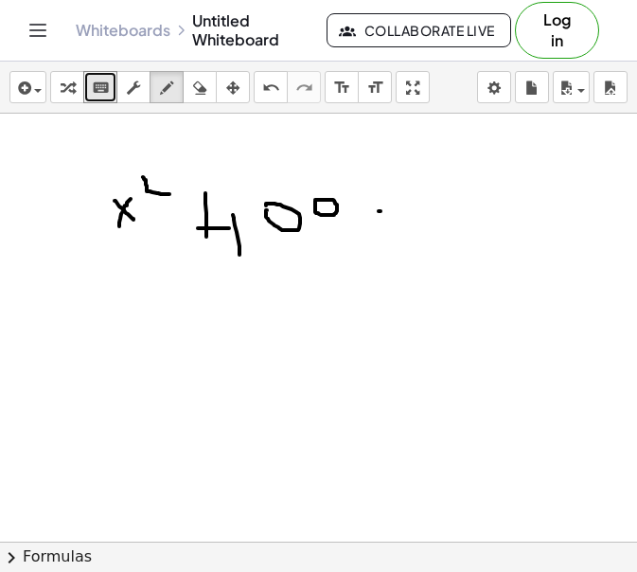
drag, startPoint x: 379, startPoint y: 211, endPoint x: 391, endPoint y: 211, distance: 12.3
click at [391, 211] on div at bounding box center [318, 88] width 637 height 1250
drag, startPoint x: 411, startPoint y: 198, endPoint x: 411, endPoint y: 232, distance: 34.1
click at [411, 232] on div at bounding box center [318, 88] width 637 height 1250
click at [446, 210] on div at bounding box center [318, 88] width 637 height 1250
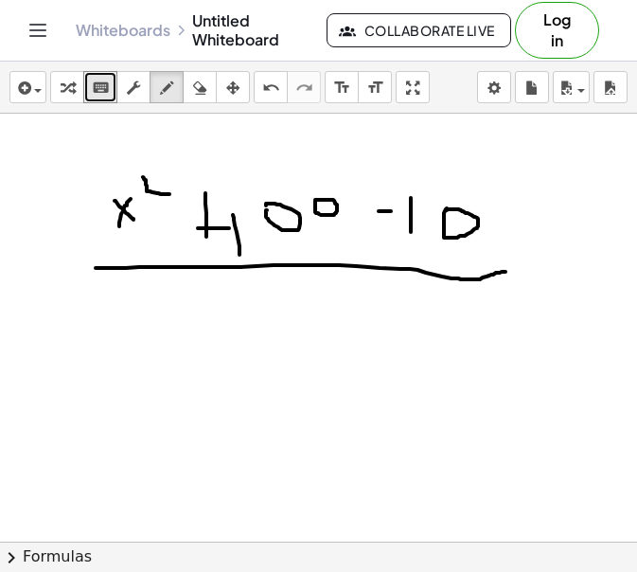
drag, startPoint x: 96, startPoint y: 268, endPoint x: 506, endPoint y: 272, distance: 410.1
click at [506, 272] on div at bounding box center [318, 88] width 637 height 1250
drag, startPoint x: 268, startPoint y: 295, endPoint x: 286, endPoint y: 313, distance: 25.4
click at [286, 313] on div at bounding box center [318, 88] width 637 height 1250
drag, startPoint x: 288, startPoint y: 295, endPoint x: 273, endPoint y: 314, distance: 25.0
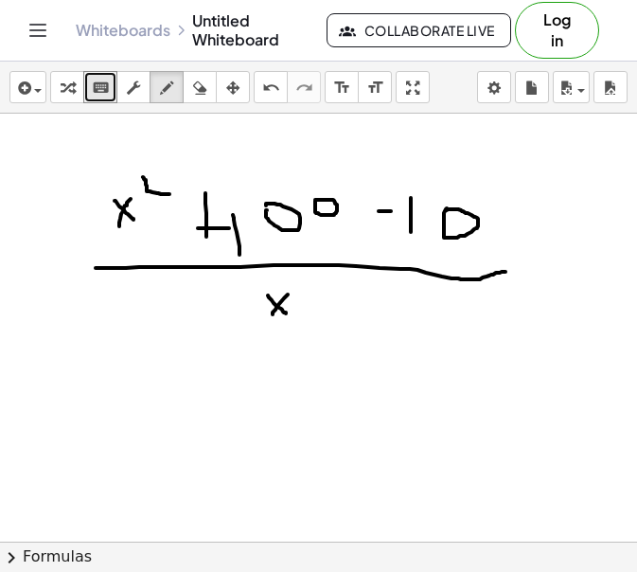
click at [273, 314] on div at bounding box center [318, 88] width 637 height 1250
drag, startPoint x: 298, startPoint y: 282, endPoint x: 307, endPoint y: 298, distance: 18.2
click at [307, 298] on div at bounding box center [318, 88] width 637 height 1250
drag, startPoint x: 322, startPoint y: 271, endPoint x: 264, endPoint y: 321, distance: 76.5
click at [264, 321] on div at bounding box center [318, 88] width 637 height 1250
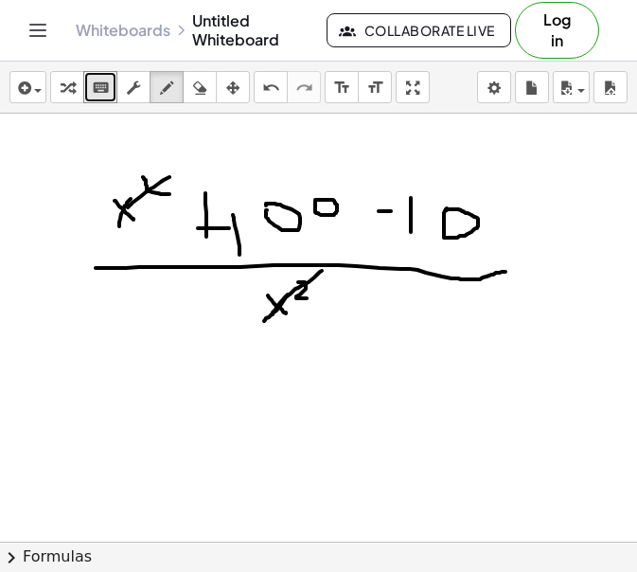
drag, startPoint x: 170, startPoint y: 177, endPoint x: 118, endPoint y: 214, distance: 63.1
click at [118, 214] on div at bounding box center [318, 88] width 637 height 1250
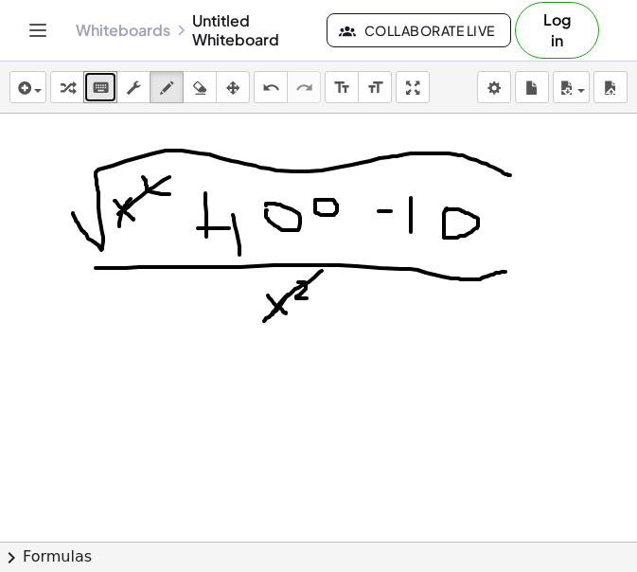
drag, startPoint x: 73, startPoint y: 213, endPoint x: 510, endPoint y: 175, distance: 439.2
click at [510, 175] on div at bounding box center [318, 88] width 637 height 1250
drag, startPoint x: 512, startPoint y: 256, endPoint x: 528, endPoint y: 254, distance: 16.2
click at [528, 254] on div at bounding box center [318, 88] width 637 height 1250
drag, startPoint x: 510, startPoint y: 227, endPoint x: 528, endPoint y: 228, distance: 17.1
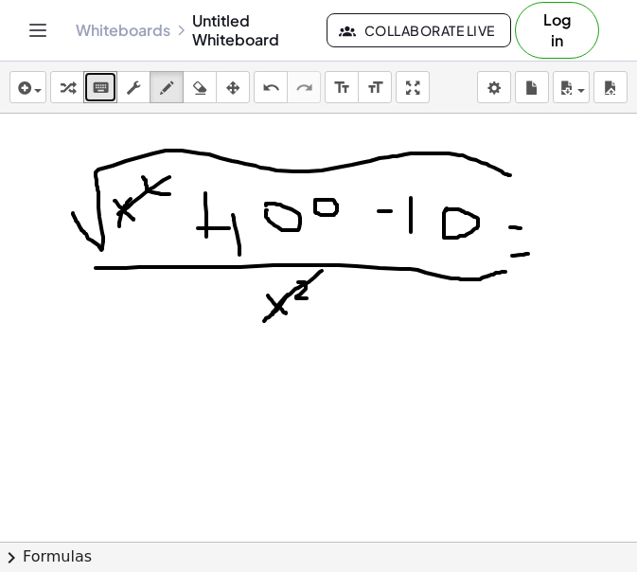
click at [528, 228] on div at bounding box center [318, 88] width 637 height 1250
drag, startPoint x: 567, startPoint y: 197, endPoint x: 584, endPoint y: 260, distance: 65.7
click at [584, 260] on div at bounding box center [318, 88] width 637 height 1250
click at [592, 218] on div at bounding box center [318, 88] width 637 height 1250
drag, startPoint x: 572, startPoint y: 192, endPoint x: 582, endPoint y: 206, distance: 16.3
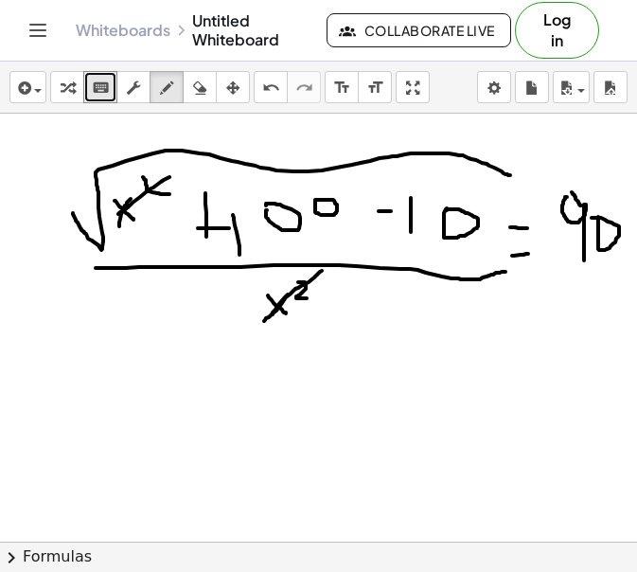
click at [582, 206] on div at bounding box center [318, 88] width 637 height 1250
drag, startPoint x: 538, startPoint y: 239, endPoint x: 611, endPoint y: 171, distance: 99.2
click at [611, 171] on div at bounding box center [318, 88] width 637 height 1250
drag, startPoint x: 152, startPoint y: 182, endPoint x: 102, endPoint y: 232, distance: 71.0
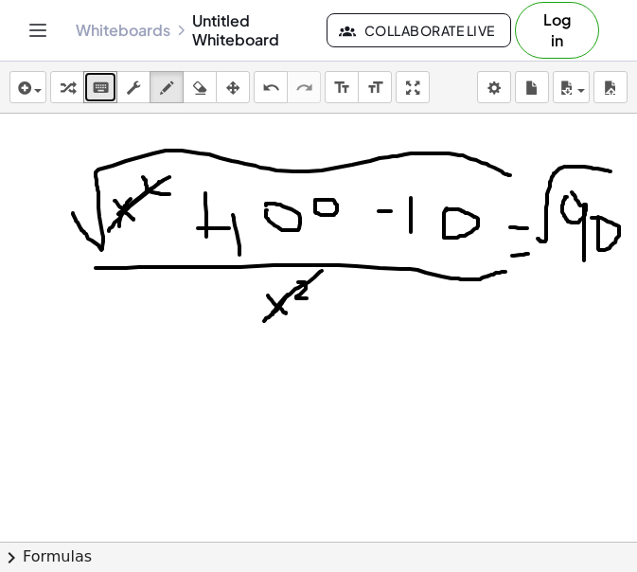
click at [102, 232] on div at bounding box center [318, 88] width 637 height 1250
drag, startPoint x: 139, startPoint y: 149, endPoint x: 71, endPoint y: 210, distance: 91.9
click at [71, 210] on div at bounding box center [318, 88] width 637 height 1250
drag, startPoint x: 550, startPoint y: 279, endPoint x: 584, endPoint y: 280, distance: 34.1
click at [584, 280] on div at bounding box center [318, 88] width 637 height 1250
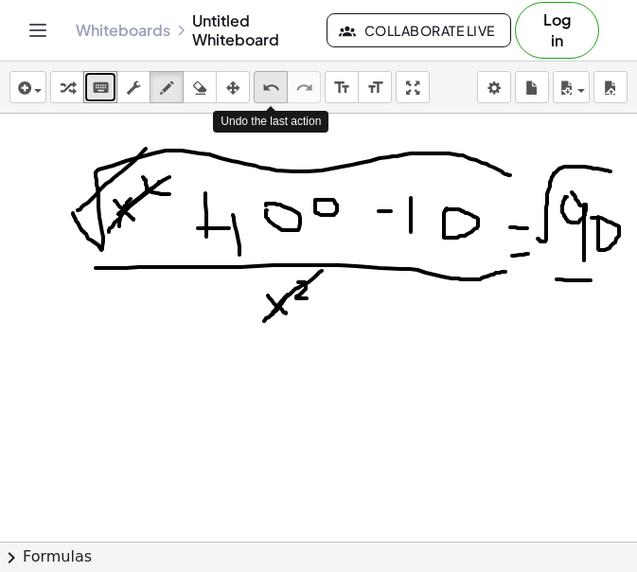
click at [268, 93] on icon "undo" at bounding box center [271, 88] width 18 height 23
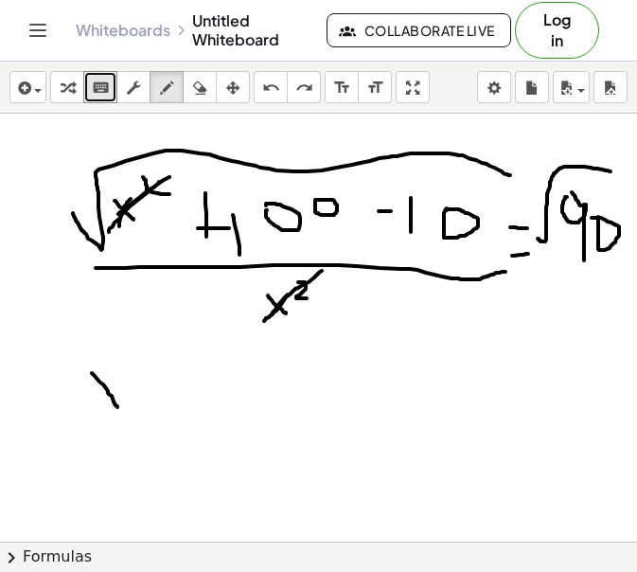
drag, startPoint x: 85, startPoint y: 373, endPoint x: 111, endPoint y: 407, distance: 42.6
click at [111, 407] on div at bounding box center [318, 88] width 637 height 1250
drag, startPoint x: 114, startPoint y: 368, endPoint x: 97, endPoint y: 403, distance: 38.1
click at [97, 403] on div at bounding box center [318, 88] width 637 height 1250
drag, startPoint x: 127, startPoint y: 391, endPoint x: 142, endPoint y: 392, distance: 15.2
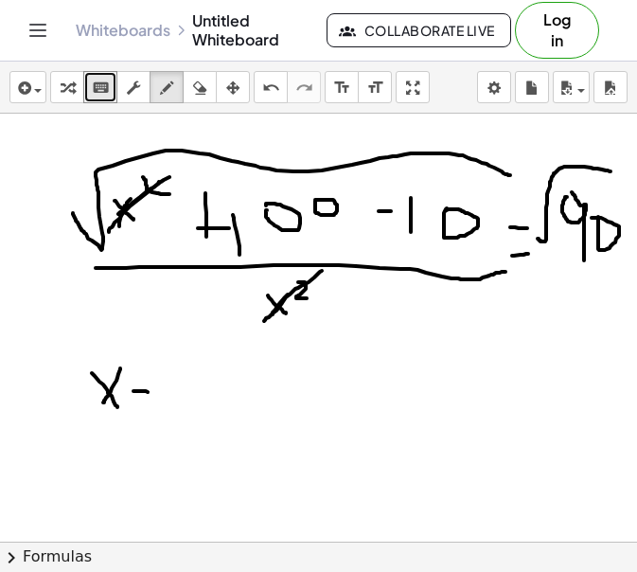
click at [142, 392] on div at bounding box center [318, 88] width 637 height 1250
drag, startPoint x: 148, startPoint y: 374, endPoint x: 146, endPoint y: 426, distance: 52.1
click at [146, 426] on div at bounding box center [318, 88] width 637 height 1250
click at [197, 392] on div at bounding box center [318, 88] width 637 height 1250
drag, startPoint x: 215, startPoint y: 375, endPoint x: 242, endPoint y: 403, distance: 38.8
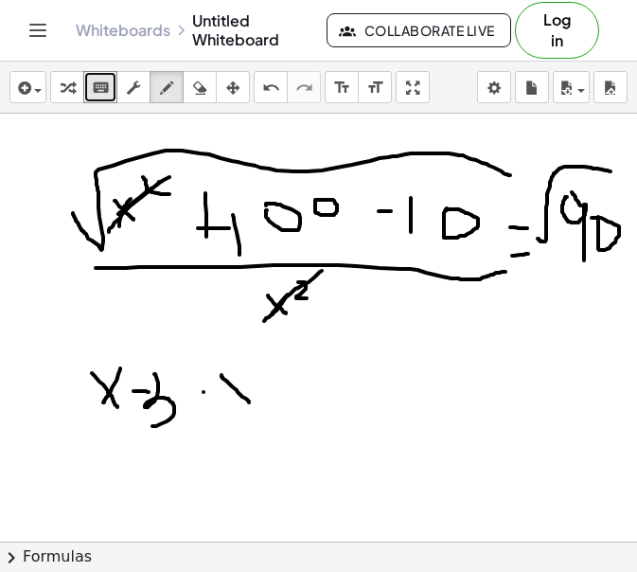
click at [242, 403] on div at bounding box center [318, 88] width 637 height 1250
drag, startPoint x: 244, startPoint y: 372, endPoint x: 228, endPoint y: 413, distance: 43.8
click at [228, 413] on div at bounding box center [318, 88] width 637 height 1250
drag, startPoint x: 275, startPoint y: 383, endPoint x: 275, endPoint y: 407, distance: 24.6
click at [275, 407] on div at bounding box center [318, 88] width 637 height 1250
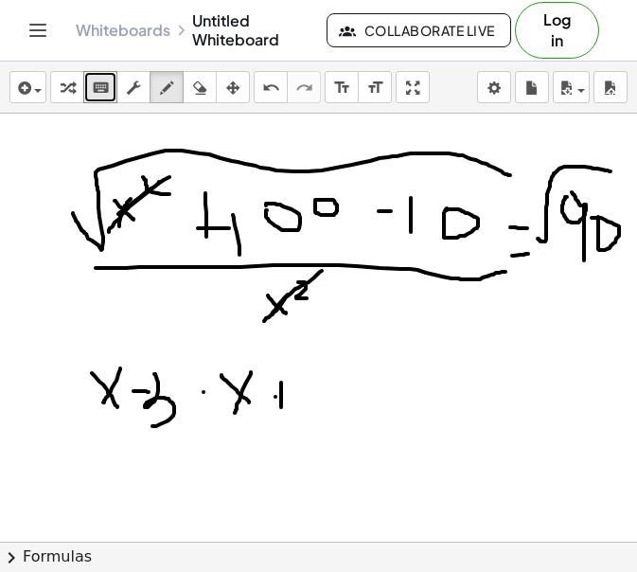
click at [275, 397] on div at bounding box center [318, 88] width 637 height 1250
drag, startPoint x: 292, startPoint y: 380, endPoint x: 290, endPoint y: 428, distance: 48.3
click at [290, 428] on div at bounding box center [318, 88] width 637 height 1250
drag, startPoint x: 207, startPoint y: 355, endPoint x: 218, endPoint y: 429, distance: 74.6
click at [218, 429] on div at bounding box center [318, 88] width 637 height 1250
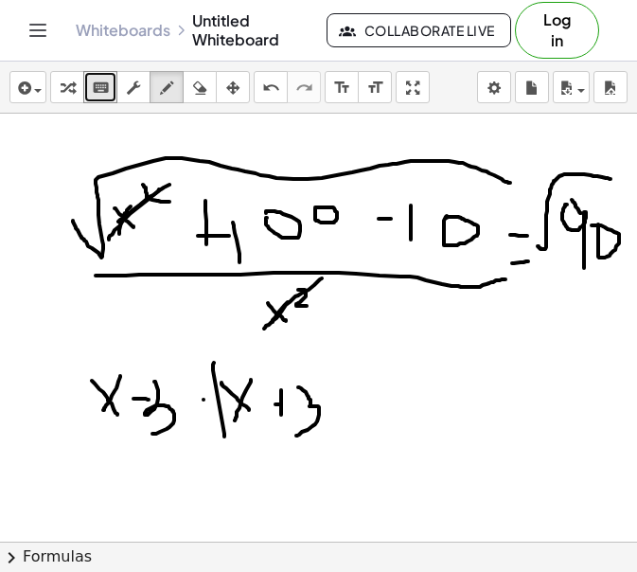
scroll to position [635, 0]
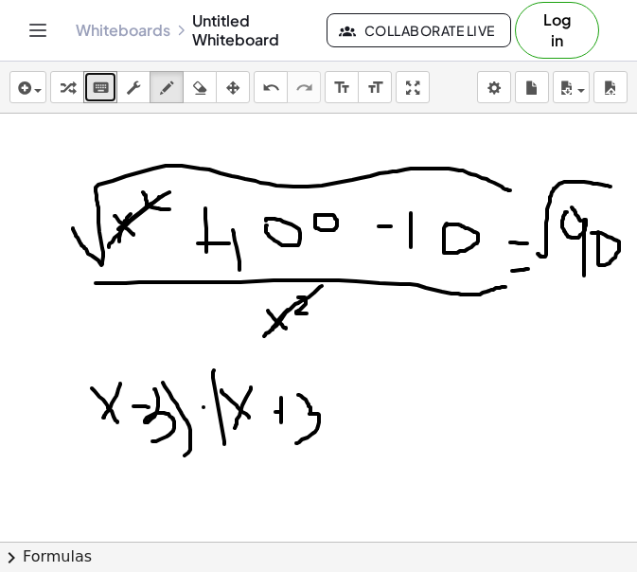
drag, startPoint x: 163, startPoint y: 383, endPoint x: 172, endPoint y: 463, distance: 81.1
click at [172, 463] on div at bounding box center [318, 103] width 637 height 1250
drag, startPoint x: 96, startPoint y: 375, endPoint x: 83, endPoint y: 438, distance: 64.6
click at [83, 438] on div at bounding box center [318, 103] width 637 height 1250
drag, startPoint x: 325, startPoint y: 384, endPoint x: 338, endPoint y: 450, distance: 67.6
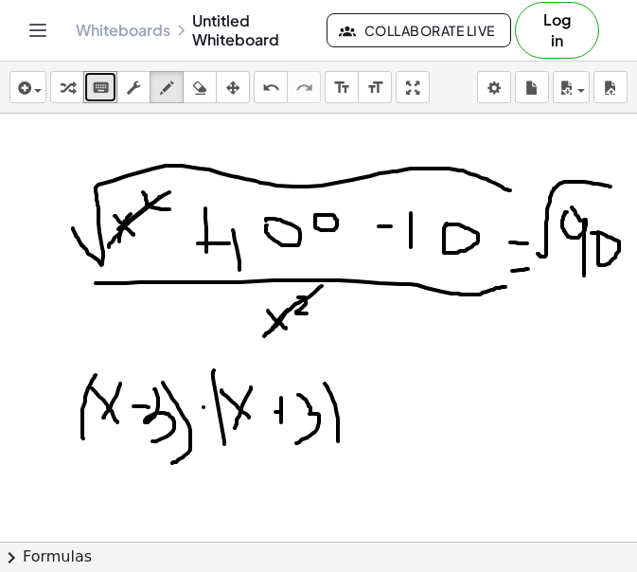
click at [338, 450] on div at bounding box center [318, 103] width 637 height 1250
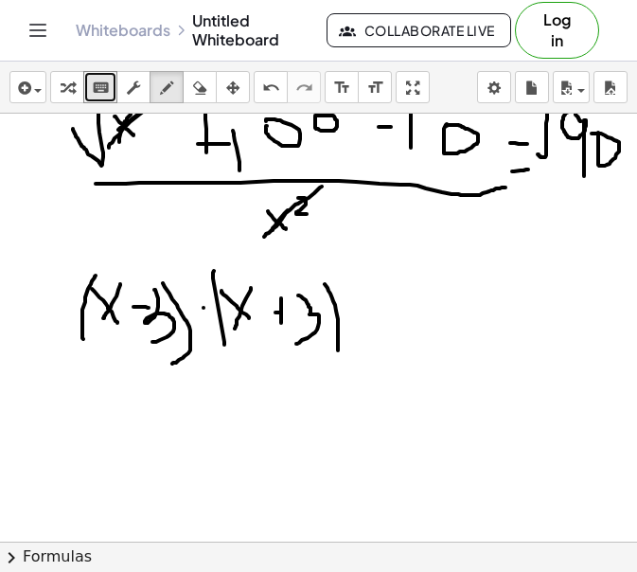
scroll to position [757, 0]
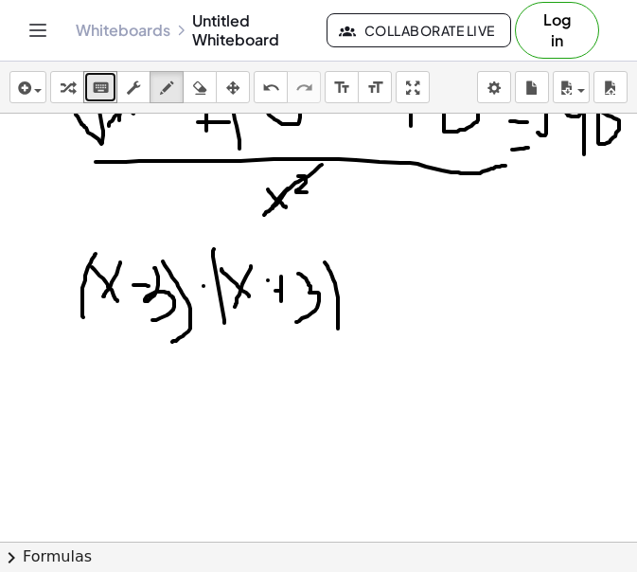
drag, startPoint x: 390, startPoint y: 278, endPoint x: 420, endPoint y: 305, distance: 39.6
drag, startPoint x: 416, startPoint y: 270, endPoint x: 397, endPoint y: 299, distance: 34.9
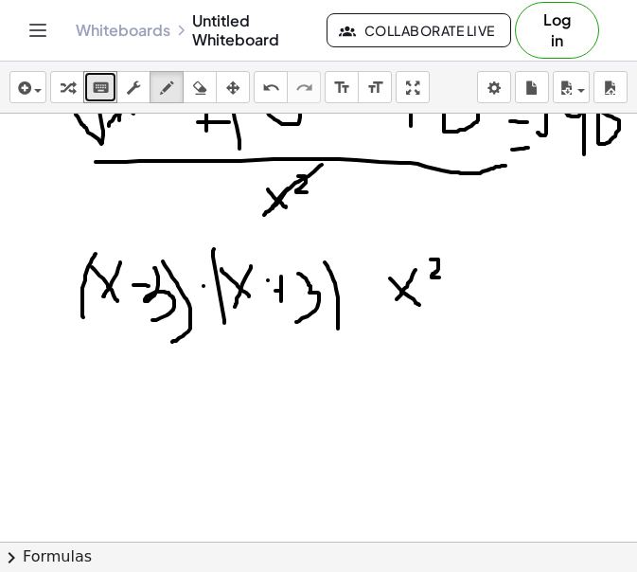
drag, startPoint x: 438, startPoint y: 259, endPoint x: 443, endPoint y: 277, distance: 18.9
drag, startPoint x: 360, startPoint y: 316, endPoint x: 381, endPoint y: 316, distance: 20.8
drag, startPoint x: 361, startPoint y: 294, endPoint x: 373, endPoint y: 294, distance: 12.3
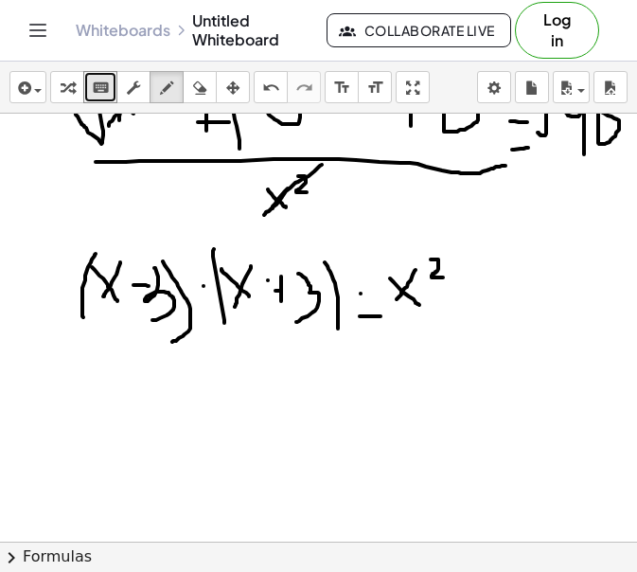
drag, startPoint x: 461, startPoint y: 281, endPoint x: 493, endPoint y: 281, distance: 32.2
drag, startPoint x: 525, startPoint y: 267, endPoint x: 531, endPoint y: 317, distance: 50.6
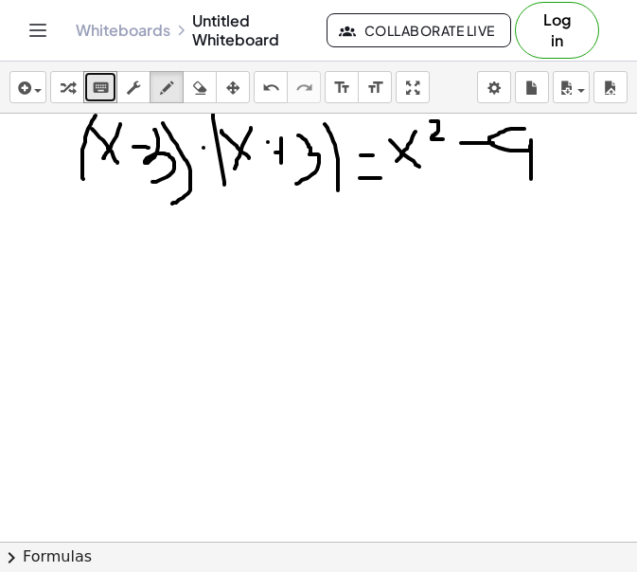
scroll to position [913, 0]
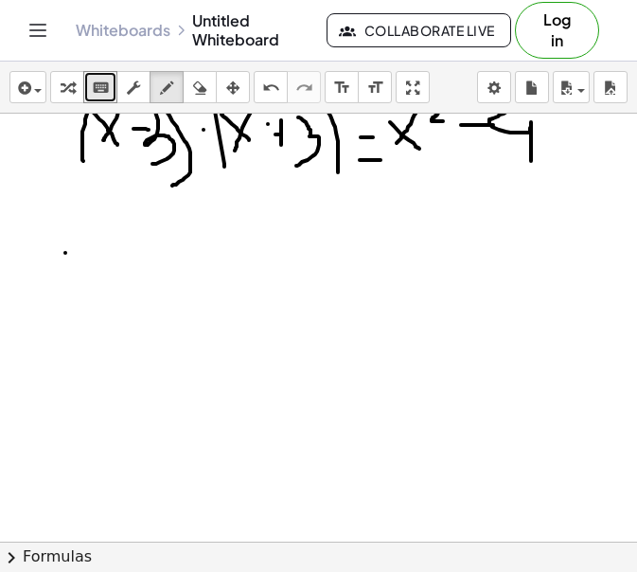
click at [65, 253] on div at bounding box center [318, 57] width 637 height 1712
drag, startPoint x: 65, startPoint y: 253, endPoint x: 92, endPoint y: 290, distance: 45.5
click at [92, 290] on div at bounding box center [318, 57] width 637 height 1712
drag, startPoint x: 93, startPoint y: 254, endPoint x: 78, endPoint y: 287, distance: 36.4
click at [78, 287] on div at bounding box center [318, 57] width 637 height 1712
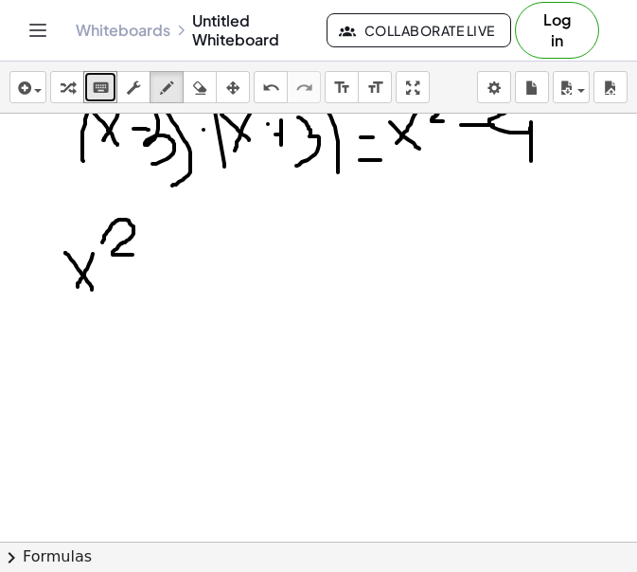
drag, startPoint x: 102, startPoint y: 242, endPoint x: 137, endPoint y: 255, distance: 37.1
click at [137, 255] on div at bounding box center [318, 57] width 637 height 1712
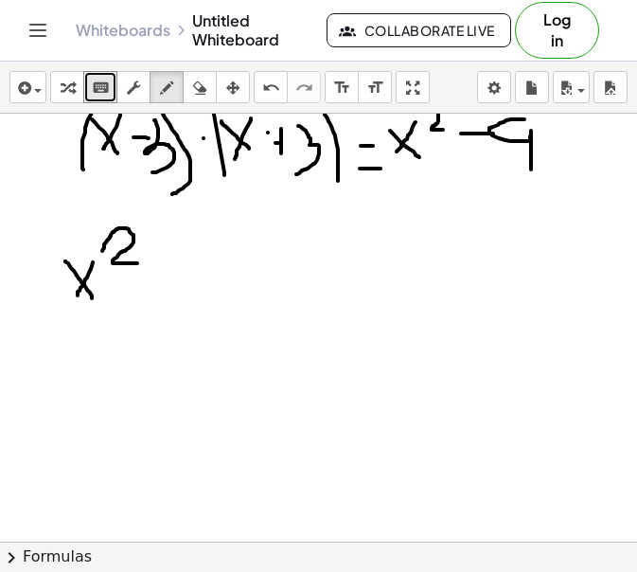
scroll to position [908, 0]
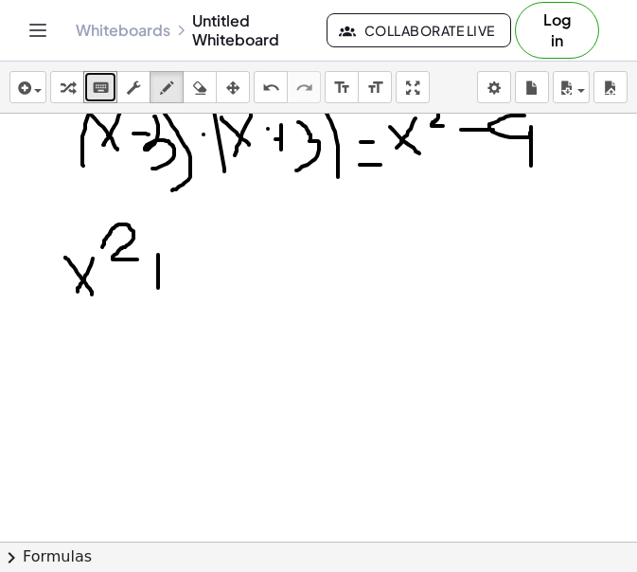
drag, startPoint x: 158, startPoint y: 255, endPoint x: 158, endPoint y: 289, distance: 34.1
click at [158, 289] on div at bounding box center [318, 61] width 637 height 1712
drag, startPoint x: 137, startPoint y: 280, endPoint x: 206, endPoint y: 284, distance: 68.3
click at [206, 284] on div at bounding box center [318, 61] width 637 height 1712
drag, startPoint x: 219, startPoint y: 263, endPoint x: 231, endPoint y: 287, distance: 26.7
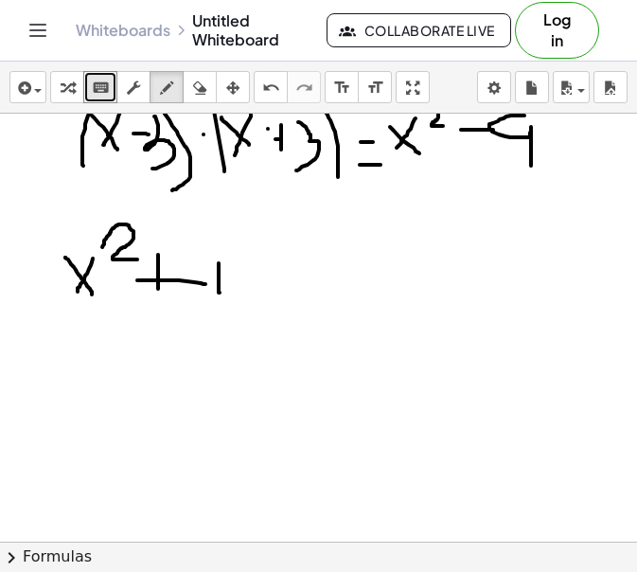
click at [223, 293] on div at bounding box center [318, 61] width 637 height 1712
click at [259, 260] on div at bounding box center [318, 61] width 637 height 1712
click at [316, 263] on div at bounding box center [318, 61] width 637 height 1712
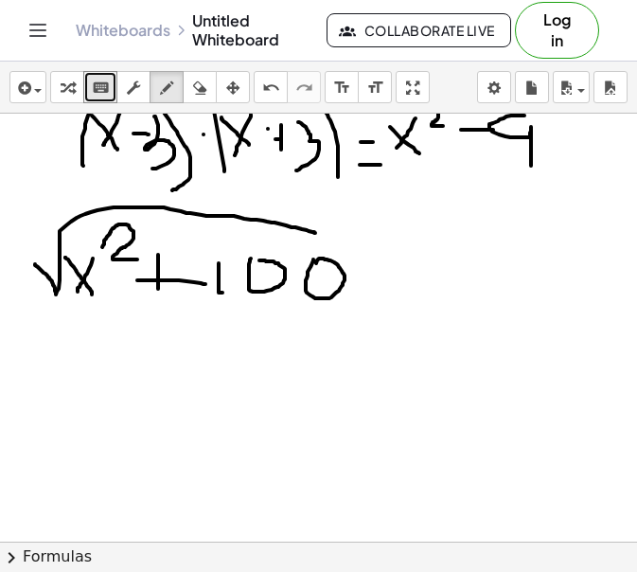
drag, startPoint x: 35, startPoint y: 264, endPoint x: 317, endPoint y: 234, distance: 283.9
click at [317, 234] on div at bounding box center [318, 61] width 637 height 1712
click at [128, 278] on div at bounding box center [318, 61] width 637 height 1712
drag, startPoint x: 334, startPoint y: 237, endPoint x: 368, endPoint y: 256, distance: 39.0
click at [368, 256] on div at bounding box center [318, 61] width 637 height 1712
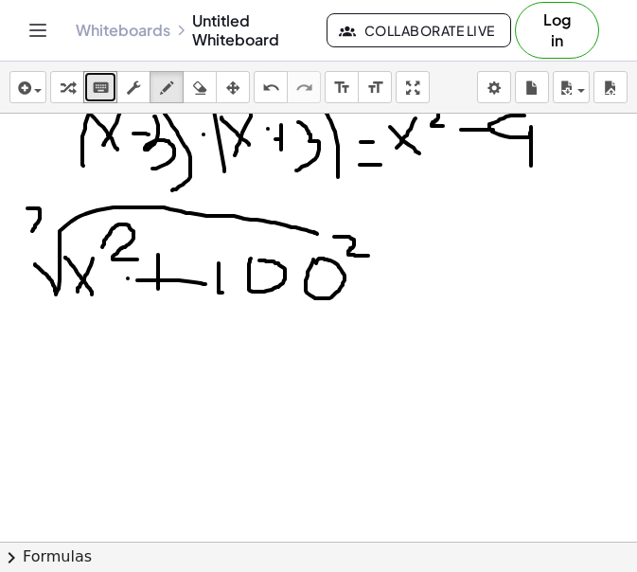
drag, startPoint x: 27, startPoint y: 208, endPoint x: 32, endPoint y: 231, distance: 23.2
click at [32, 231] on div at bounding box center [318, 61] width 637 height 1712
drag, startPoint x: 43, startPoint y: 202, endPoint x: 39, endPoint y: 316, distance: 114.7
click at [39, 316] on div at bounding box center [318, 61] width 637 height 1712
drag, startPoint x: 345, startPoint y: 218, endPoint x: 415, endPoint y: 329, distance: 131.1
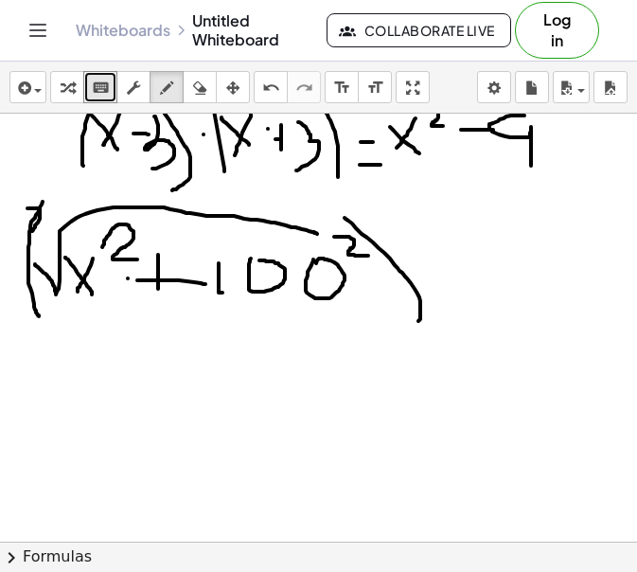
click at [415, 329] on div at bounding box center [318, 61] width 637 height 1712
drag, startPoint x: 392, startPoint y: 225, endPoint x: 445, endPoint y: 234, distance: 53.7
click at [445, 234] on div at bounding box center [318, 61] width 637 height 1712
click at [200, 86] on icon "button" at bounding box center [199, 88] width 13 height 23
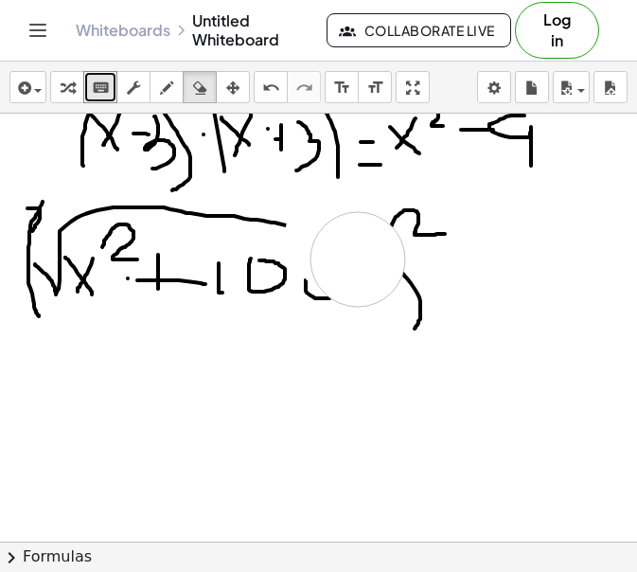
drag, startPoint x: 332, startPoint y: 236, endPoint x: 363, endPoint y: 265, distance: 42.2
click at [363, 265] on div at bounding box center [318, 61] width 637 height 1712
click at [172, 71] on button "draw" at bounding box center [167, 87] width 34 height 32
drag, startPoint x: 307, startPoint y: 284, endPoint x: 320, endPoint y: 296, distance: 18.1
click at [320, 296] on div at bounding box center [318, 61] width 637 height 1712
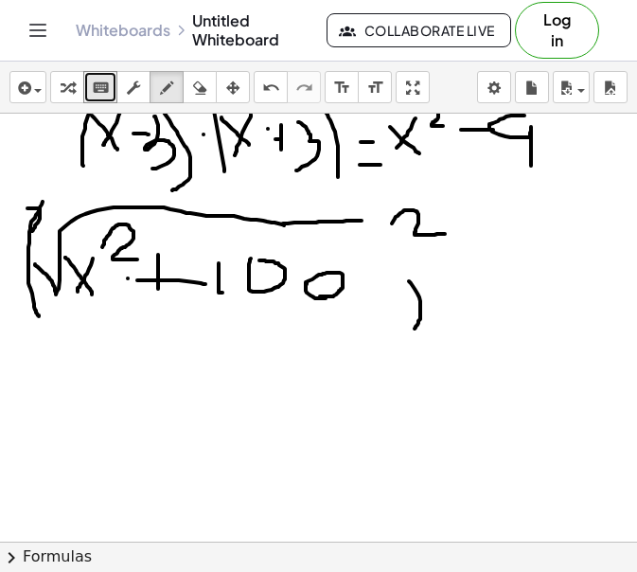
drag, startPoint x: 283, startPoint y: 224, endPoint x: 362, endPoint y: 221, distance: 78.7
click at [362, 221] on div at bounding box center [318, 61] width 637 height 1712
drag, startPoint x: 413, startPoint y: 282, endPoint x: 412, endPoint y: 343, distance: 60.6
click at [412, 343] on div at bounding box center [318, 61] width 637 height 1712
drag, startPoint x: 95, startPoint y: 205, endPoint x: 48, endPoint y: 274, distance: 83.3
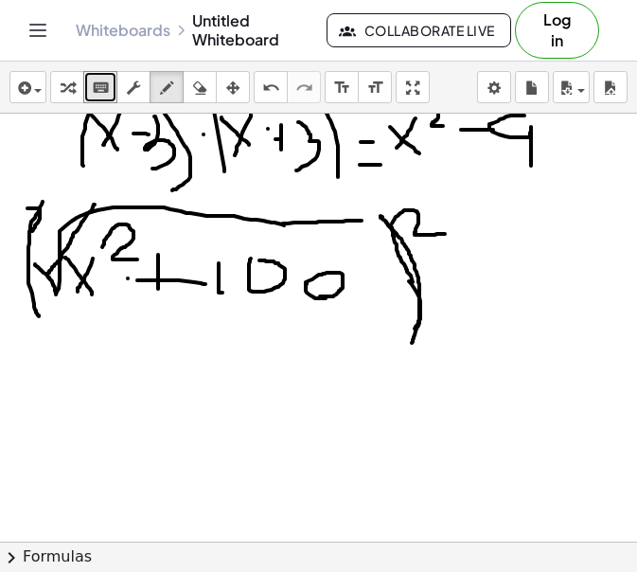
click at [48, 274] on div at bounding box center [318, 61] width 637 height 1712
drag, startPoint x: 434, startPoint y: 204, endPoint x: 405, endPoint y: 242, distance: 47.4
click at [405, 242] on div at bounding box center [318, 61] width 637 height 1712
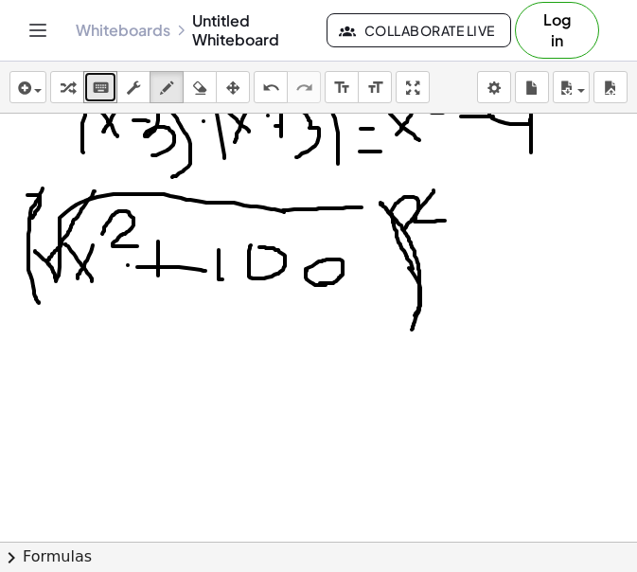
scroll to position [930, 0]
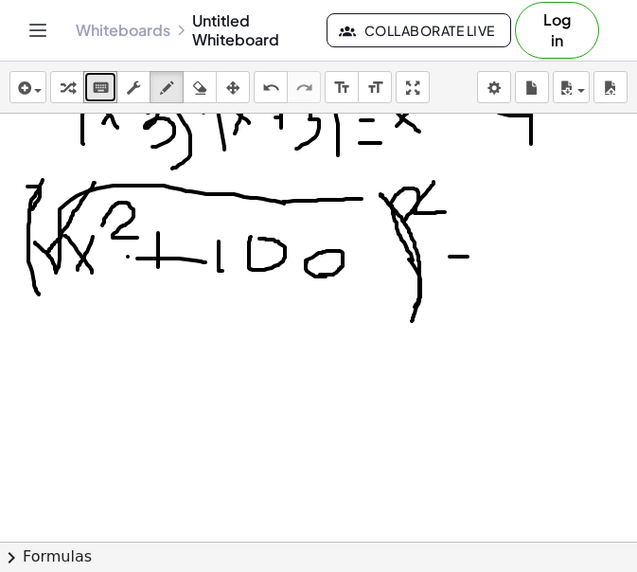
drag, startPoint x: 450, startPoint y: 257, endPoint x: 468, endPoint y: 257, distance: 18.0
click at [468, 257] on div at bounding box center [318, 40] width 637 height 1712
drag, startPoint x: 499, startPoint y: 255, endPoint x: 496, endPoint y: 295, distance: 39.9
click at [496, 295] on div at bounding box center [318, 40] width 637 height 1712
click at [522, 269] on div at bounding box center [318, 40] width 637 height 1712
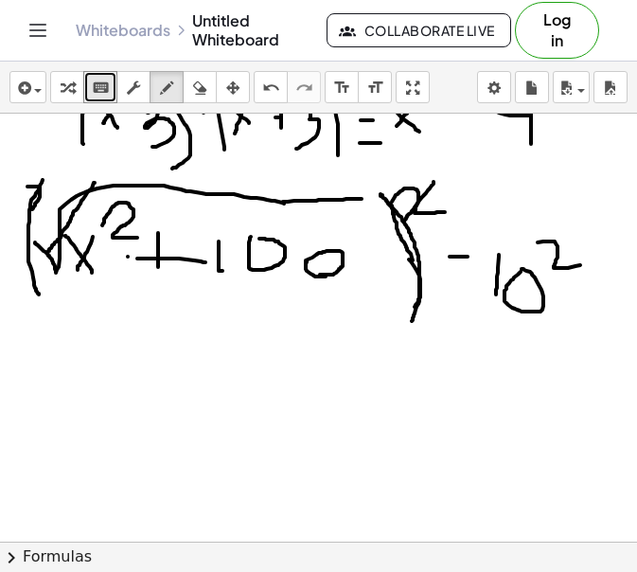
drag, startPoint x: 538, startPoint y: 242, endPoint x: 585, endPoint y: 265, distance: 52.5
click at [585, 265] on div at bounding box center [318, 40] width 637 height 1712
drag, startPoint x: 495, startPoint y: 237, endPoint x: 489, endPoint y: 255, distance: 19.2
click at [489, 255] on div at bounding box center [318, 40] width 637 height 1712
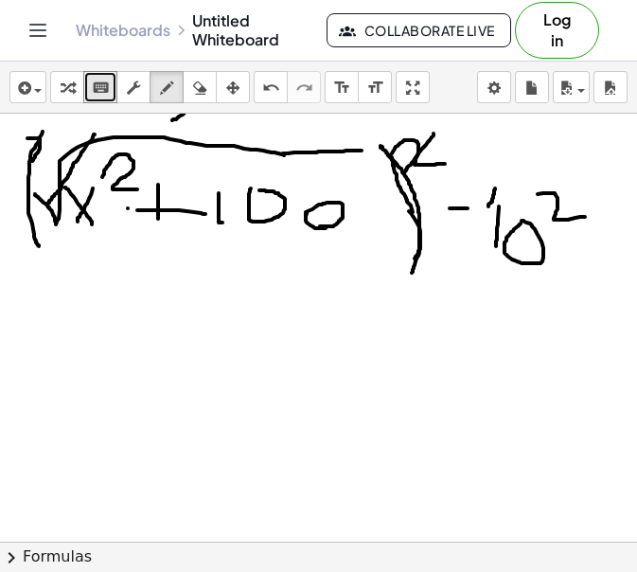
scroll to position [1018, 0]
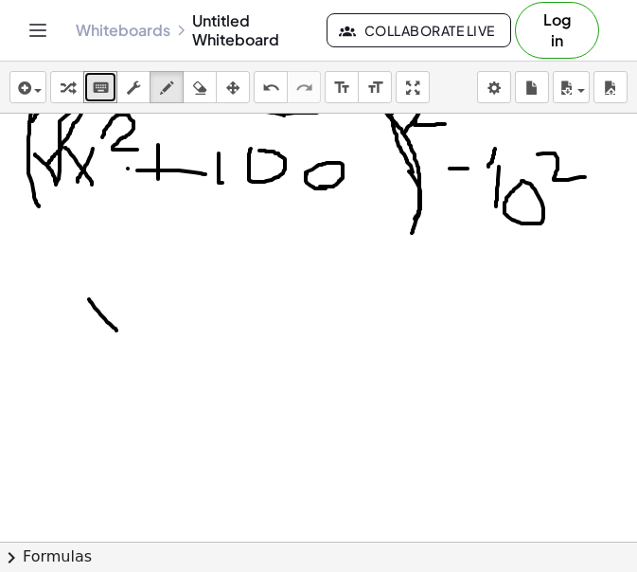
drag, startPoint x: 89, startPoint y: 299, endPoint x: 119, endPoint y: 335, distance: 47.0
drag, startPoint x: 124, startPoint y: 300, endPoint x: 98, endPoint y: 336, distance: 44.1
drag, startPoint x: 150, startPoint y: 280, endPoint x: 188, endPoint y: 292, distance: 39.6
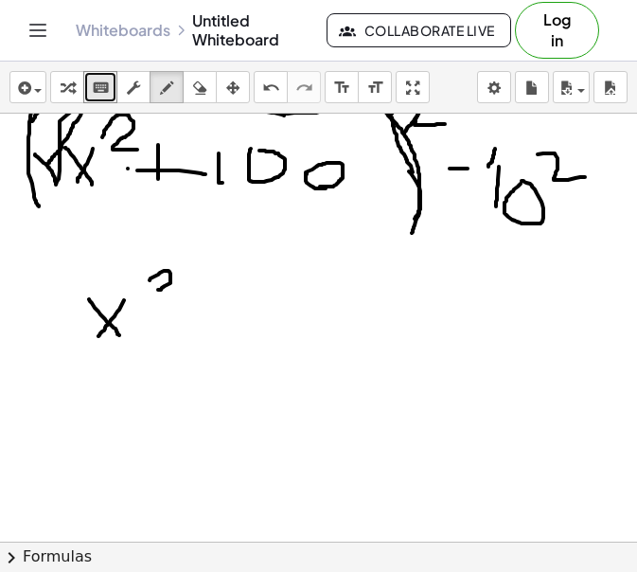
drag, startPoint x: 221, startPoint y: 305, endPoint x: 221, endPoint y: 334, distance: 29.4
drag, startPoint x: 206, startPoint y: 327, endPoint x: 234, endPoint y: 327, distance: 27.5
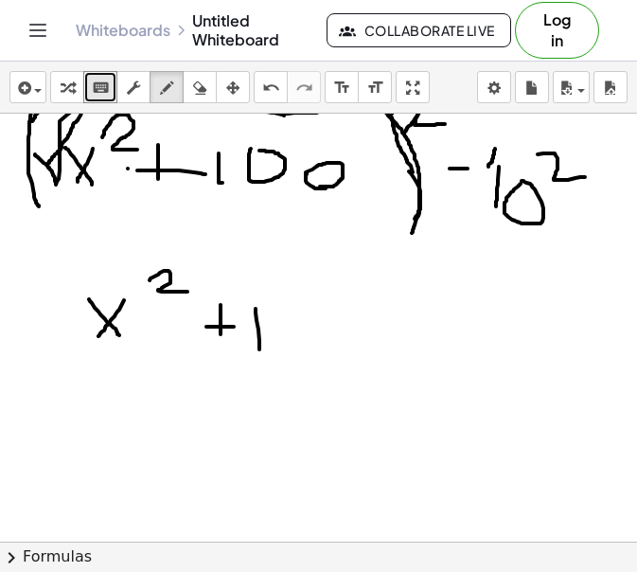
drag, startPoint x: 256, startPoint y: 309, endPoint x: 260, endPoint y: 350, distance: 41.9
click at [205, 80] on icon "button" at bounding box center [199, 88] width 13 height 23
drag, startPoint x: 239, startPoint y: 299, endPoint x: 293, endPoint y: 350, distance: 74.4
